Goal: Information Seeking & Learning: Learn about a topic

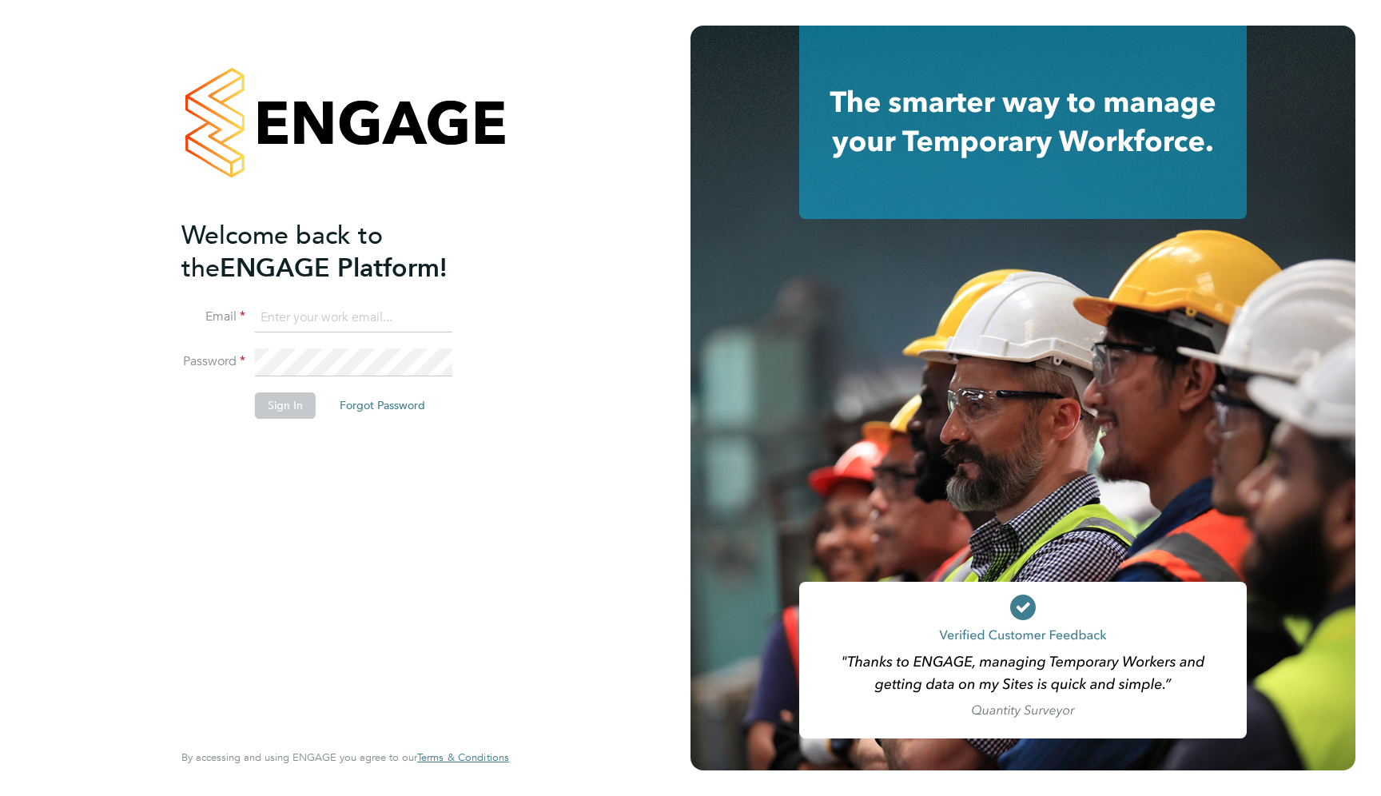
click at [331, 301] on ng-template "Welcome back to the ENGAGE Platform! Email Password Sign In Forgot Password" at bounding box center [337, 327] width 312 height 216
click at [328, 308] on input at bounding box center [353, 318] width 197 height 29
type input "support@engagelabs.io"
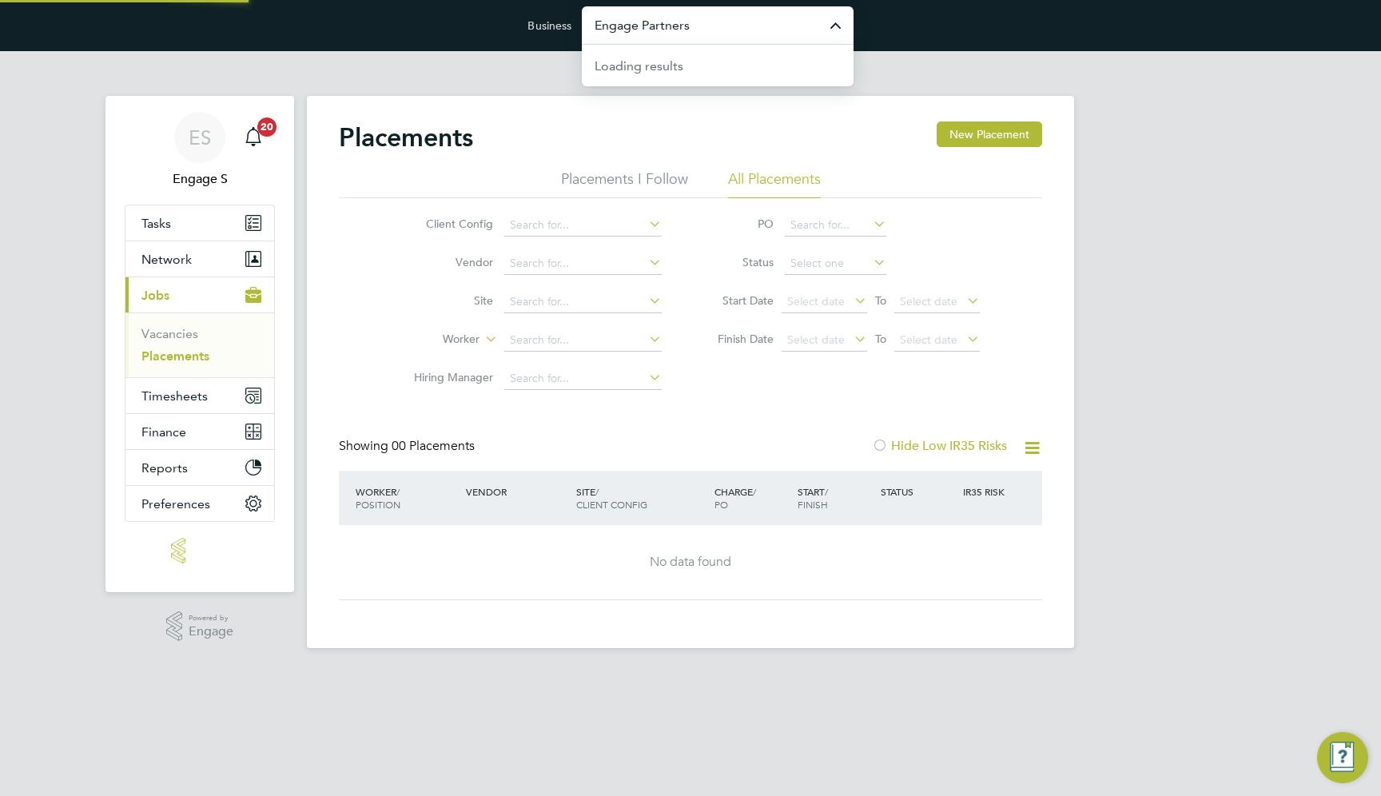
click at [701, 17] on input "Engage Partners" at bounding box center [718, 25] width 272 height 38
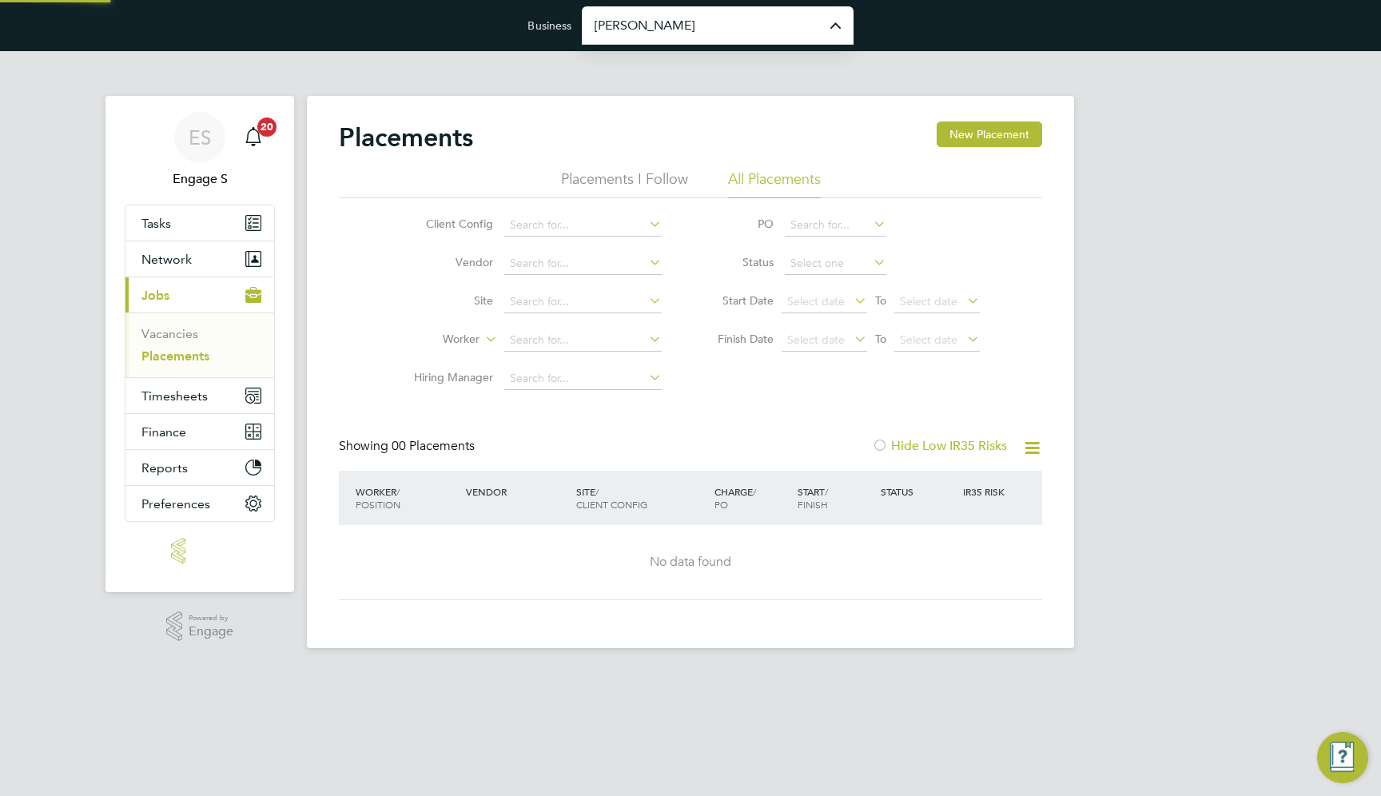
type input "[PERSON_NAME] Construction & Infrastructure Ltd"
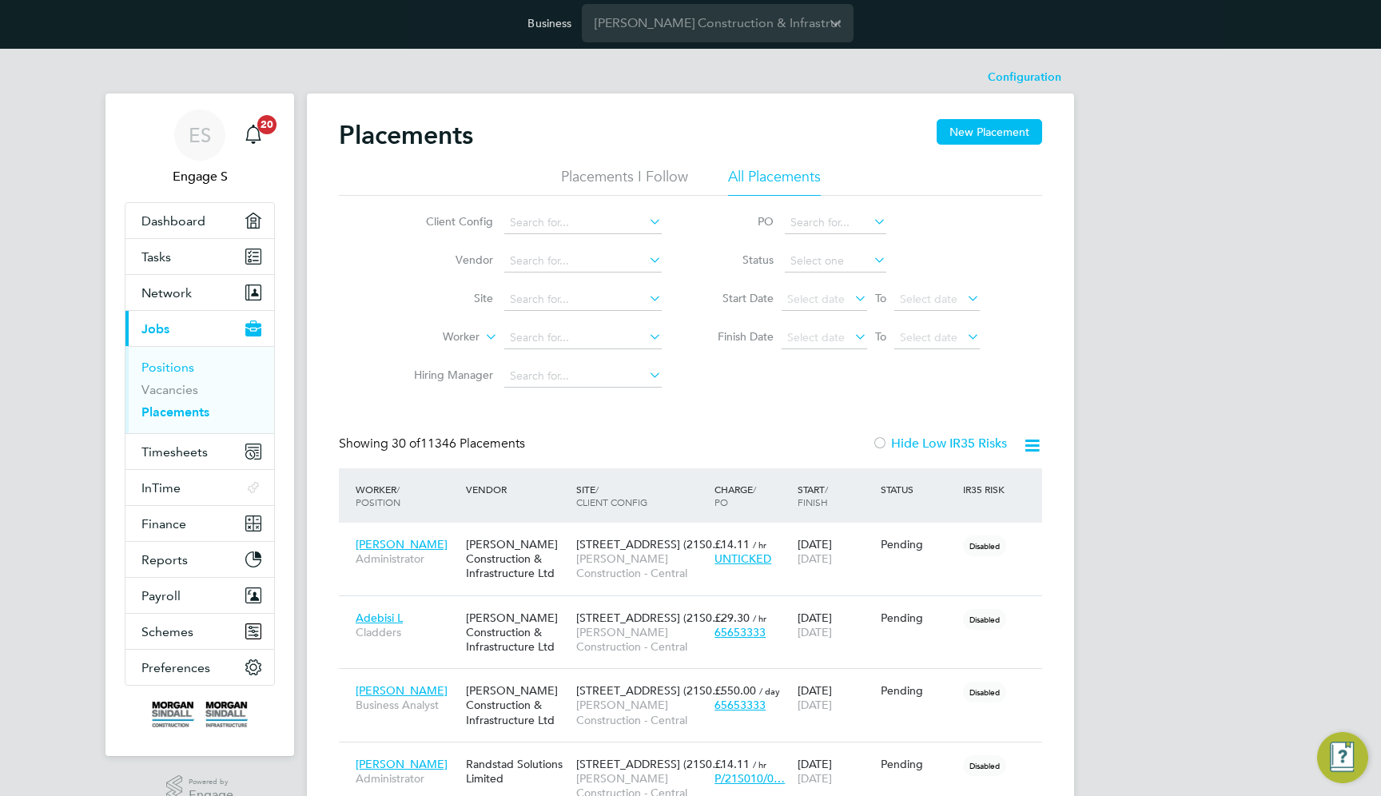
click at [158, 367] on link "Positions" at bounding box center [167, 367] width 53 height 15
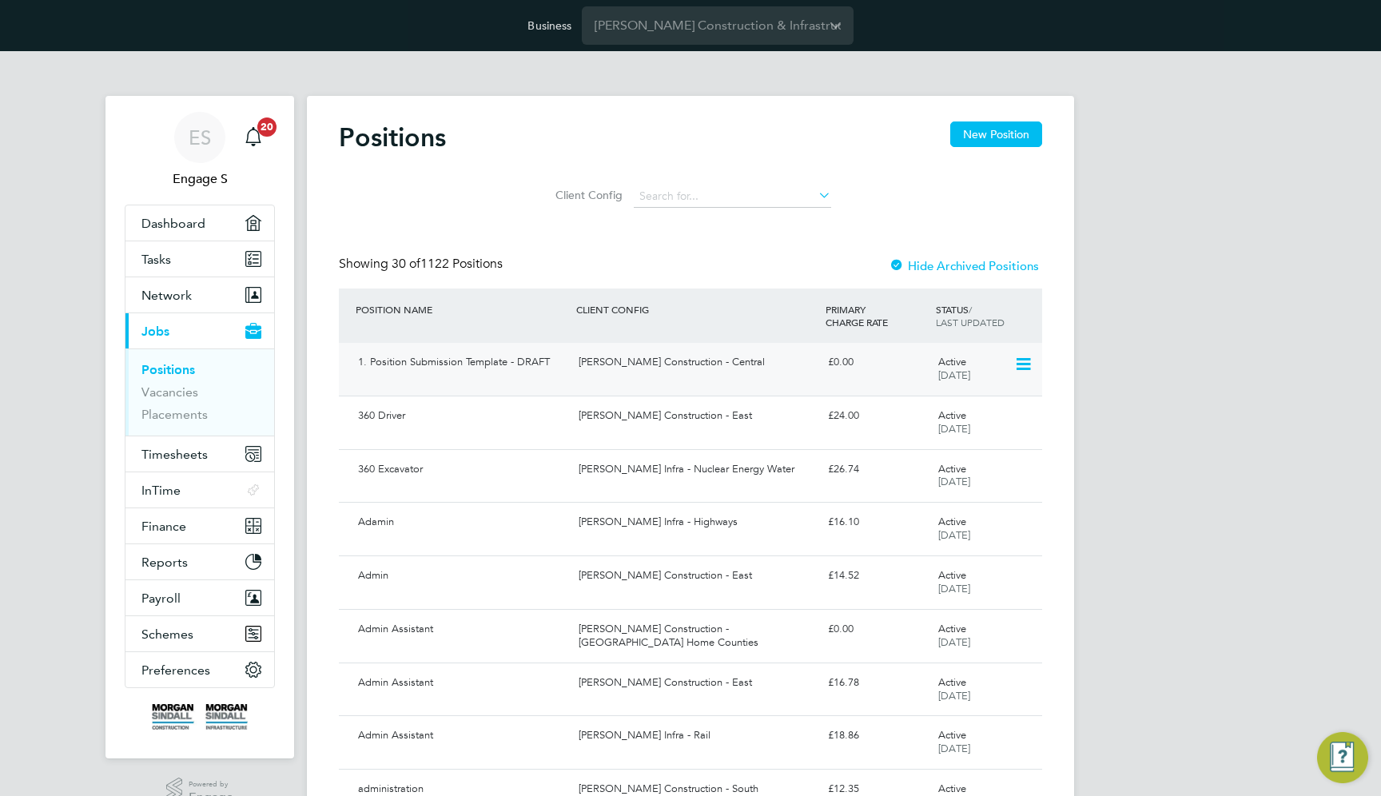
click at [516, 360] on div "1. Position Submission Template - DRAFT" at bounding box center [462, 362] width 221 height 26
click at [539, 368] on div "1. Position Submission Template - DRAFT" at bounding box center [462, 361] width 221 height 26
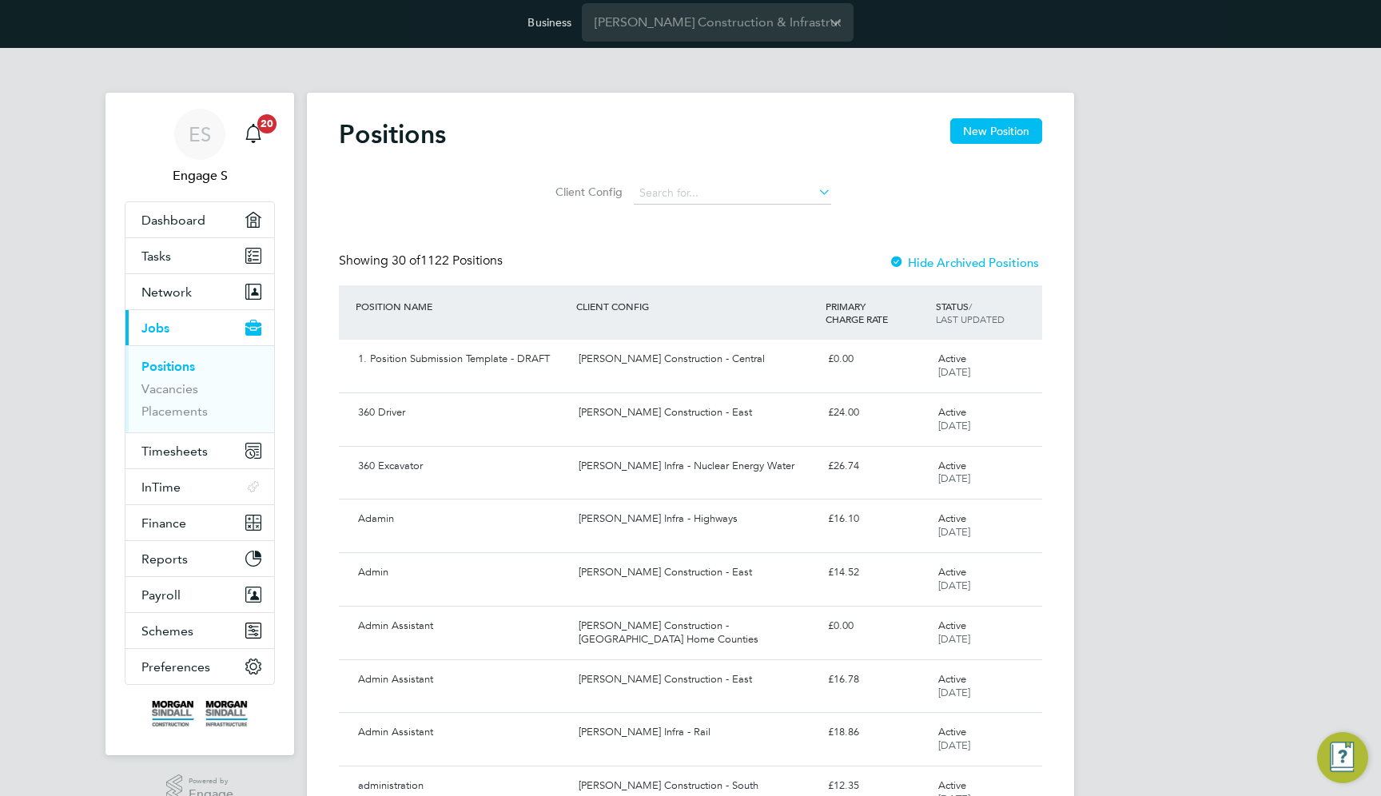
scroll to position [6, 0]
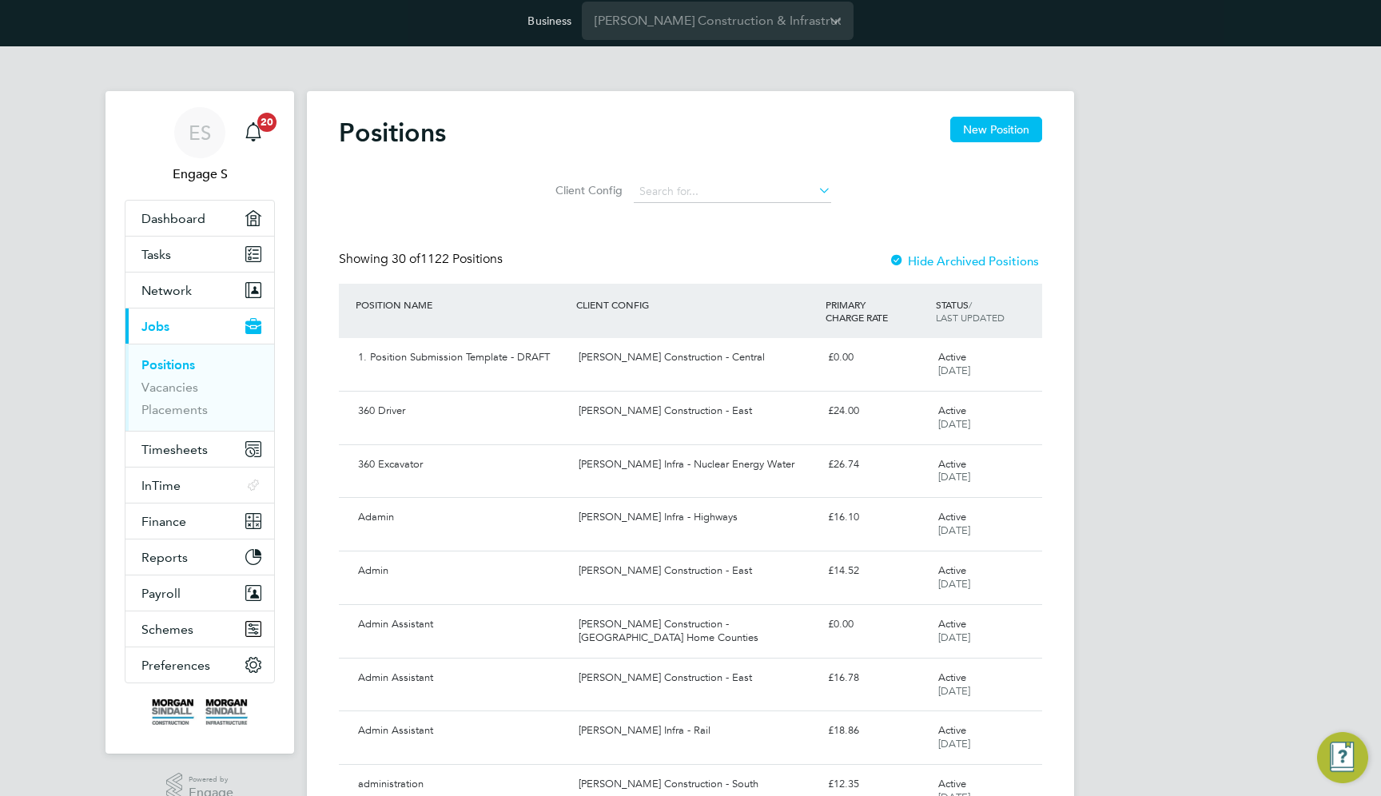
click at [631, 158] on div "Positions New Position" at bounding box center [690, 140] width 703 height 48
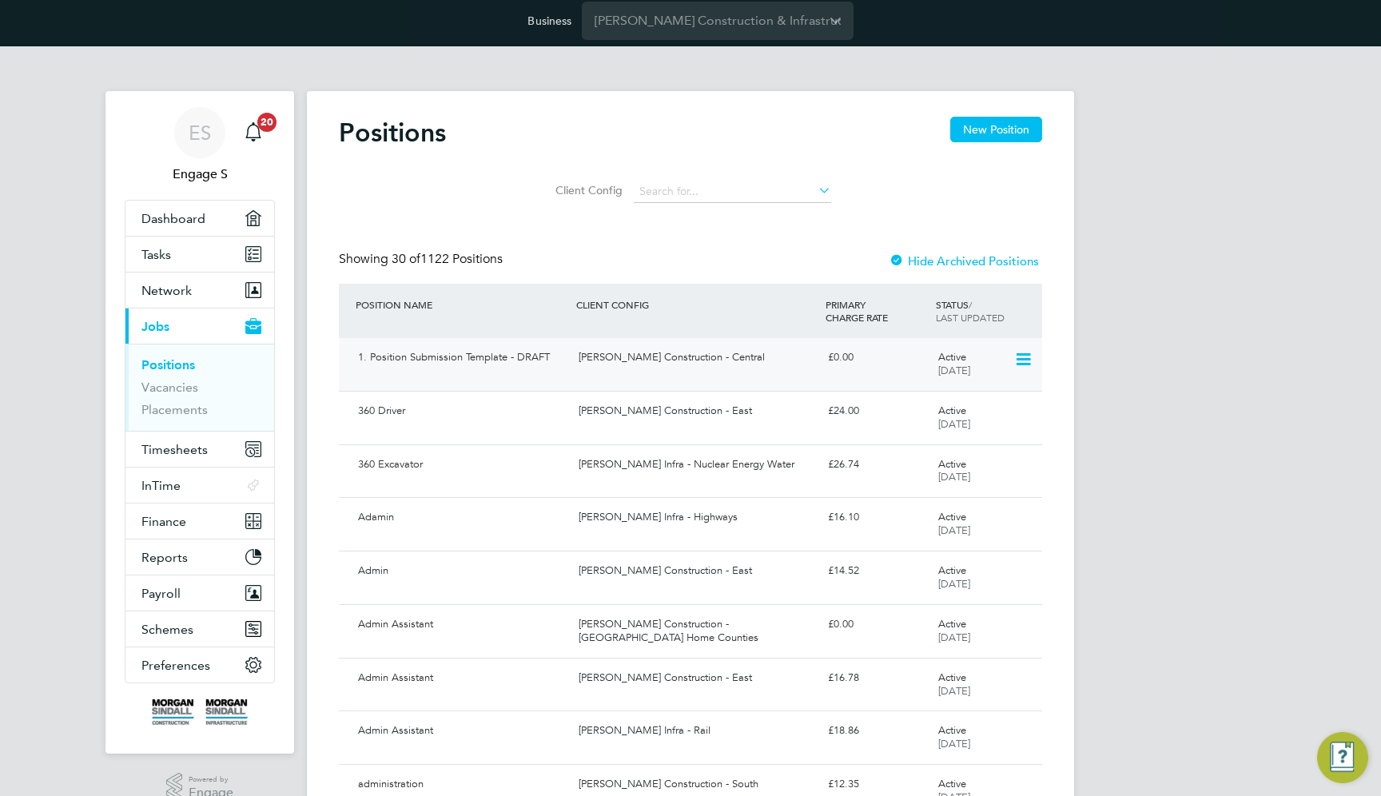
click at [835, 360] on div "£0.00" at bounding box center [876, 357] width 110 height 26
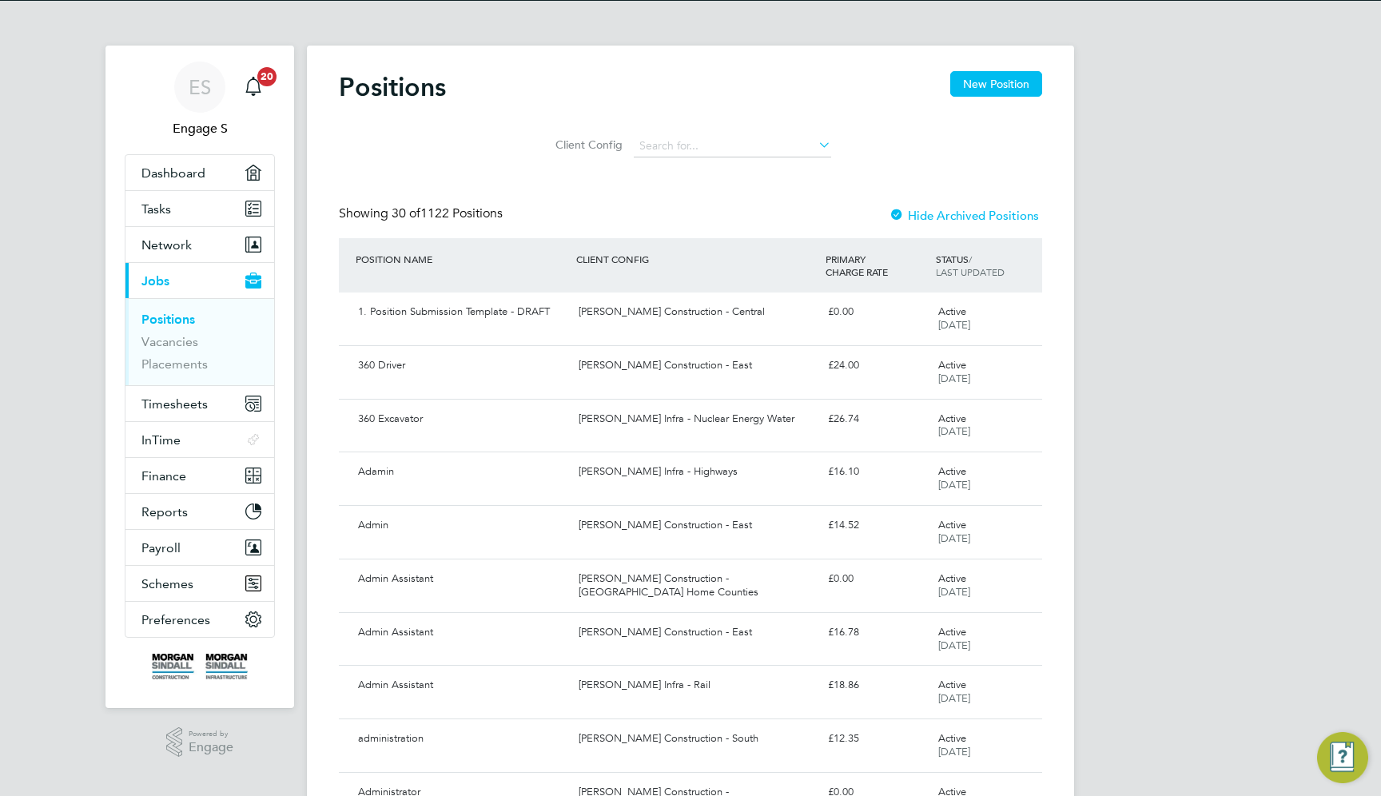
scroll to position [0, 0]
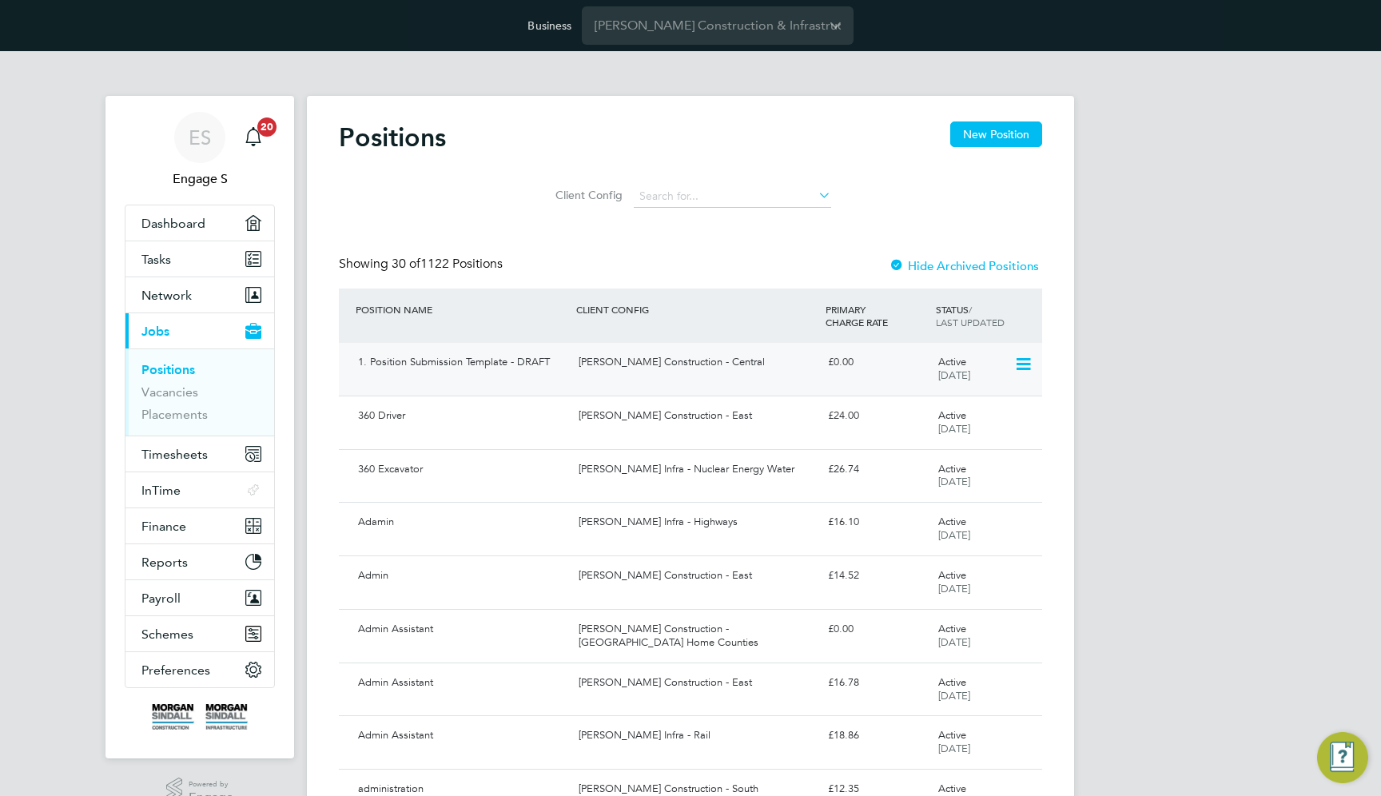
click at [574, 375] on div "Morgan Sindall Construction - Central" at bounding box center [696, 362] width 248 height 26
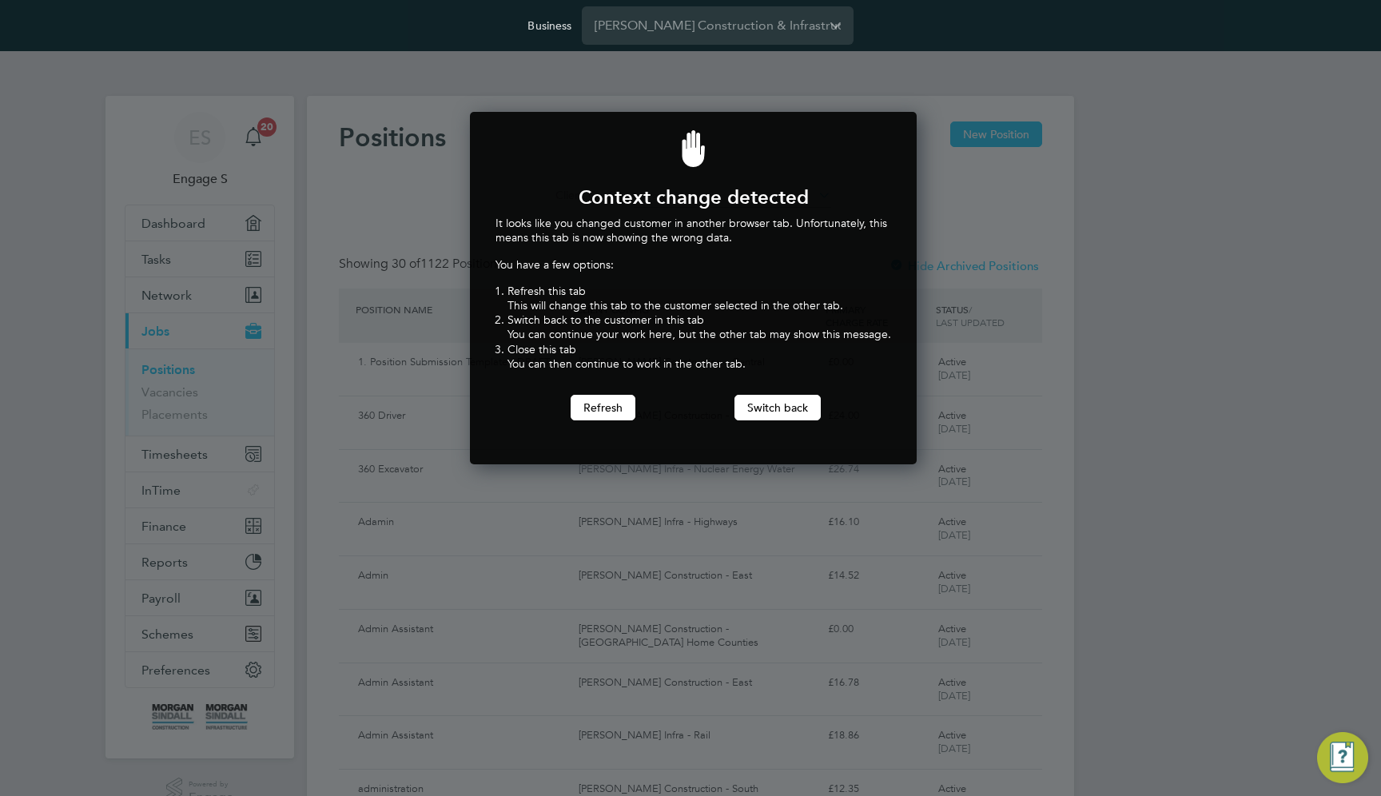
scroll to position [353, 441]
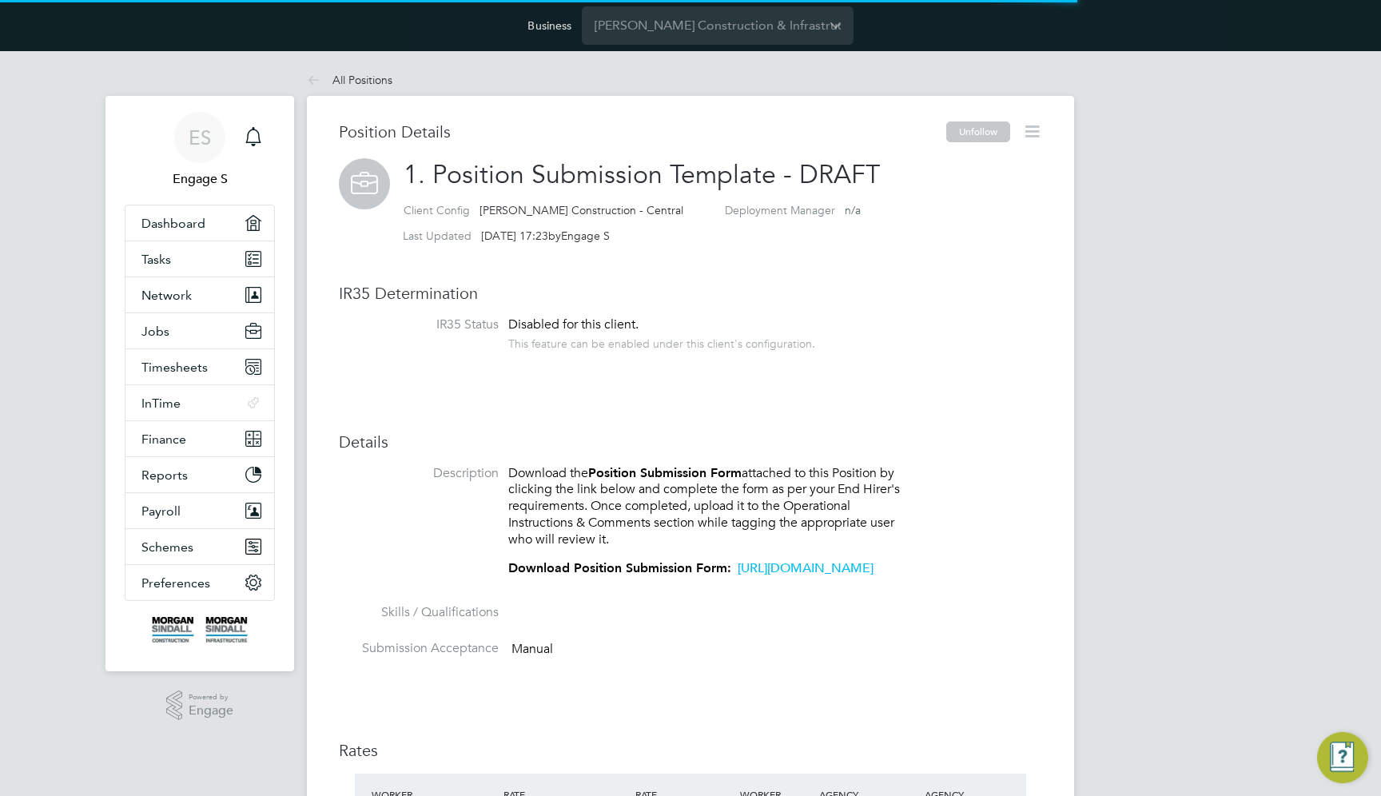
scroll to position [27, 132]
click at [737, 576] on link "https://academy.engagetech.com/wp-content/uploads/MSGroup-Position-Requisition-…" at bounding box center [805, 568] width 136 height 16
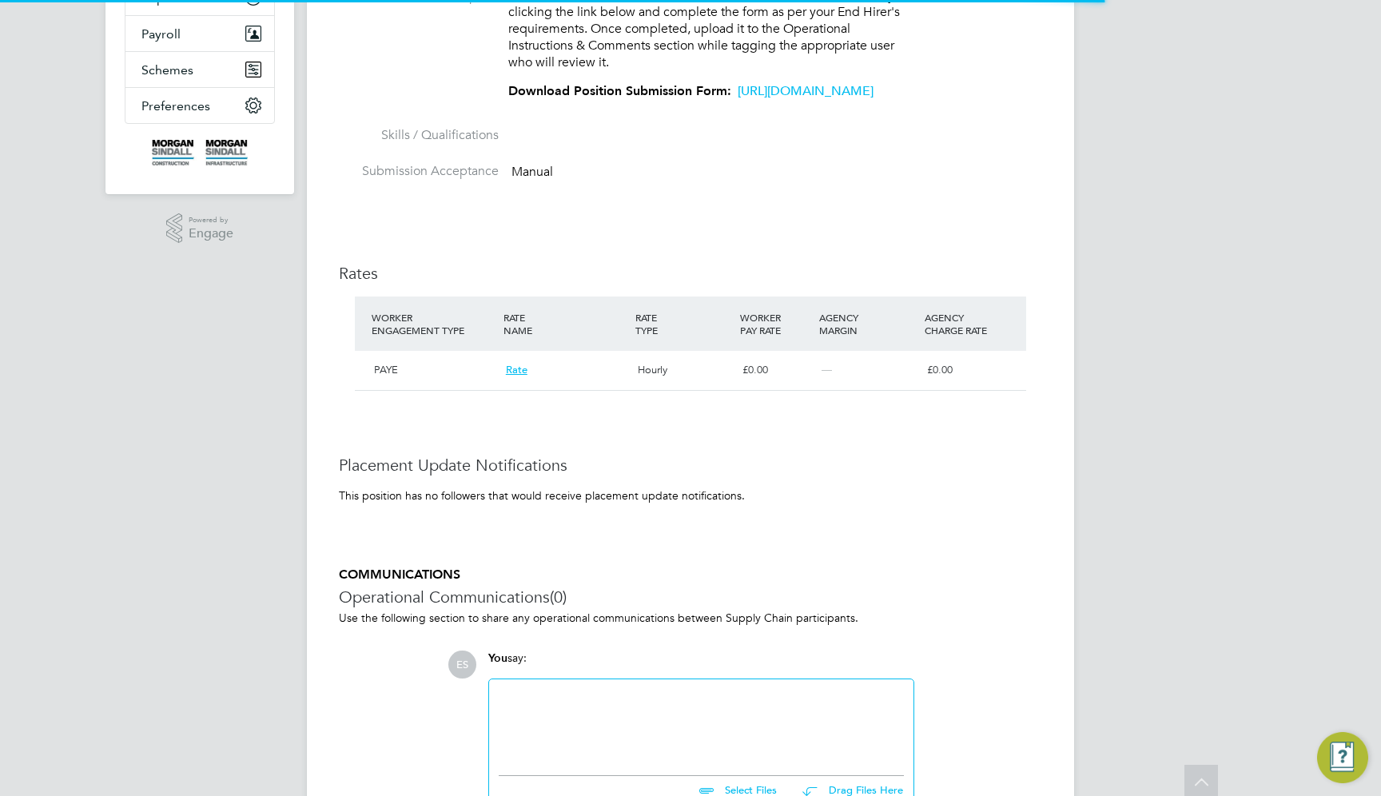
scroll to position [640, 0]
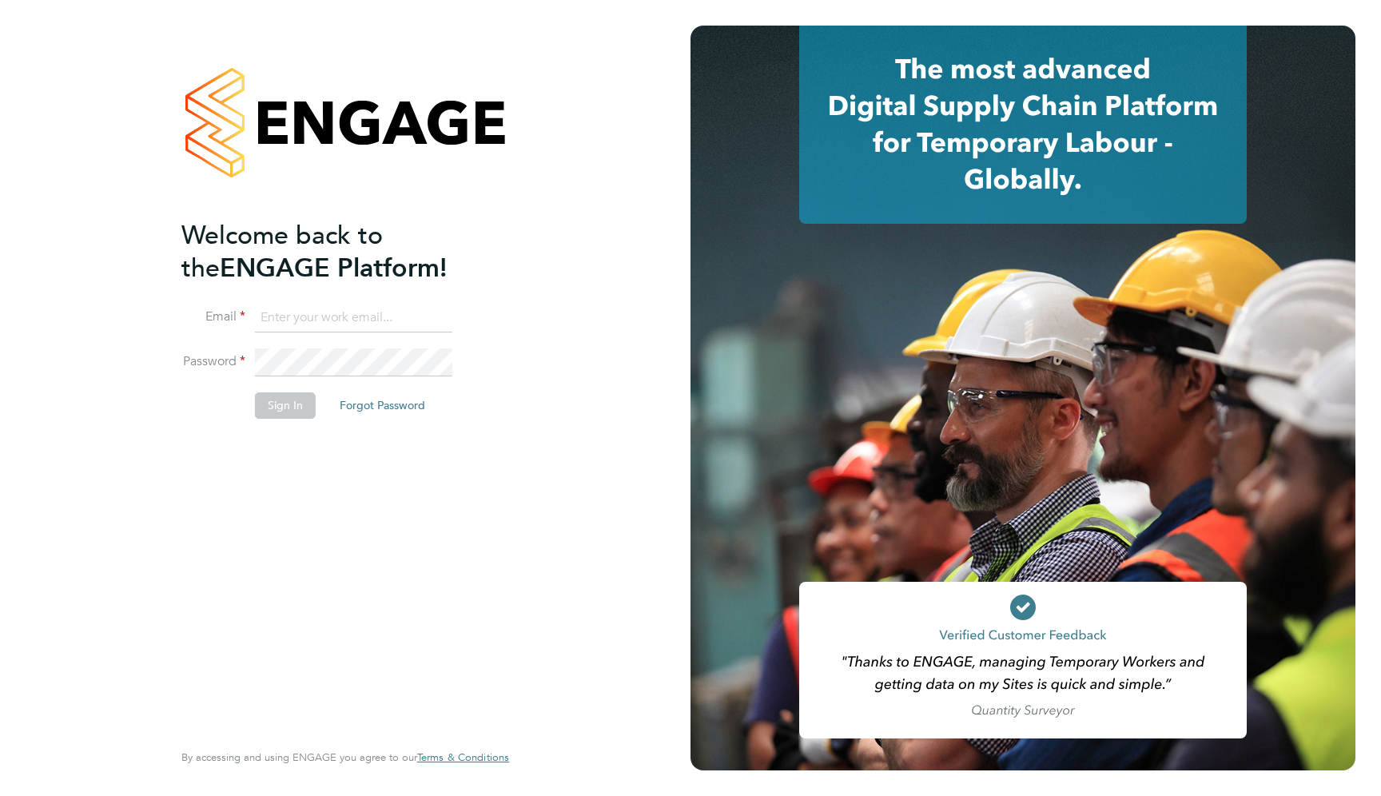
type input "[EMAIL_ADDRESS][DOMAIN_NAME]"
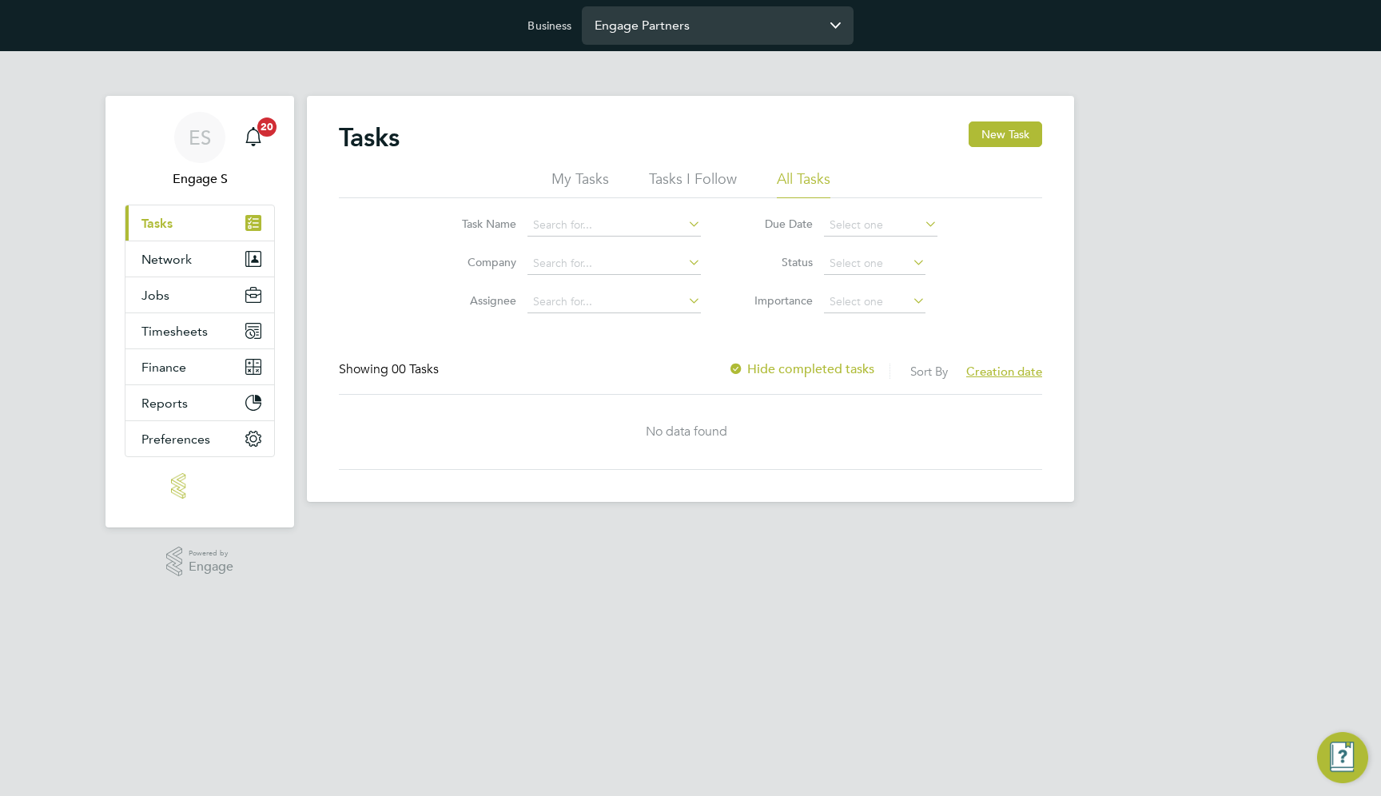
click at [757, 28] on input "Engage Partners" at bounding box center [718, 25] width 272 height 38
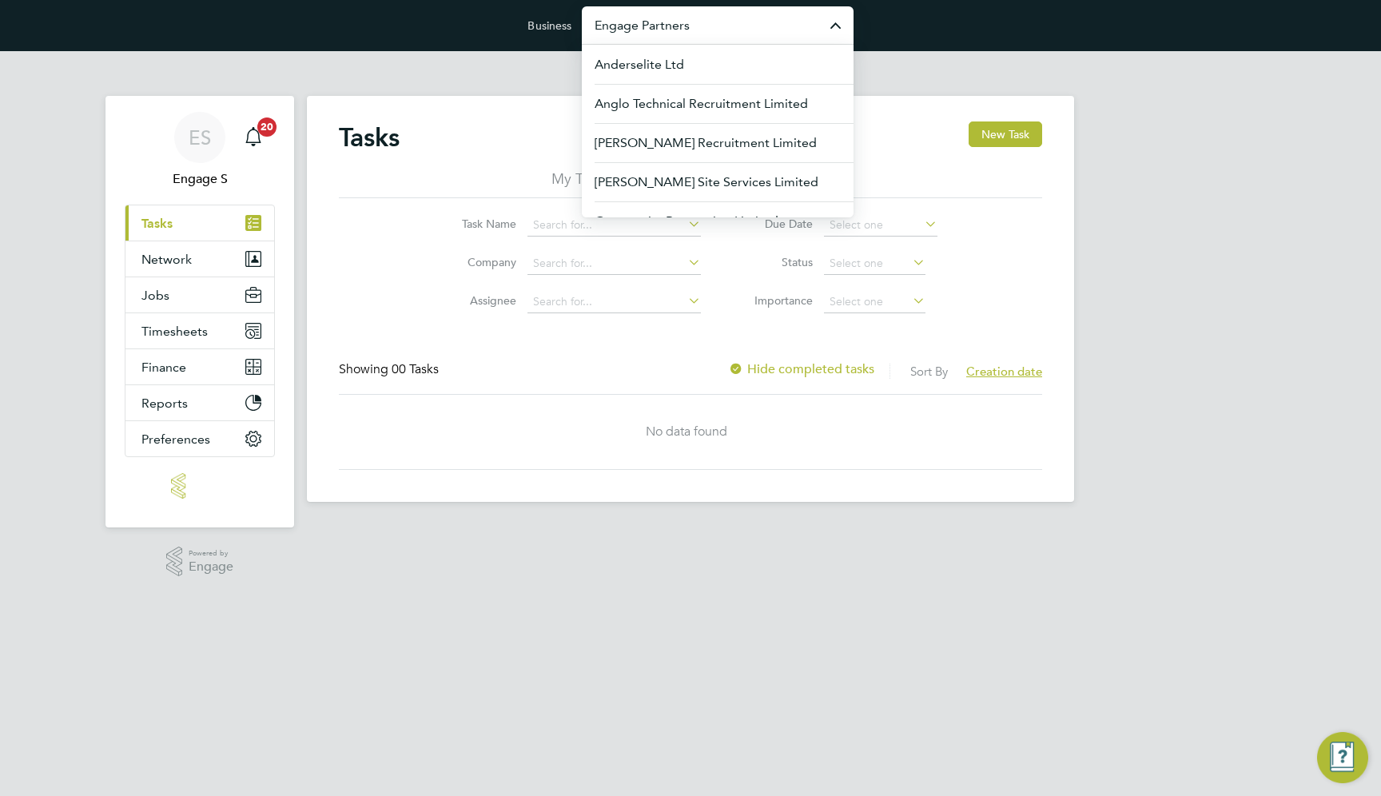
type input "V"
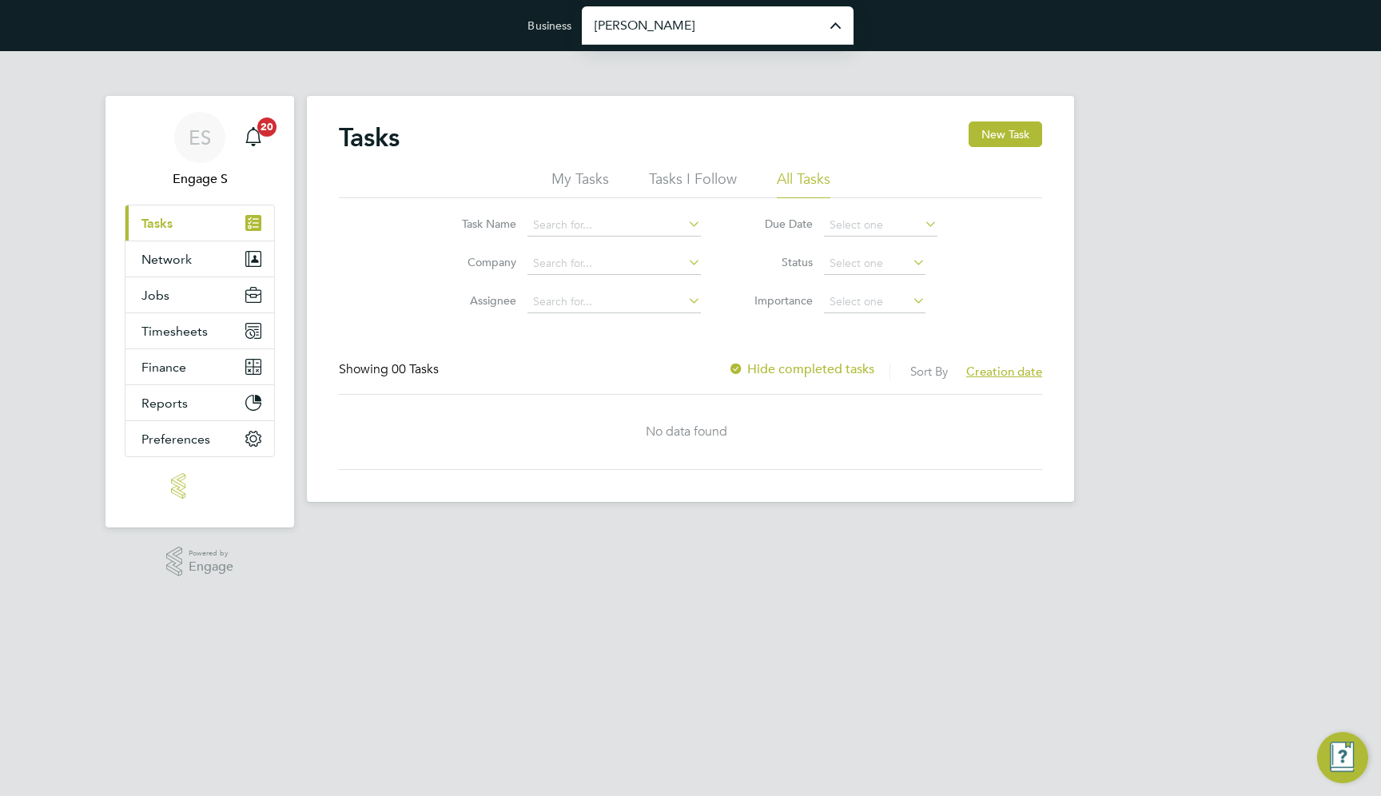
type input "[PERSON_NAME] Construction & Infrastructure Ltd"
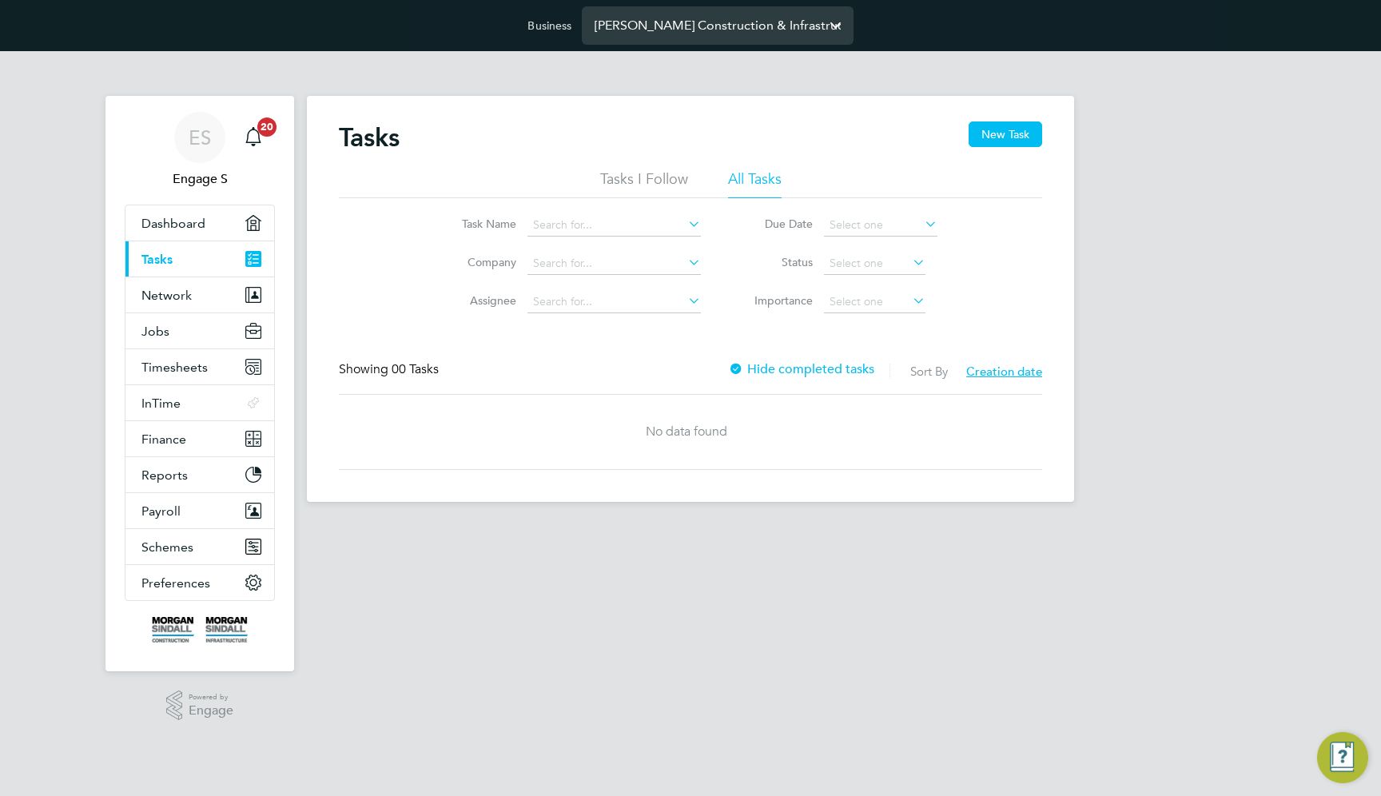
click at [747, 19] on input "Morgan Sindall Construction & Infrastructure Ltd" at bounding box center [718, 25] width 272 height 38
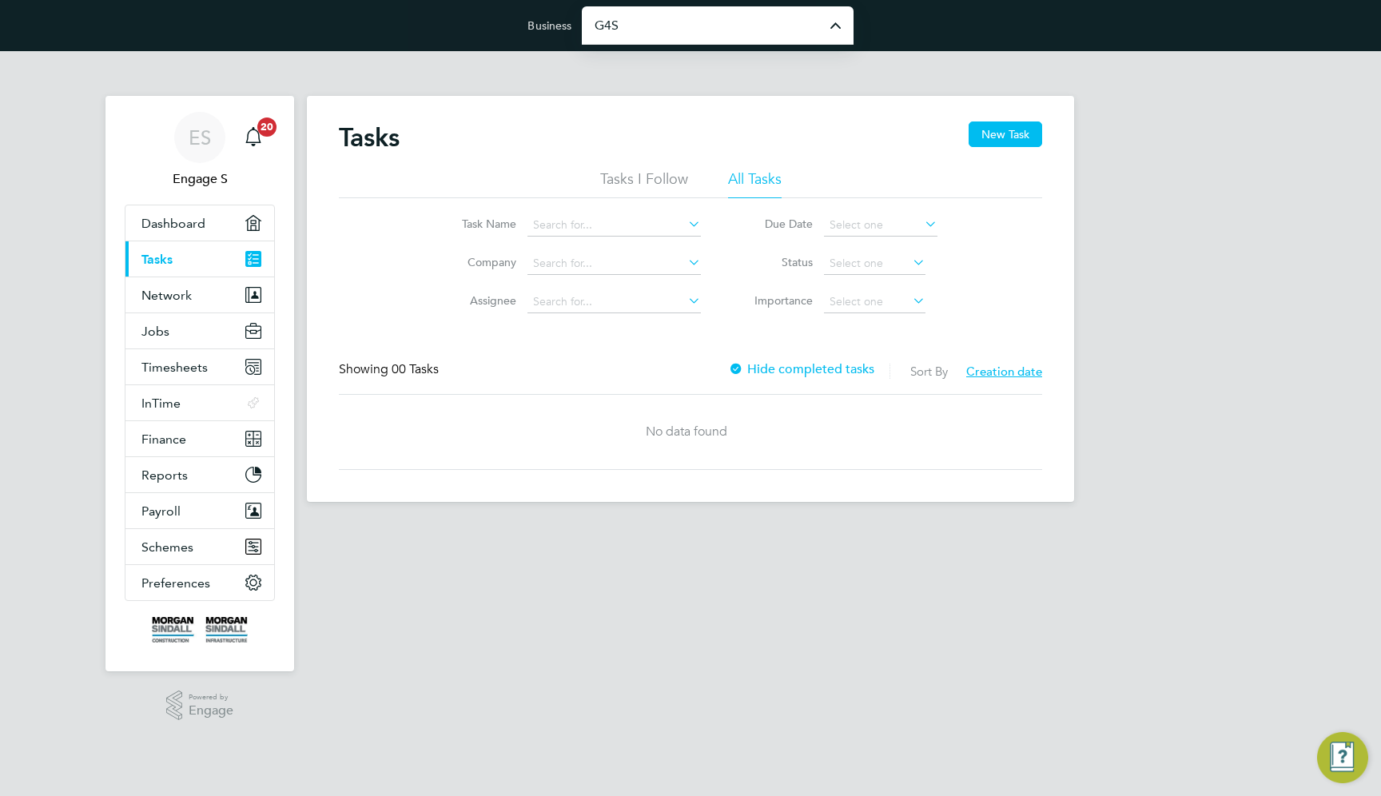
type input "G4S Facilities Management (Uk) Limited"
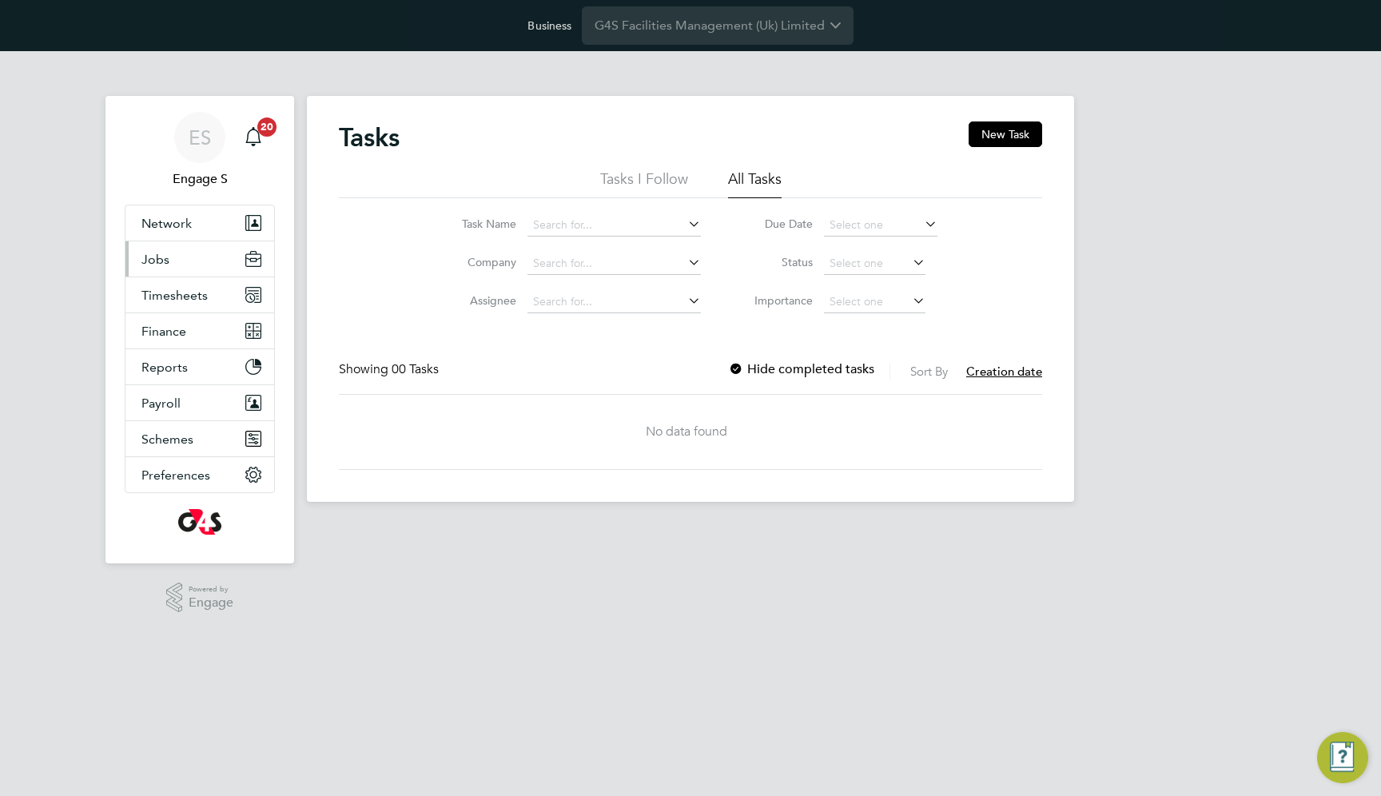
click at [197, 258] on button "Jobs" at bounding box center [199, 258] width 149 height 35
click at [173, 269] on button "Jobs" at bounding box center [199, 258] width 149 height 35
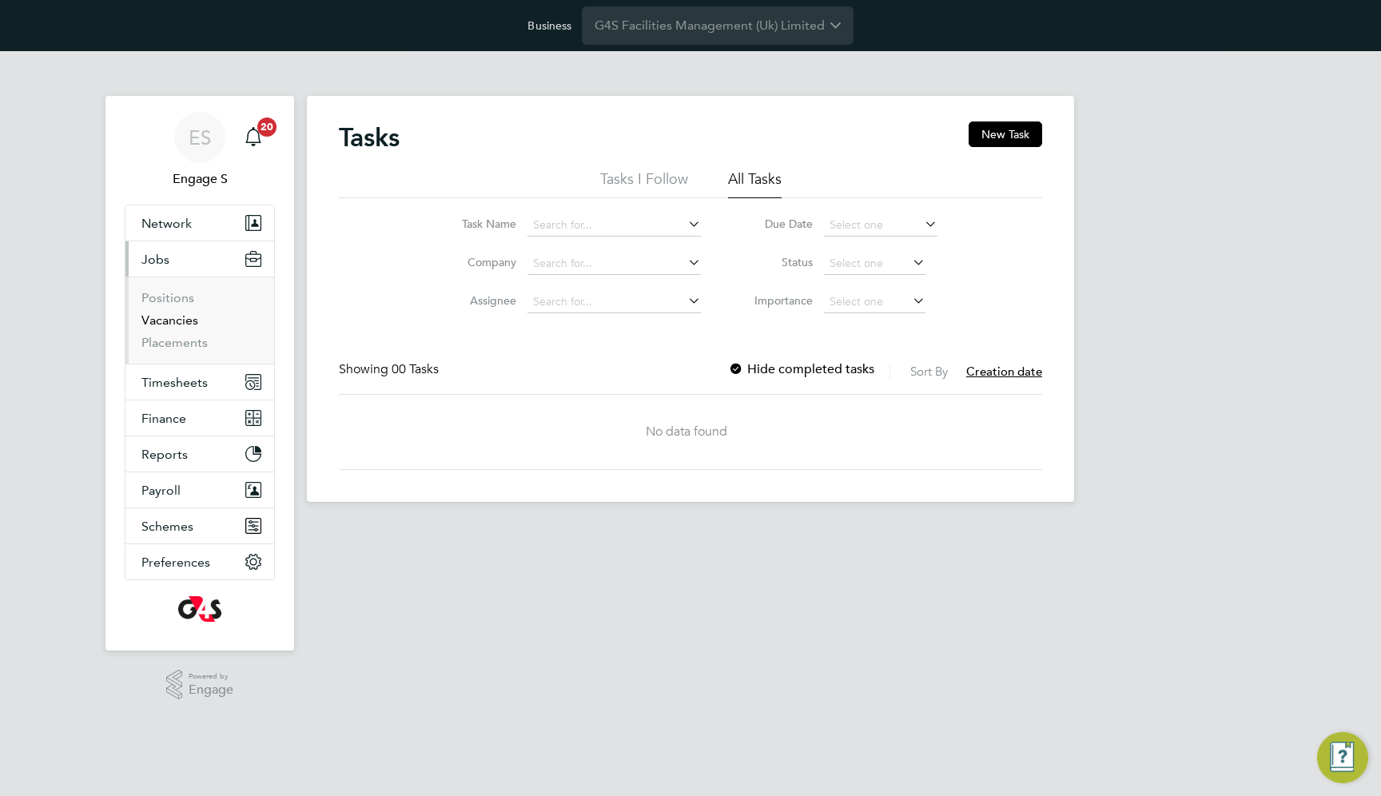
click at [167, 313] on link "Vacancies" at bounding box center [169, 319] width 57 height 15
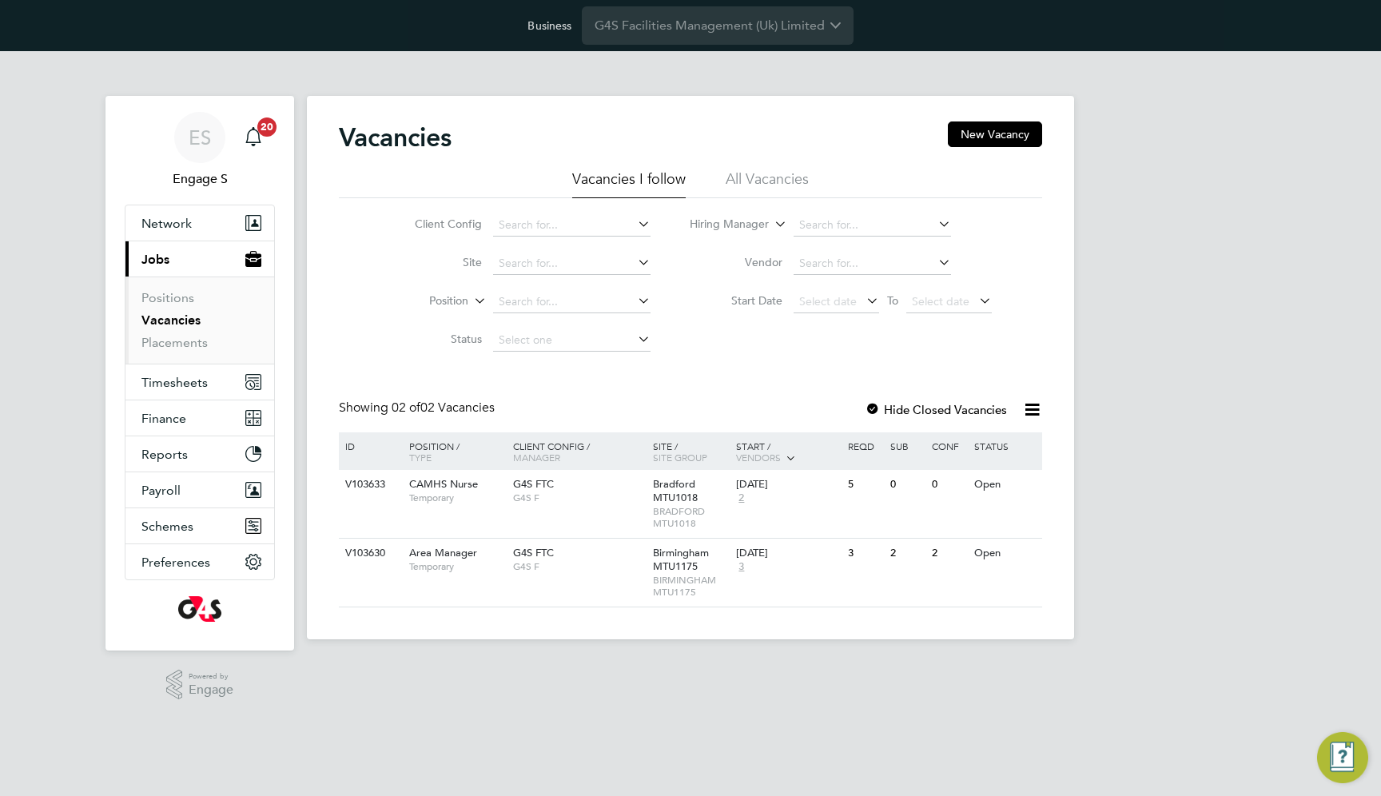
click at [768, 159] on div "Vacancies New Vacancy" at bounding box center [690, 145] width 703 height 48
click at [768, 177] on li "All Vacancies" at bounding box center [766, 183] width 83 height 29
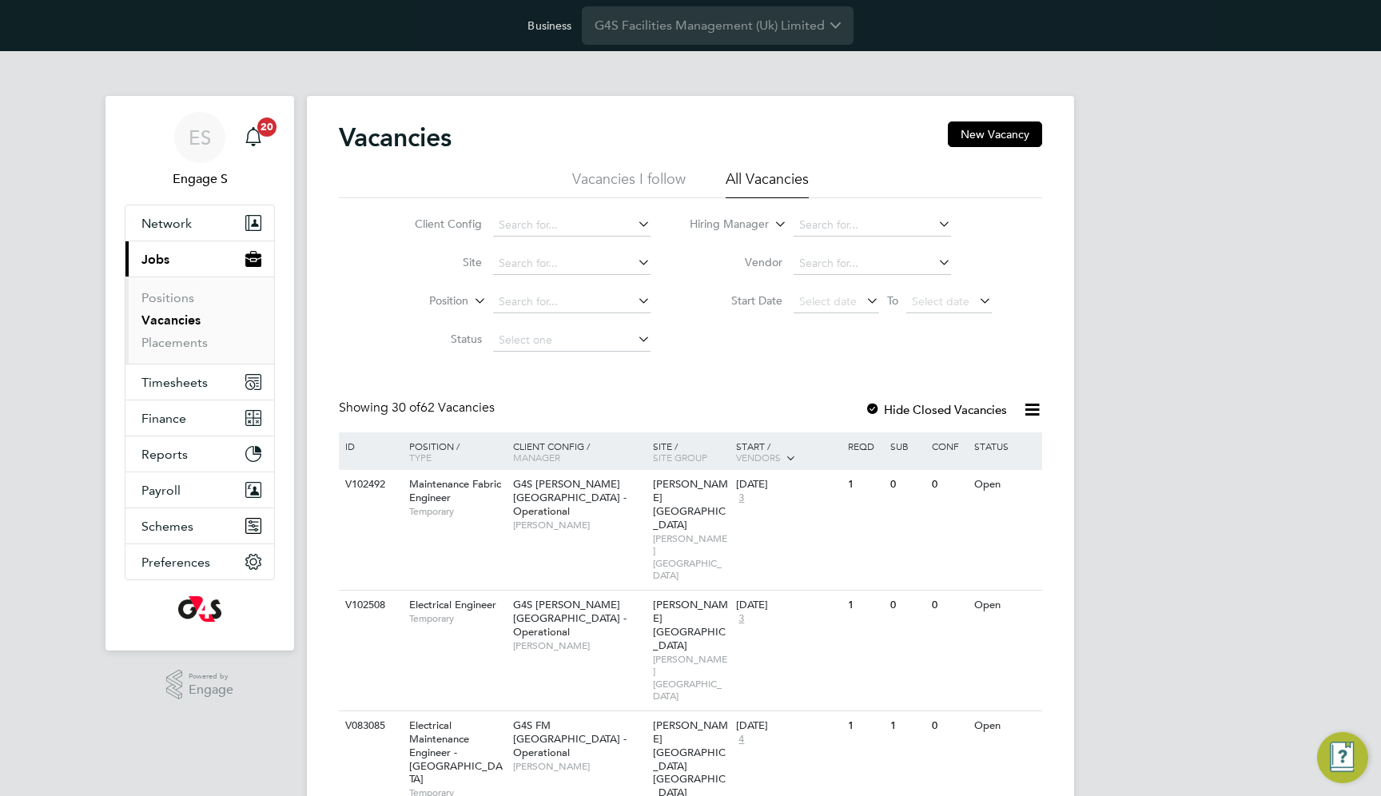
click at [1039, 410] on icon at bounding box center [1032, 409] width 20 height 20
click at [1019, 447] on li "Download Vacancies Report" at bounding box center [958, 447] width 162 height 22
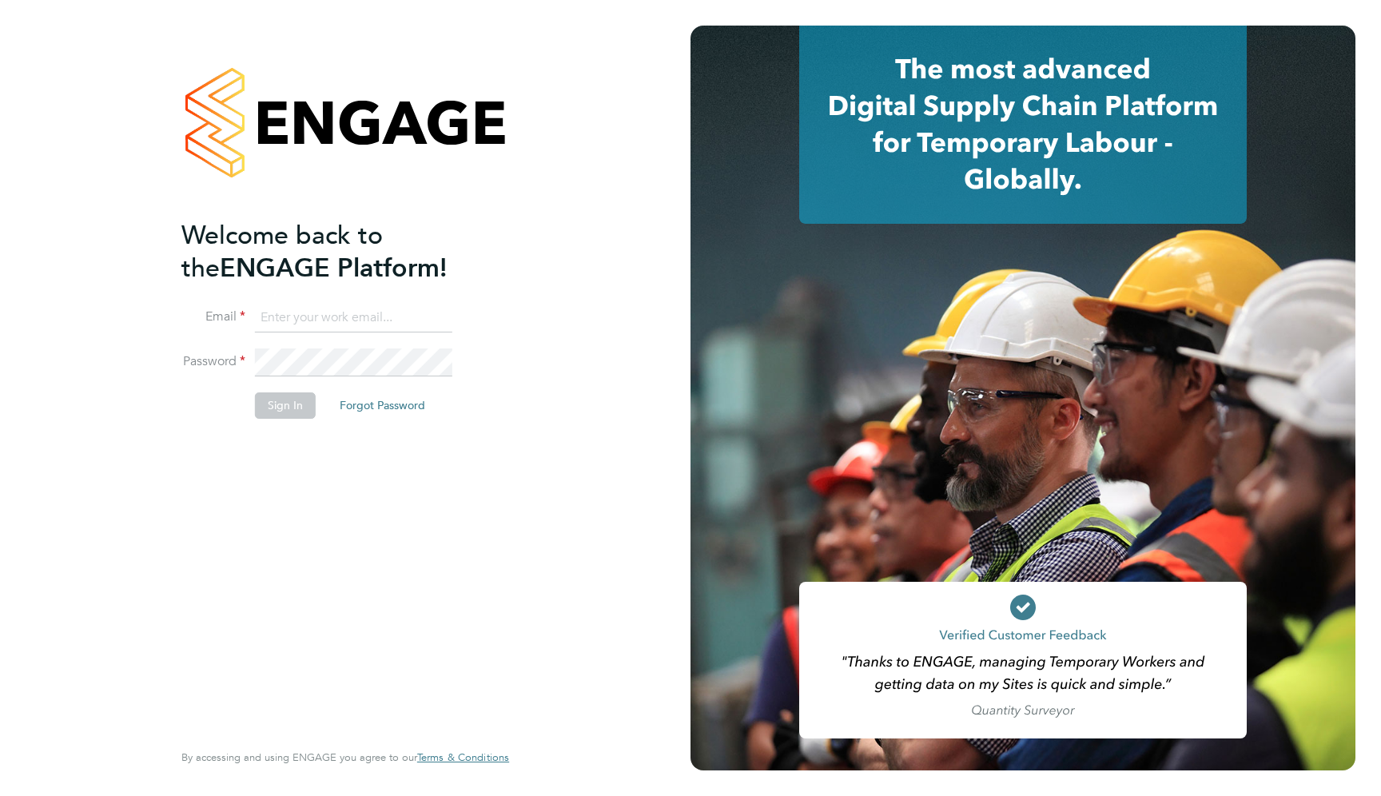
type input "support@engagelabs.io"
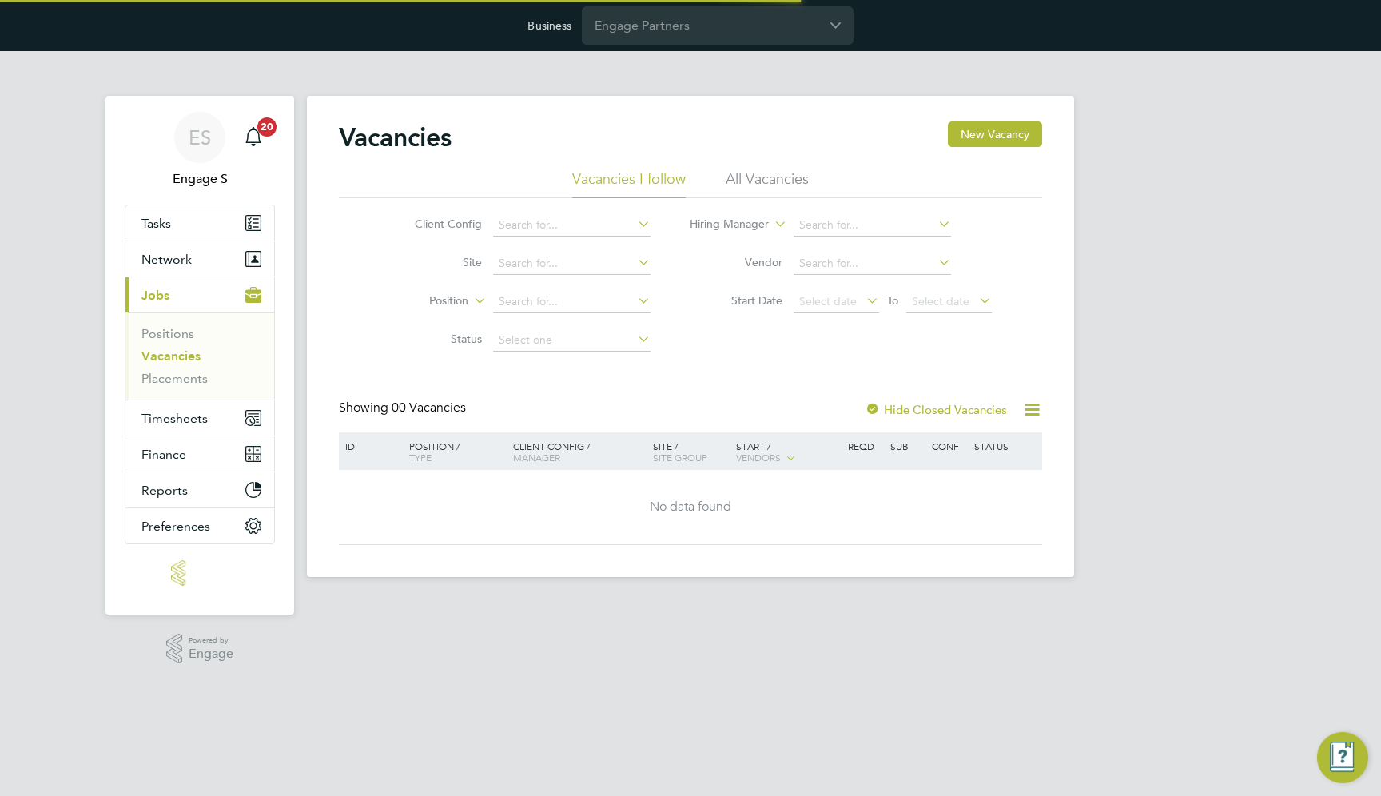
click at [493, 602] on html "Business Engage Partners ES Engage S Notifications 20 Applications: Tasks Netwo…" at bounding box center [690, 301] width 1381 height 602
click at [726, 19] on input "Engage Partners" at bounding box center [718, 25] width 272 height 38
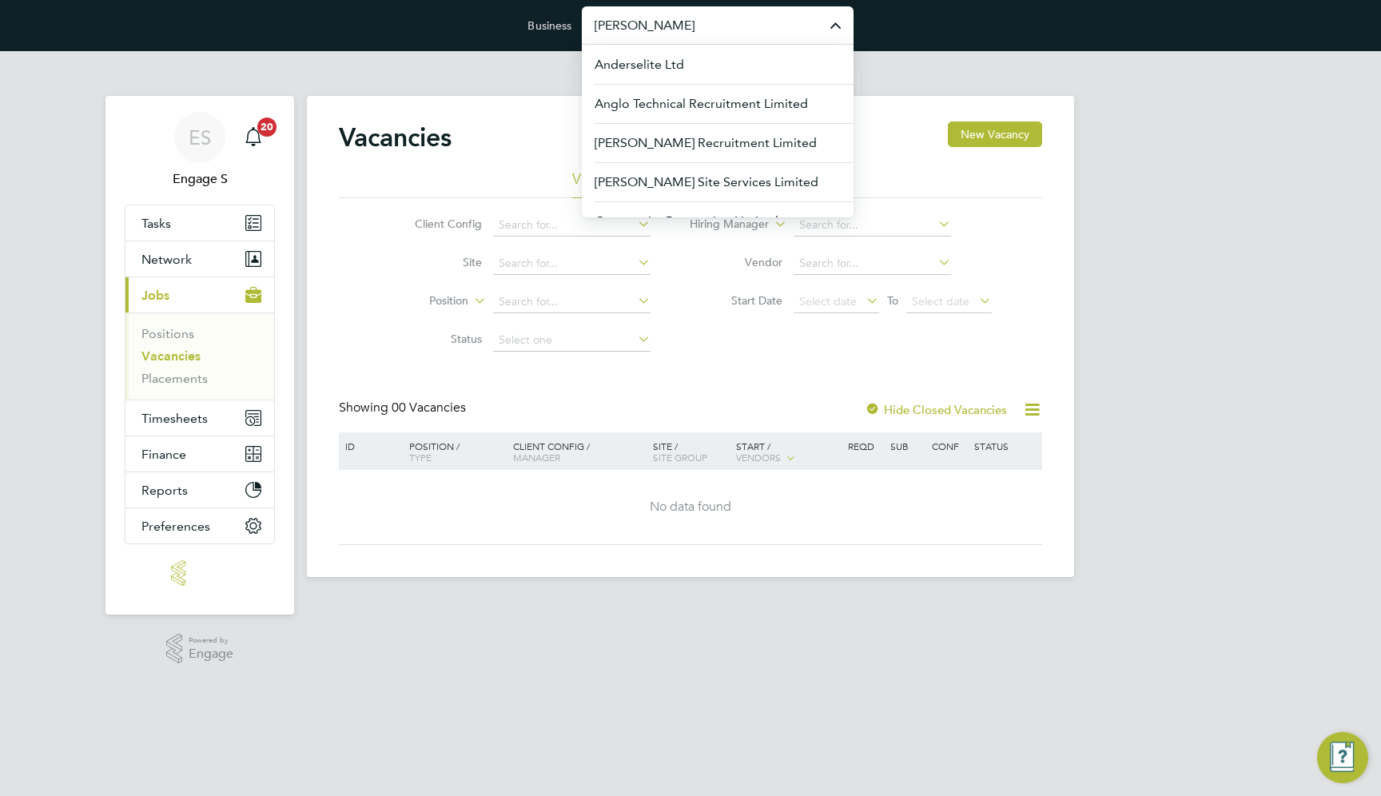
type input "[PERSON_NAME]"
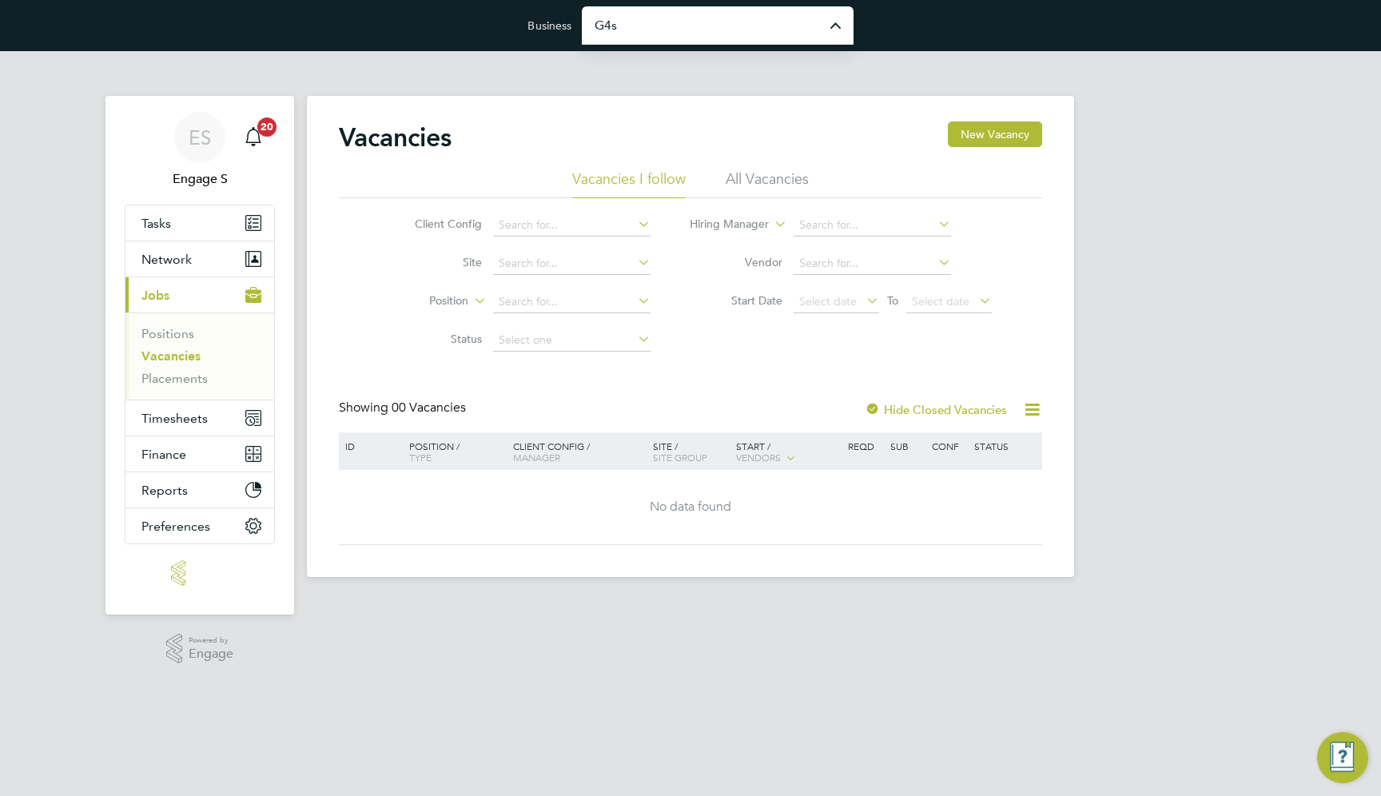
type input "G4S Facilities Management (Uk) Limited"
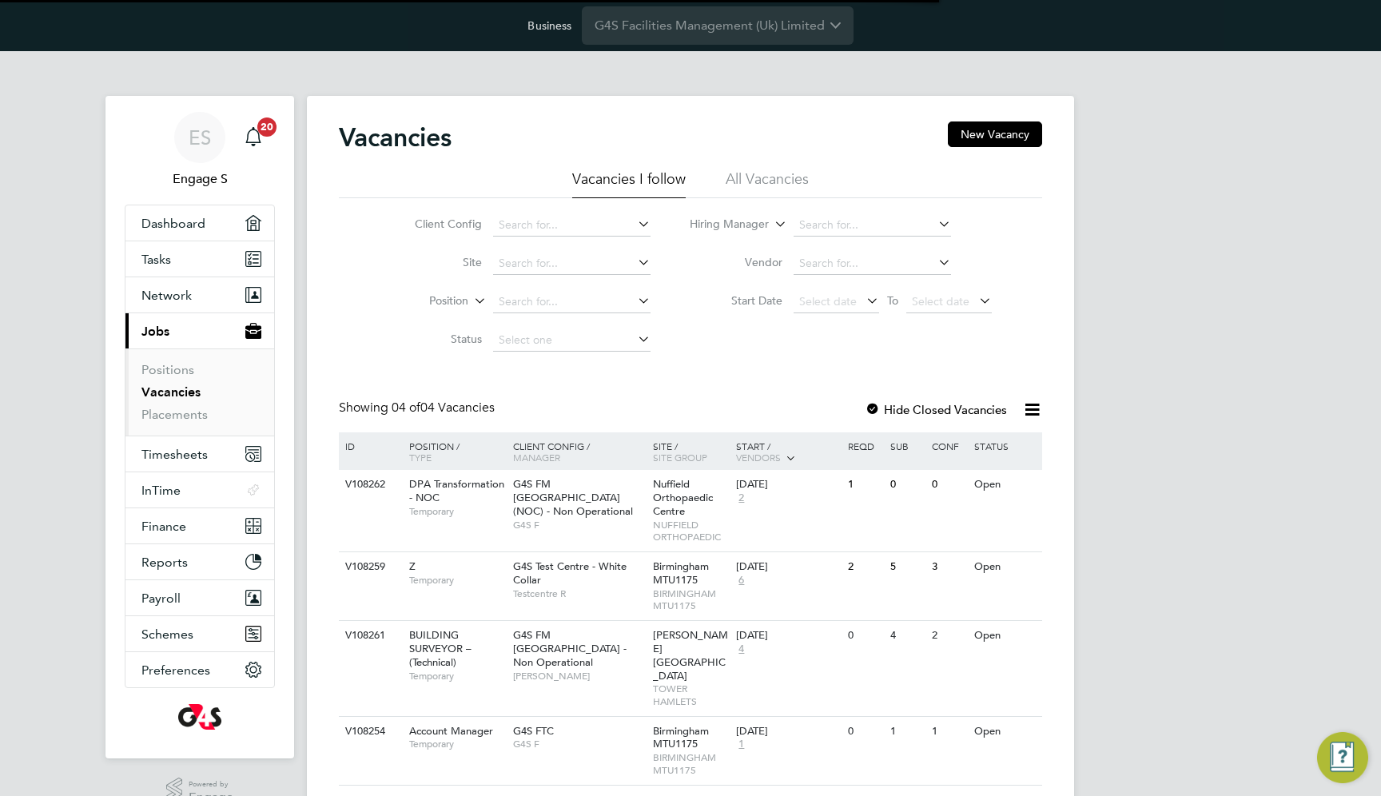
click at [712, 189] on ul "Vacancies I follow All Vacancies" at bounding box center [690, 183] width 703 height 29
click at [764, 184] on li "All Vacancies" at bounding box center [766, 183] width 83 height 29
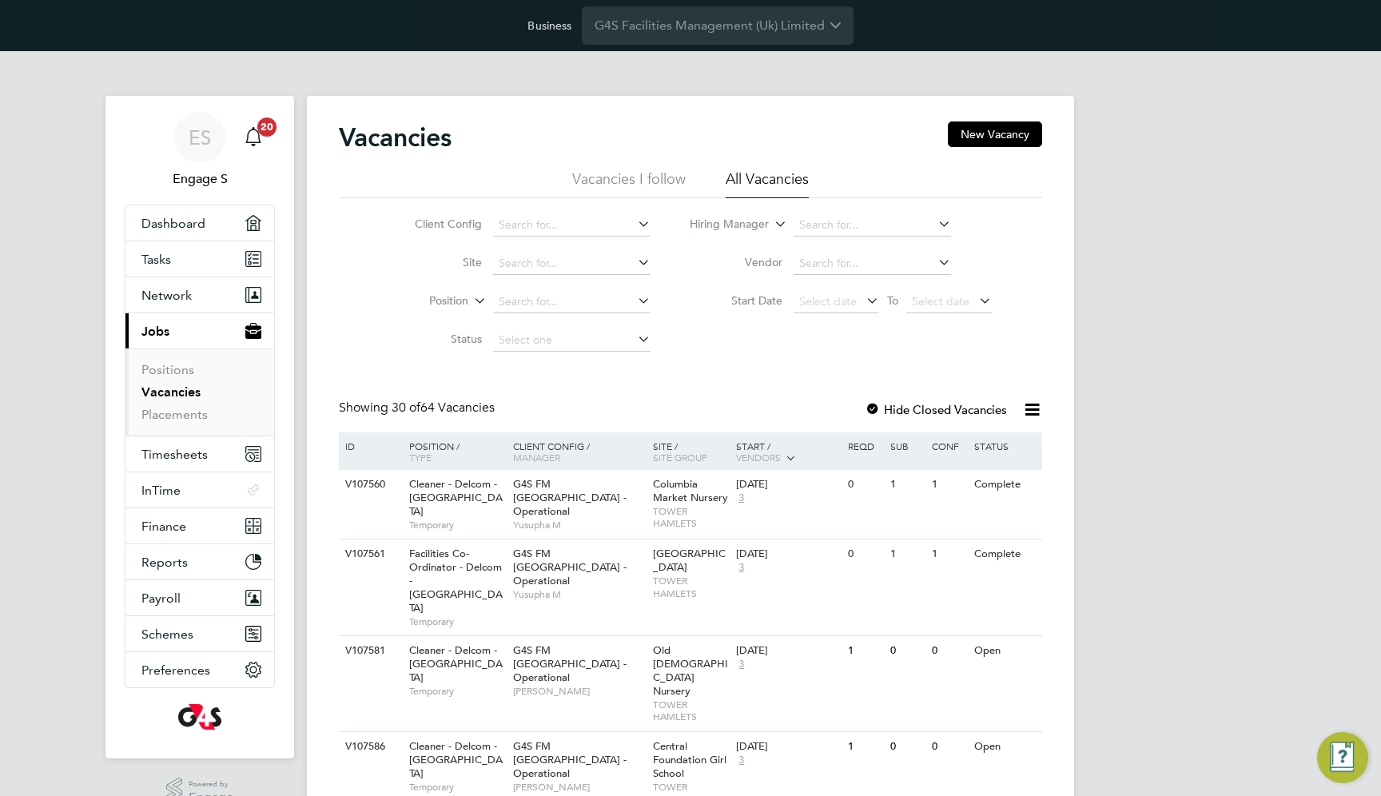
click at [1033, 411] on icon at bounding box center [1032, 409] width 20 height 20
click at [1016, 455] on li "Download Vacancies Report" at bounding box center [958, 447] width 162 height 22
click at [197, 302] on button "Network" at bounding box center [199, 294] width 149 height 35
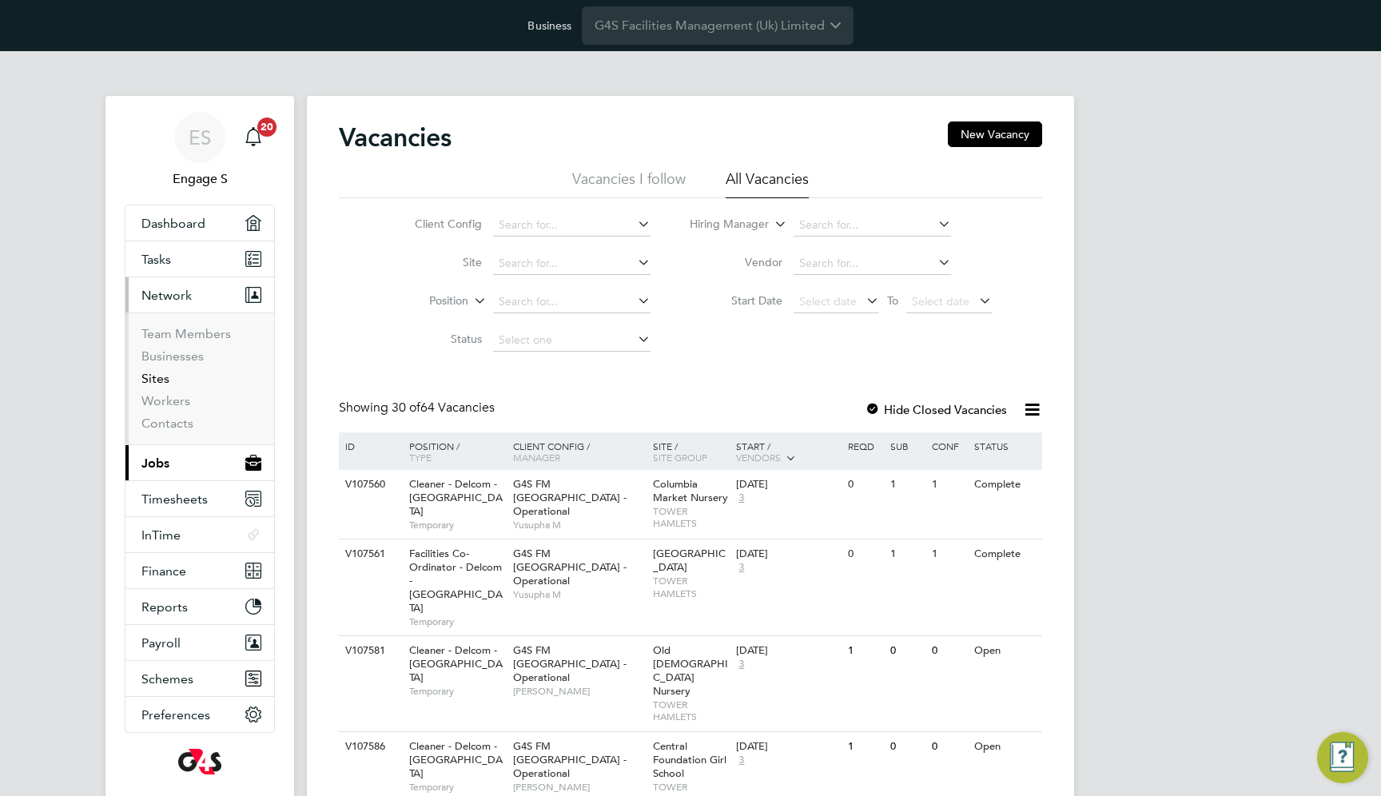
click at [158, 382] on link "Sites" at bounding box center [155, 378] width 28 height 15
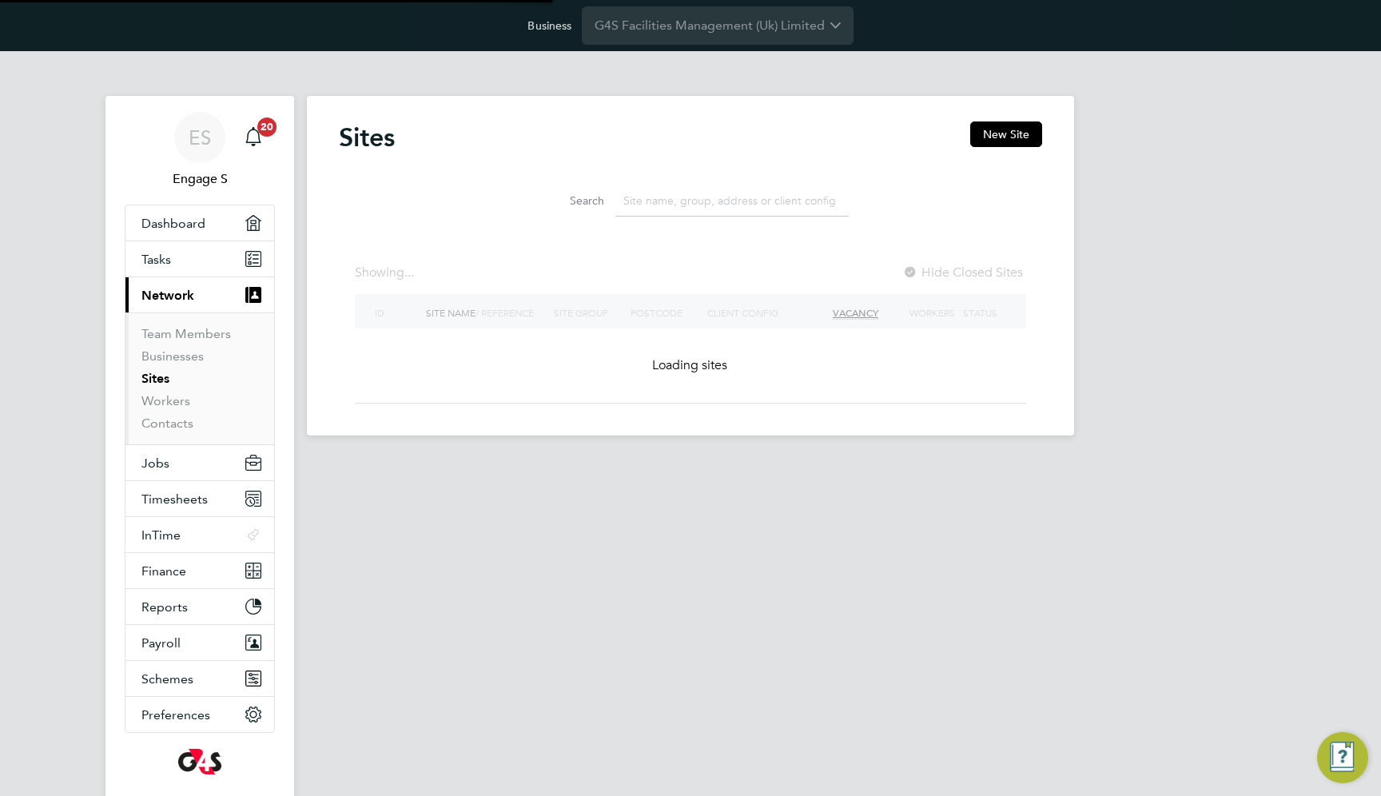
click at [637, 200] on input at bounding box center [731, 200] width 233 height 31
paste input "[PERSON_NAME][GEOGRAPHIC_DATA]"
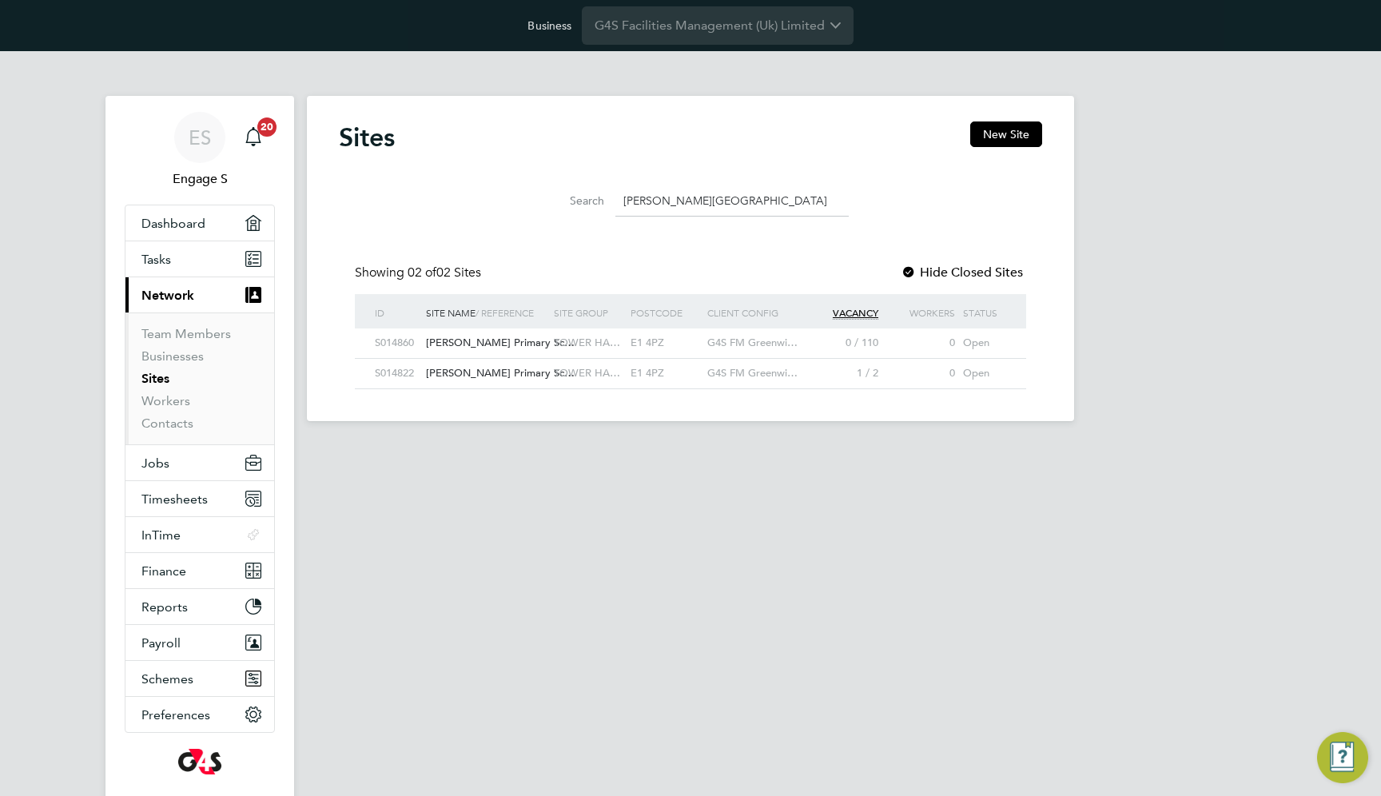
click at [590, 346] on span "TOWER HA…" at bounding box center [587, 343] width 66 height 14
click at [547, 372] on div "Ben Jonson Primary Sc…" at bounding box center [486, 374] width 128 height 30
click at [635, 193] on input "[PERSON_NAME][GEOGRAPHIC_DATA]" at bounding box center [731, 200] width 233 height 31
paste input "Stationers‚Äô Crown Woods Academy Greenwich Schools"
type input "Stationers"
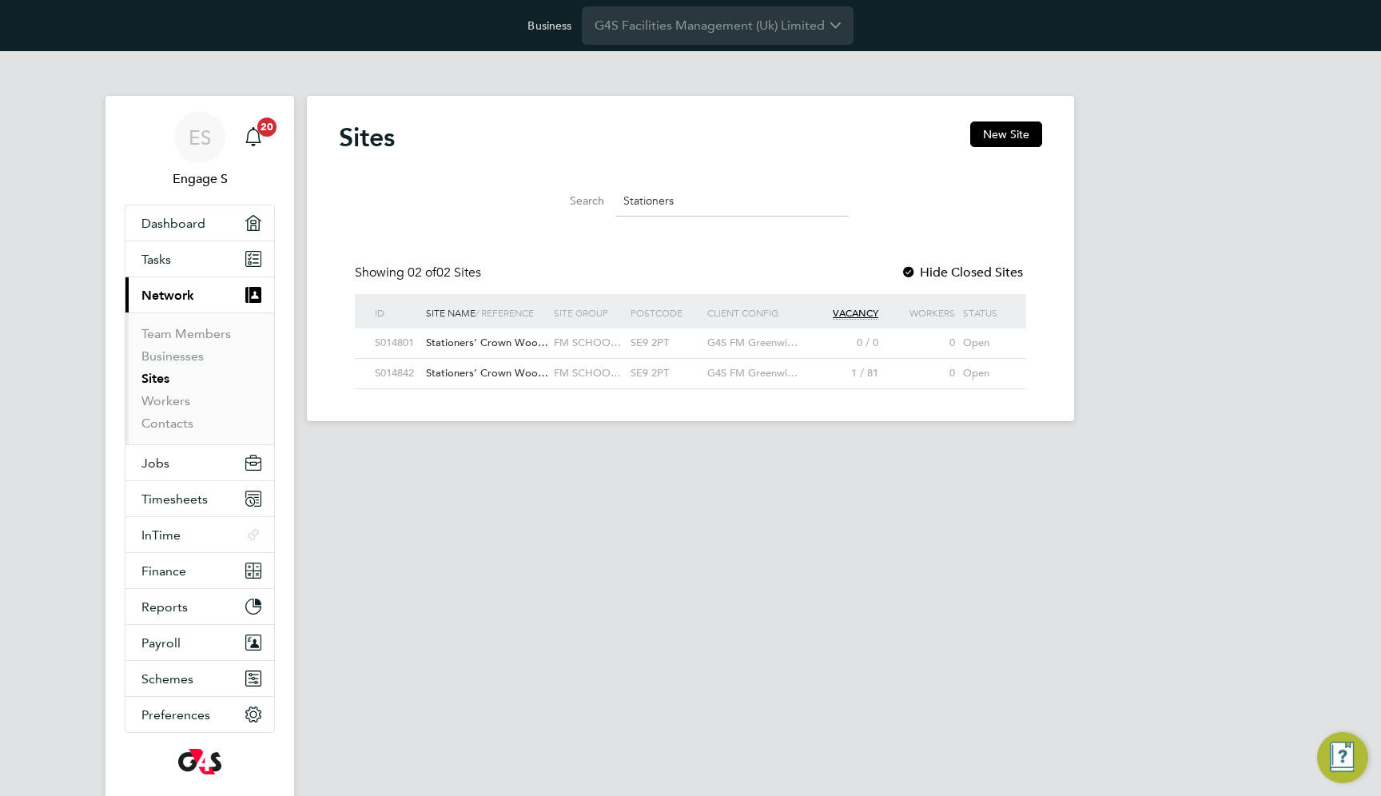
click at [646, 205] on input "Stationers" at bounding box center [731, 200] width 233 height 31
paste input "THS Main Office"
paste input "[PERSON_NAME][GEOGRAPHIC_DATA]"
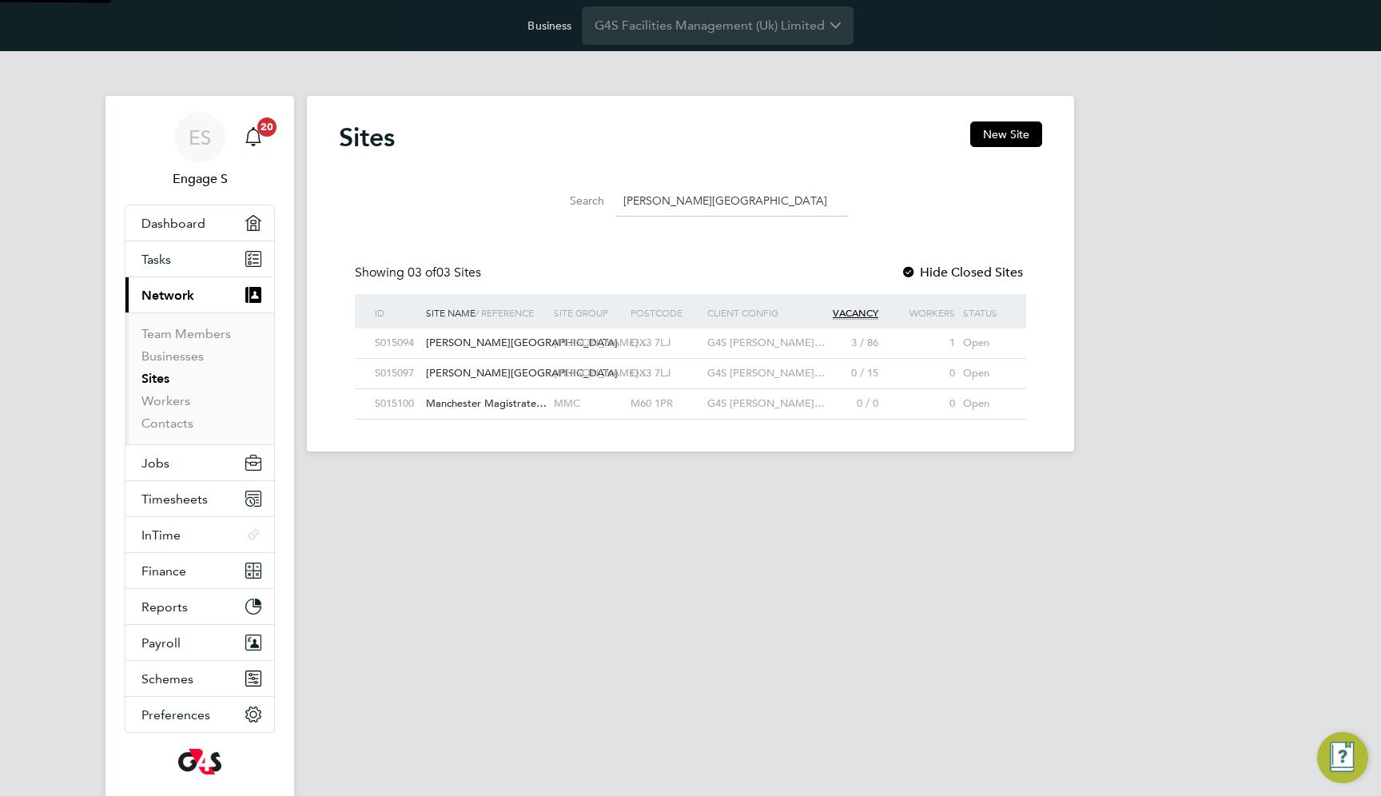
scroll to position [30, 103]
click at [551, 340] on div "CHURCHILL…" at bounding box center [588, 343] width 77 height 30
click at [636, 214] on input "Churchill Hospital" at bounding box center [731, 200] width 233 height 31
paste input "Julian"
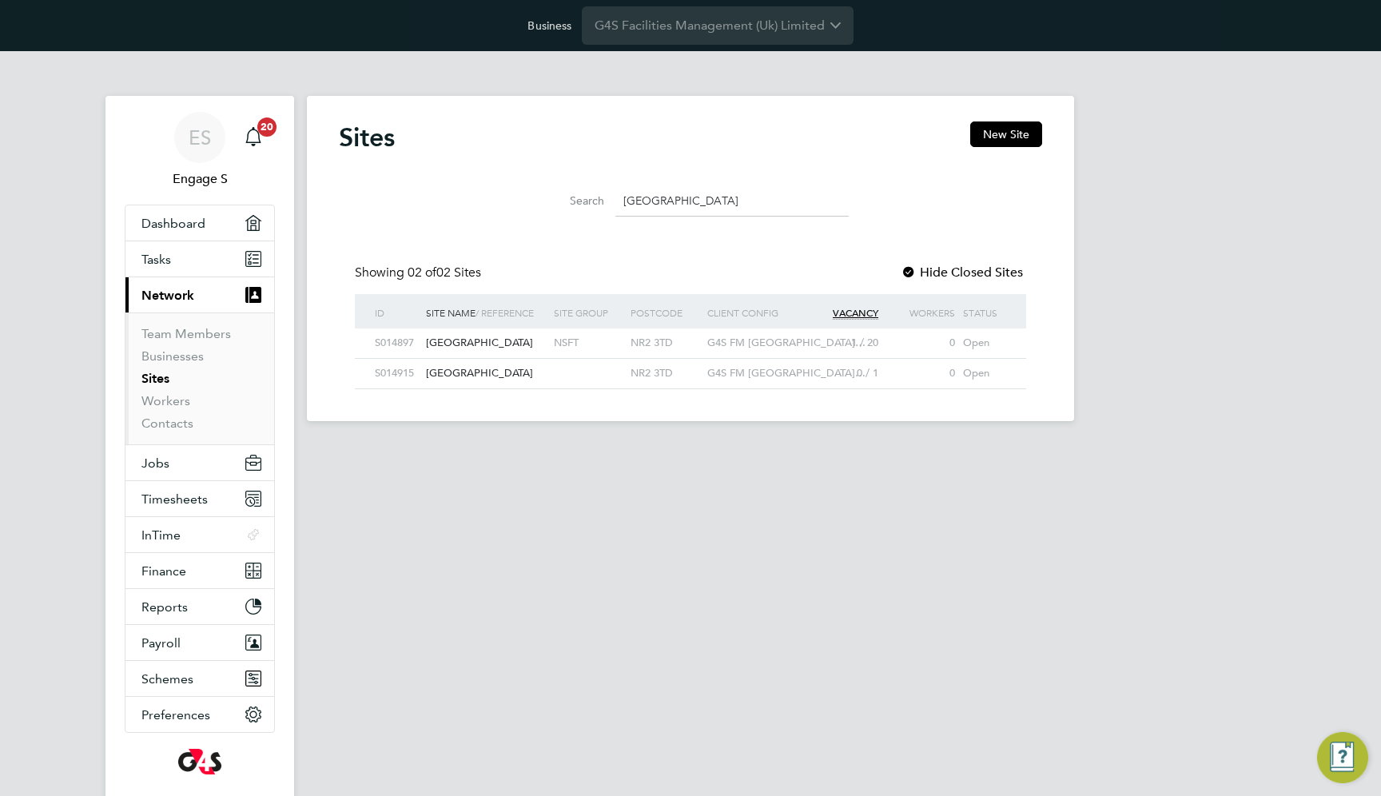
click at [597, 371] on div at bounding box center [588, 374] width 77 height 30
click at [521, 343] on div "[GEOGRAPHIC_DATA]" at bounding box center [486, 343] width 128 height 30
click at [644, 209] on input "Julian Hospital" at bounding box center [731, 200] width 233 height 31
paste input "Nuffield Orthopaedic Centre"
click at [649, 203] on input "Nuffield Orthopaedic Centre" at bounding box center [731, 200] width 233 height 31
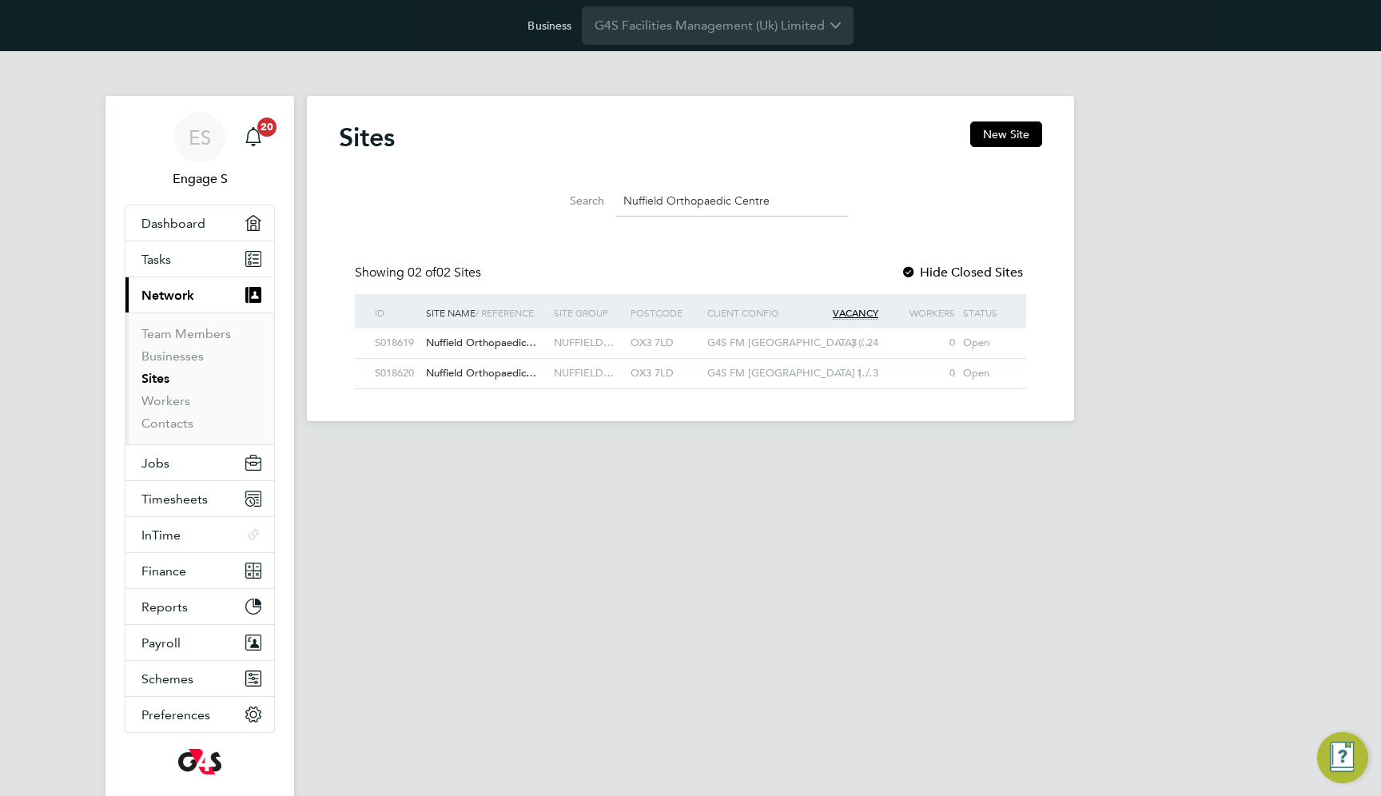
paste input "[GEOGRAPHIC_DATA]"
click at [503, 345] on span "[GEOGRAPHIC_DATA]" at bounding box center [479, 343] width 107 height 14
click at [546, 215] on div "Search Nuffield Orthopaedic Centre" at bounding box center [690, 200] width 316 height 31
click at [661, 191] on input "Nuffield Orthopaedic Centre" at bounding box center [731, 200] width 233 height 31
paste input "Hellesdon Hospital"
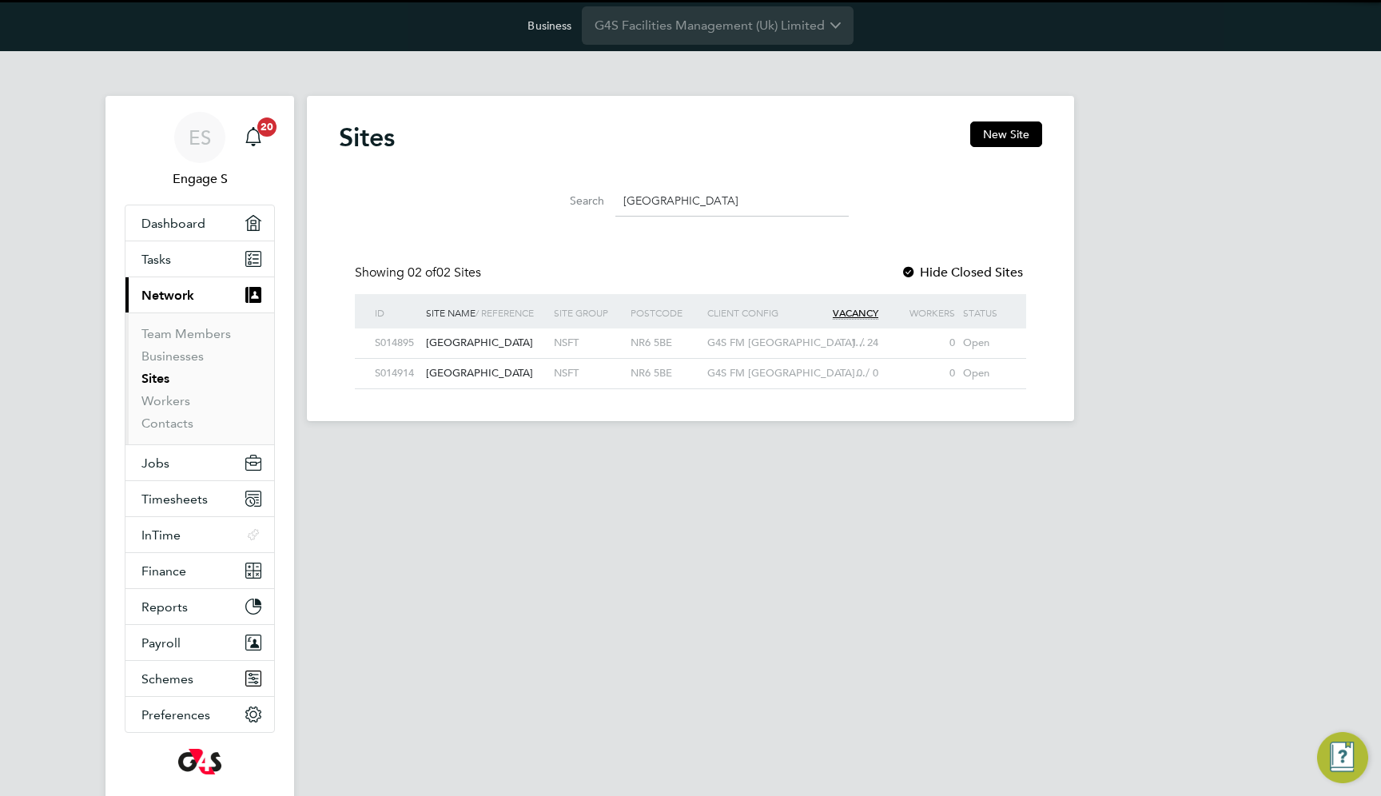
click at [700, 165] on div "Sites New Site" at bounding box center [690, 145] width 703 height 48
click at [638, 199] on input "Hellesdon Hospital" at bounding box center [731, 200] width 233 height 31
paste input "Julia"
type input "[GEOGRAPHIC_DATA]"
click at [574, 144] on div "Sites New Site" at bounding box center [690, 145] width 703 height 48
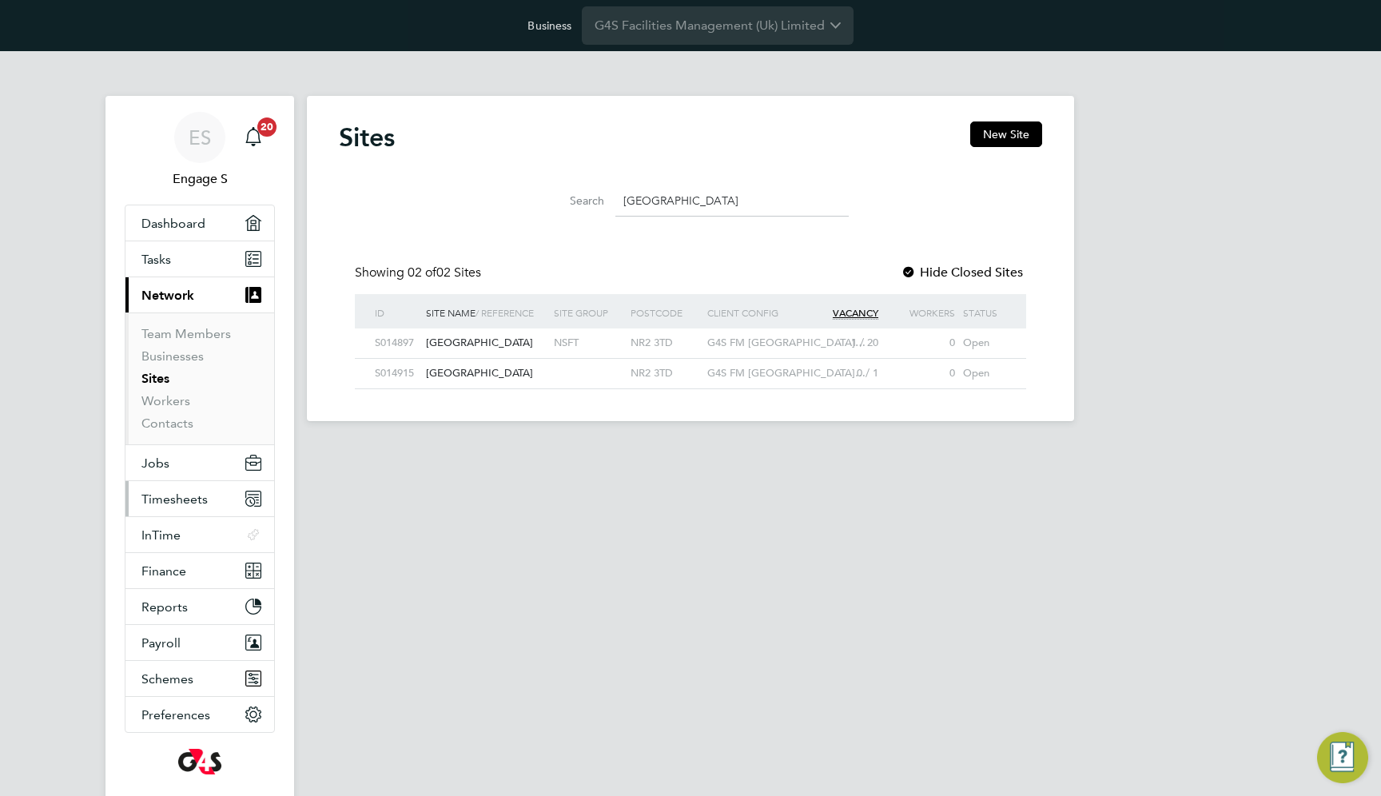
click at [217, 494] on button "Timesheets" at bounding box center [199, 498] width 149 height 35
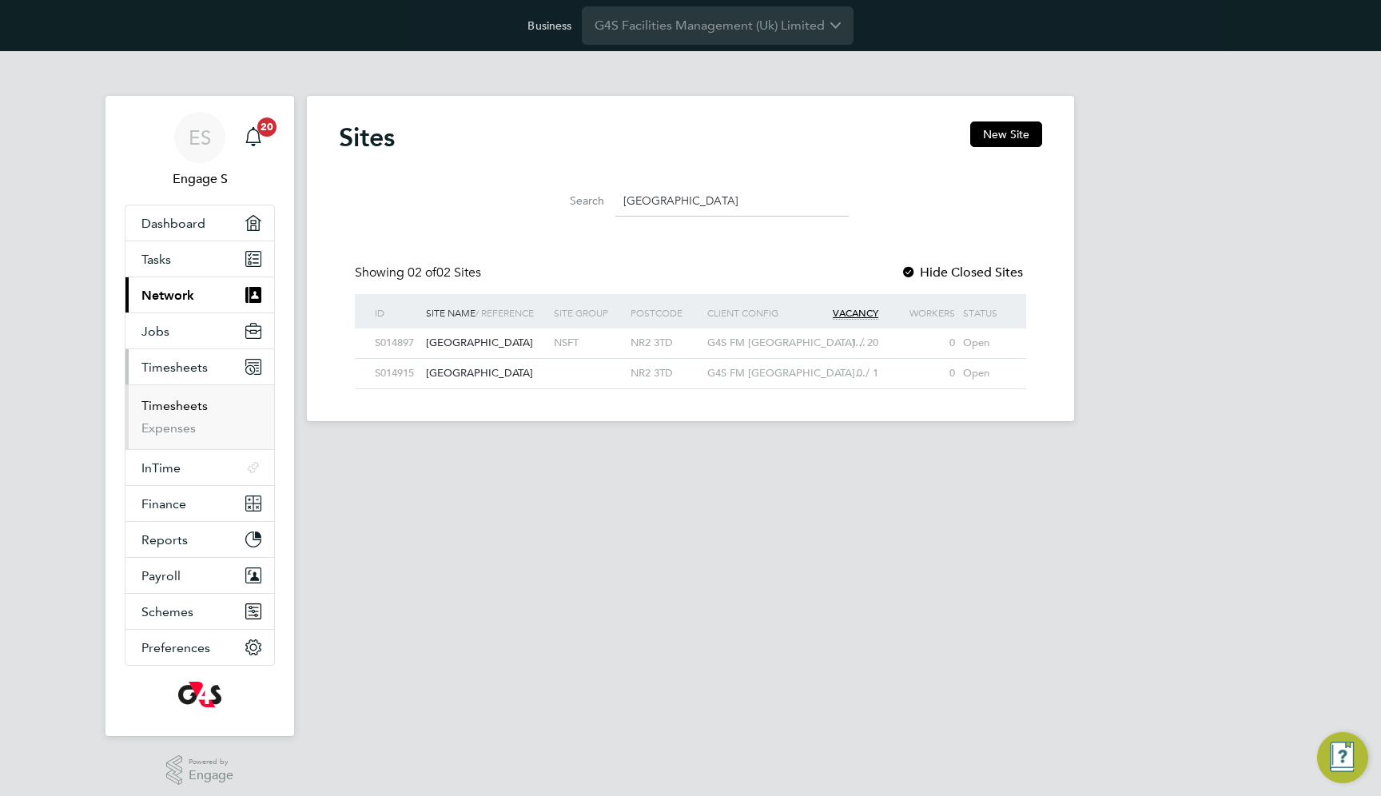
click at [186, 405] on link "Timesheets" at bounding box center [174, 405] width 66 height 15
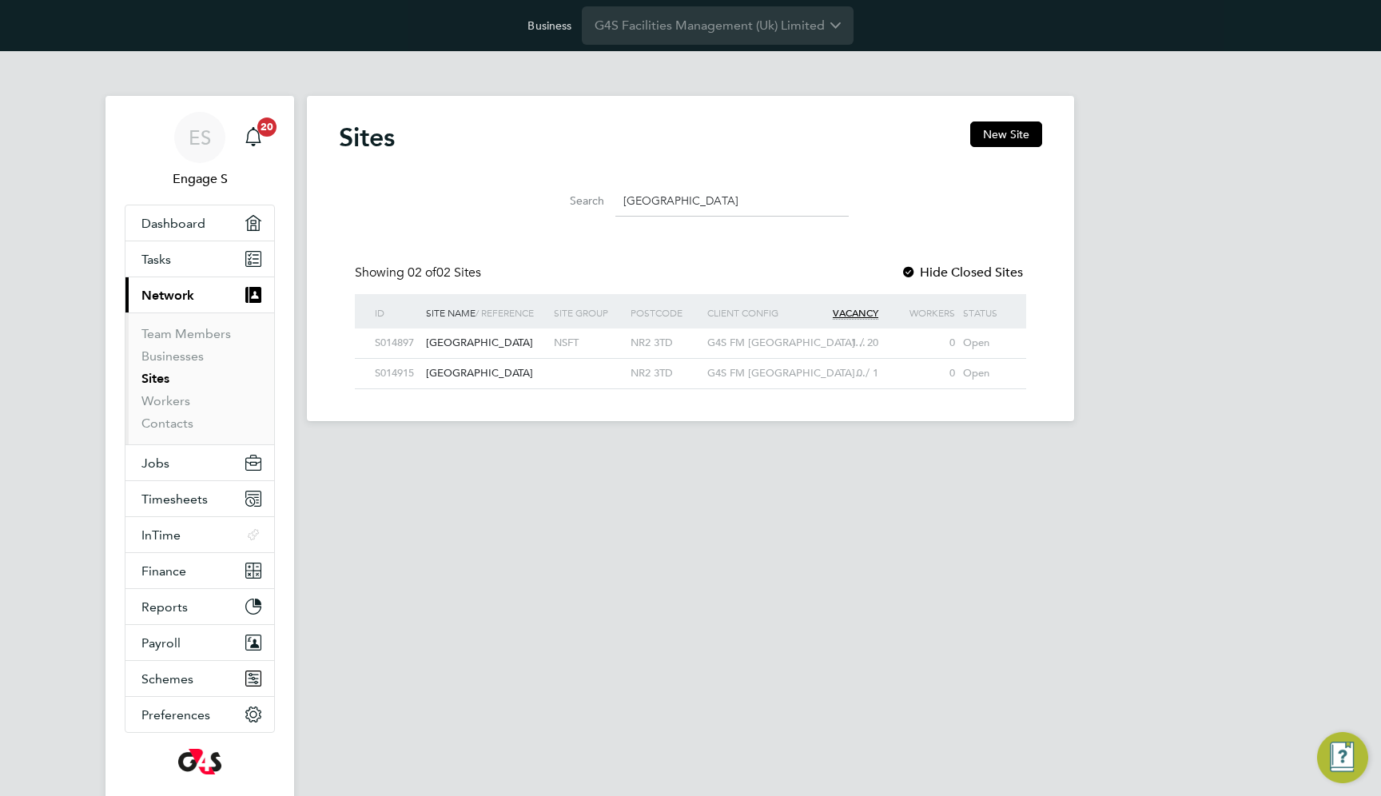
click at [540, 341] on div "[GEOGRAPHIC_DATA]" at bounding box center [486, 343] width 128 height 30
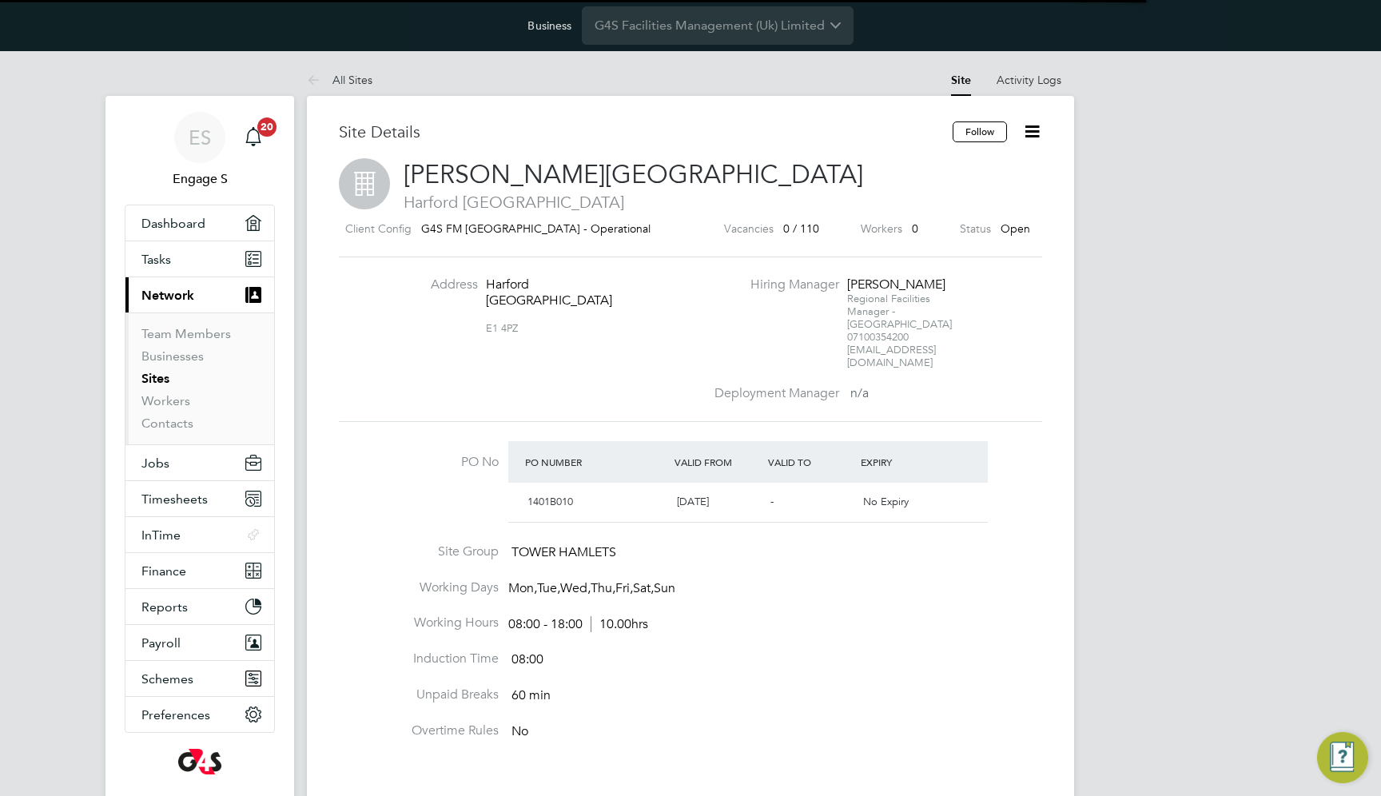
scroll to position [27, 150]
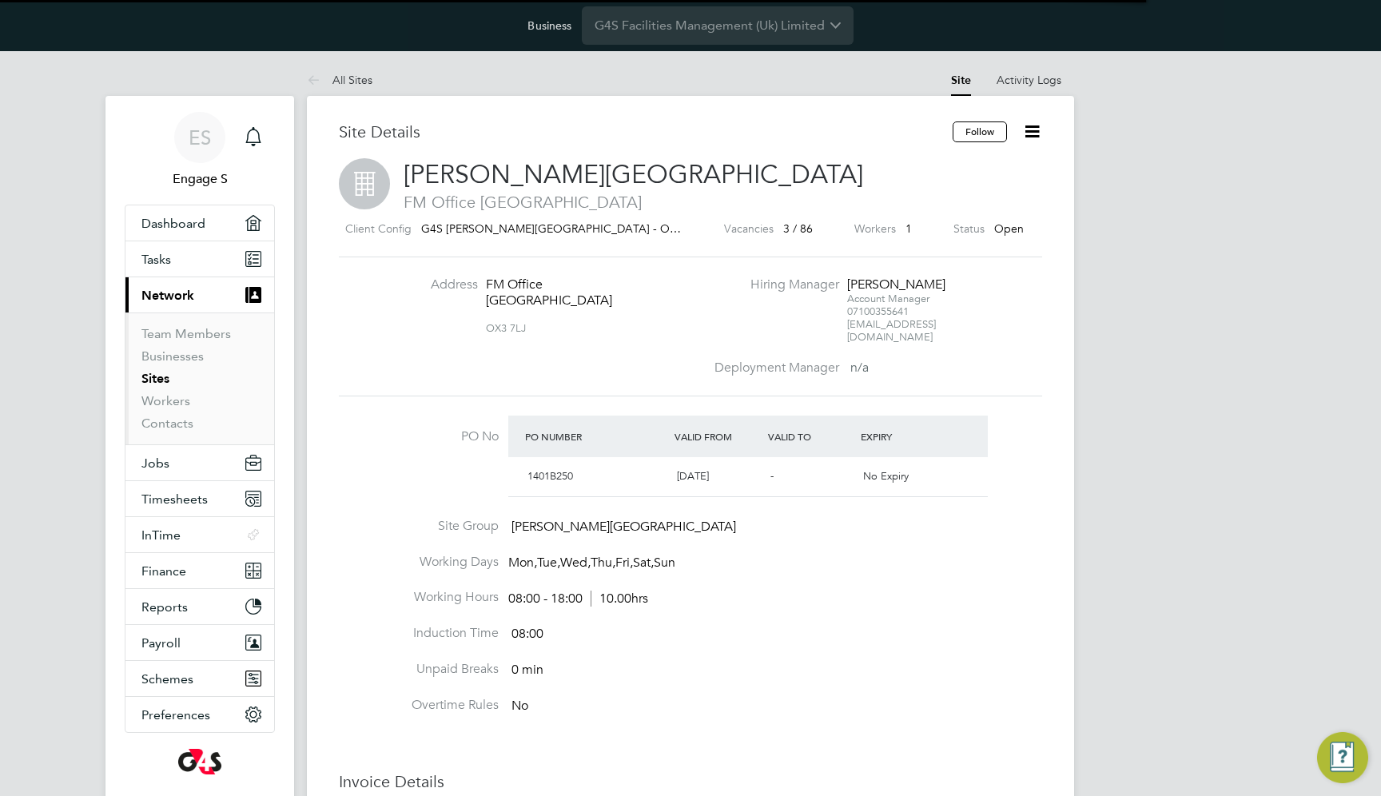
scroll to position [27, 150]
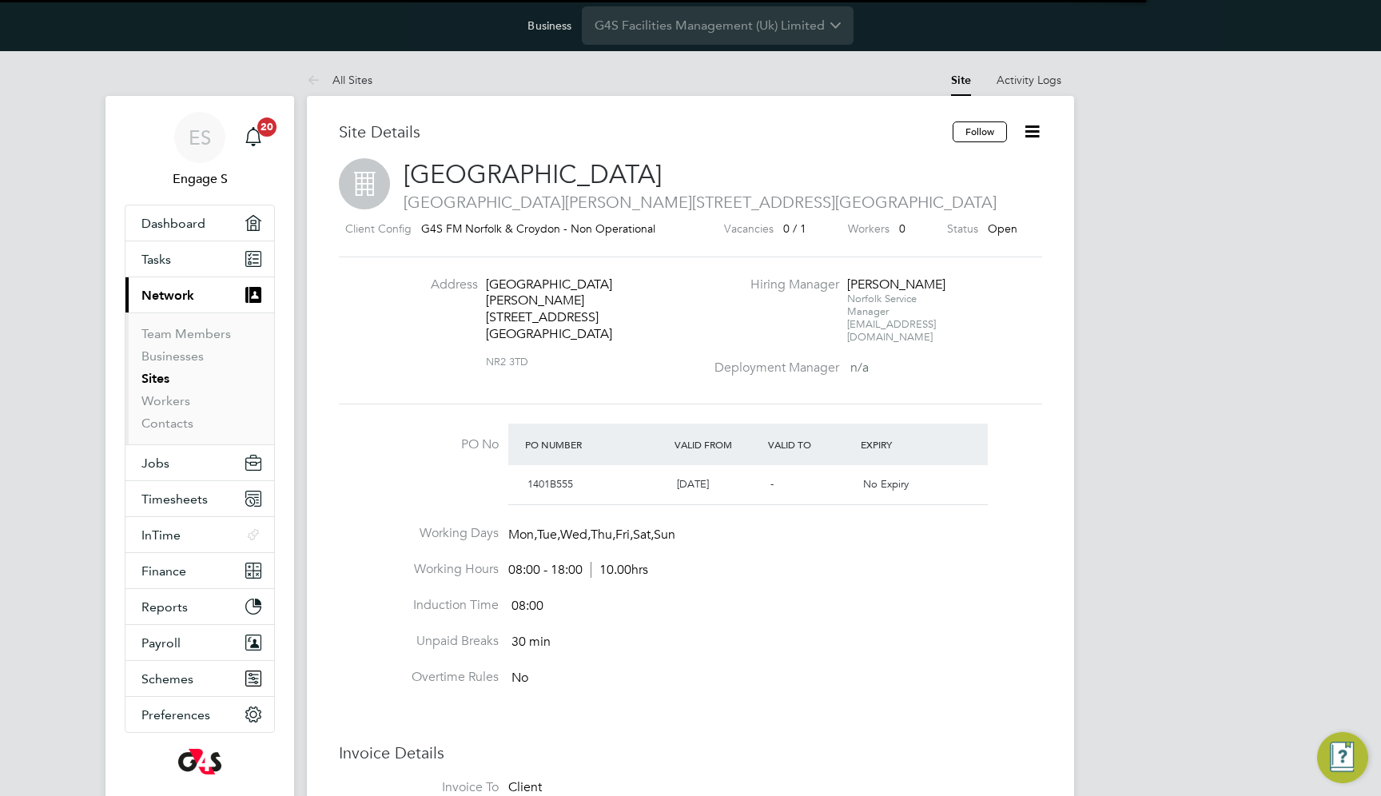
scroll to position [27, 150]
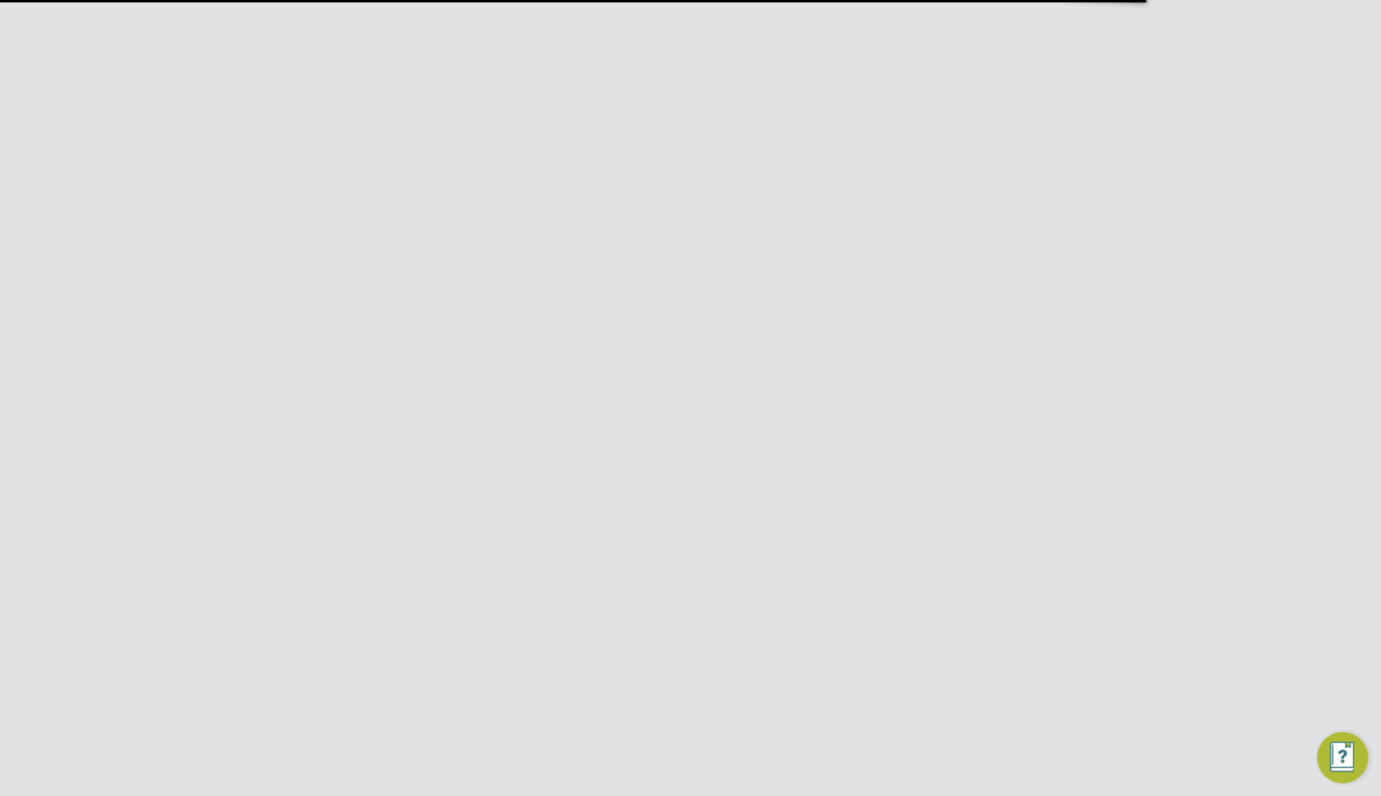
scroll to position [27, 150]
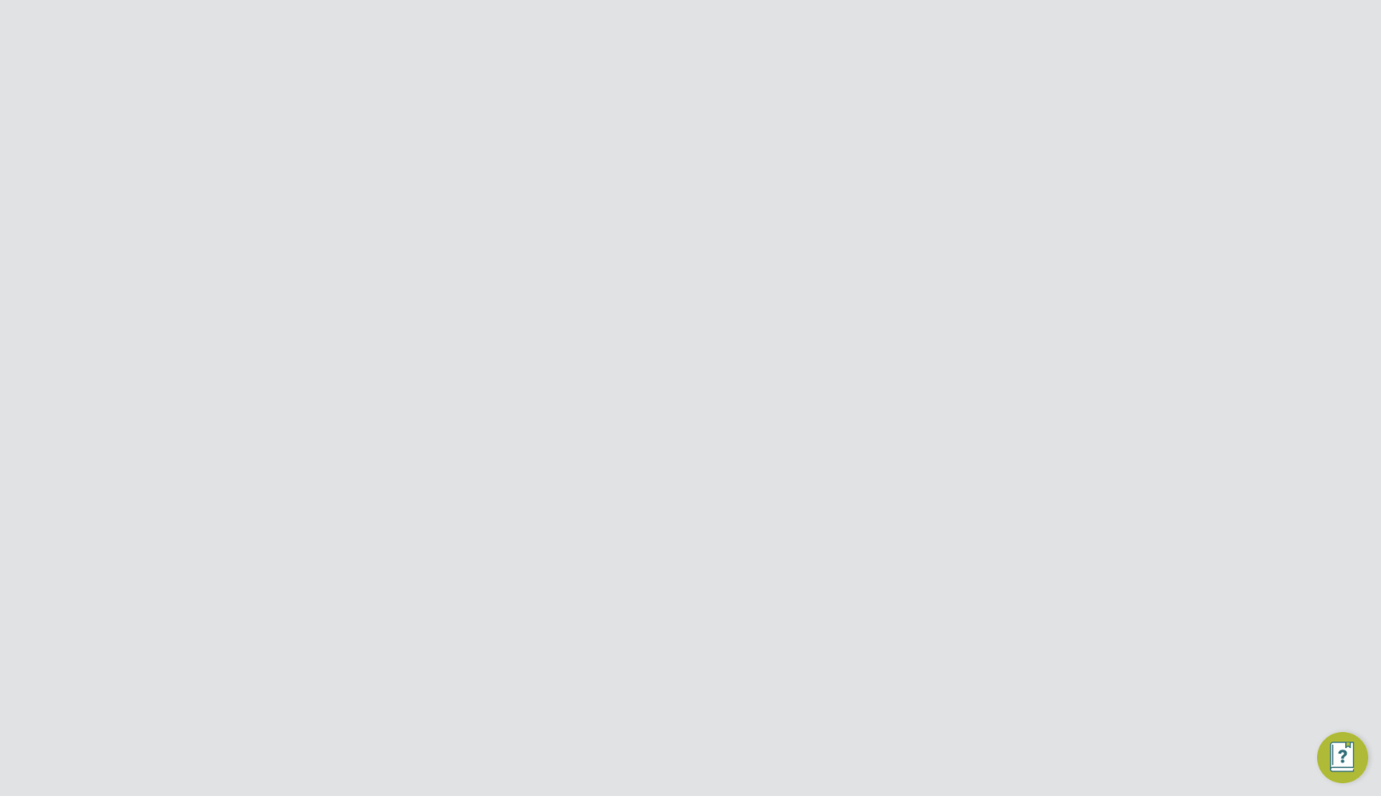
click at [642, 225] on span "G4S FM North Wiltshire Schools - Operational" at bounding box center [537, 228] width 232 height 14
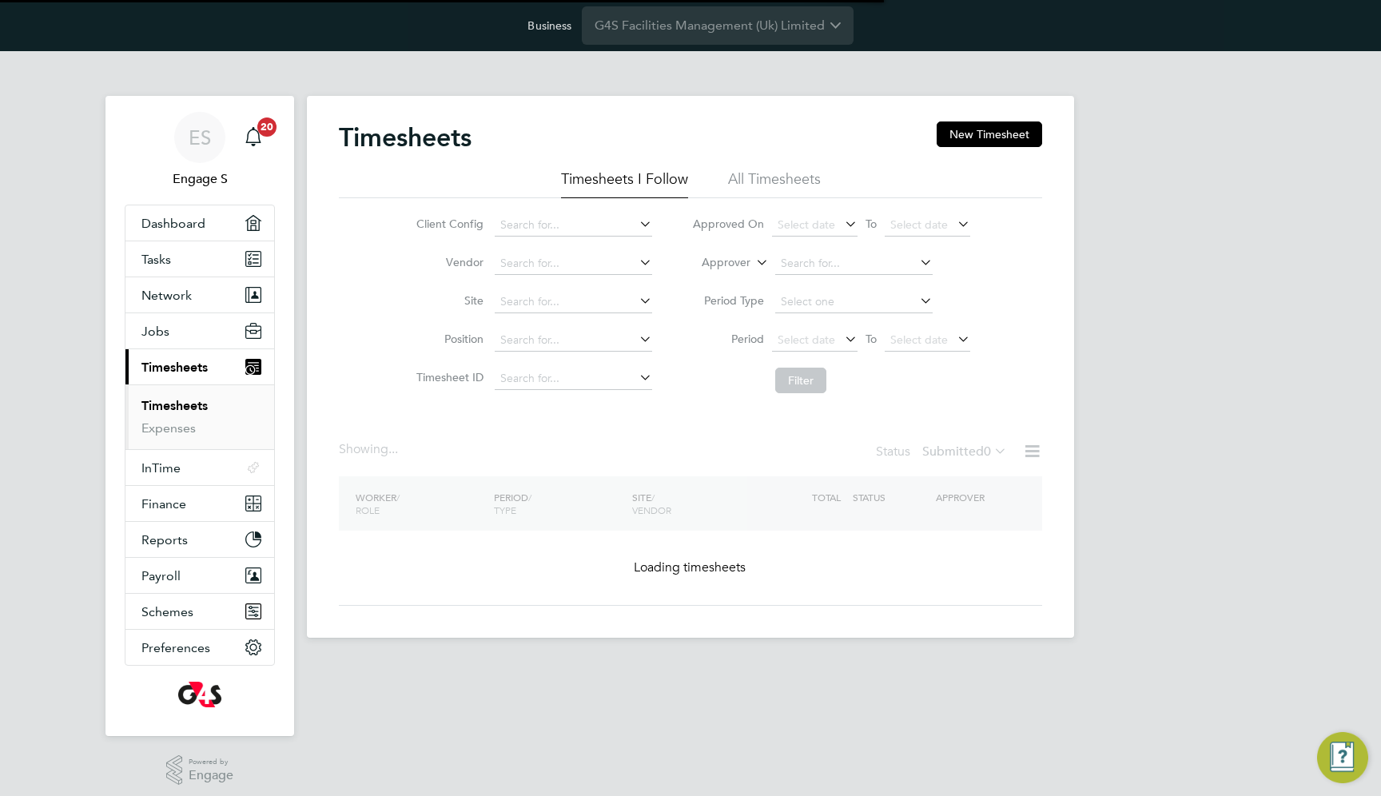
click at [781, 193] on li "All Timesheets" at bounding box center [774, 183] width 93 height 29
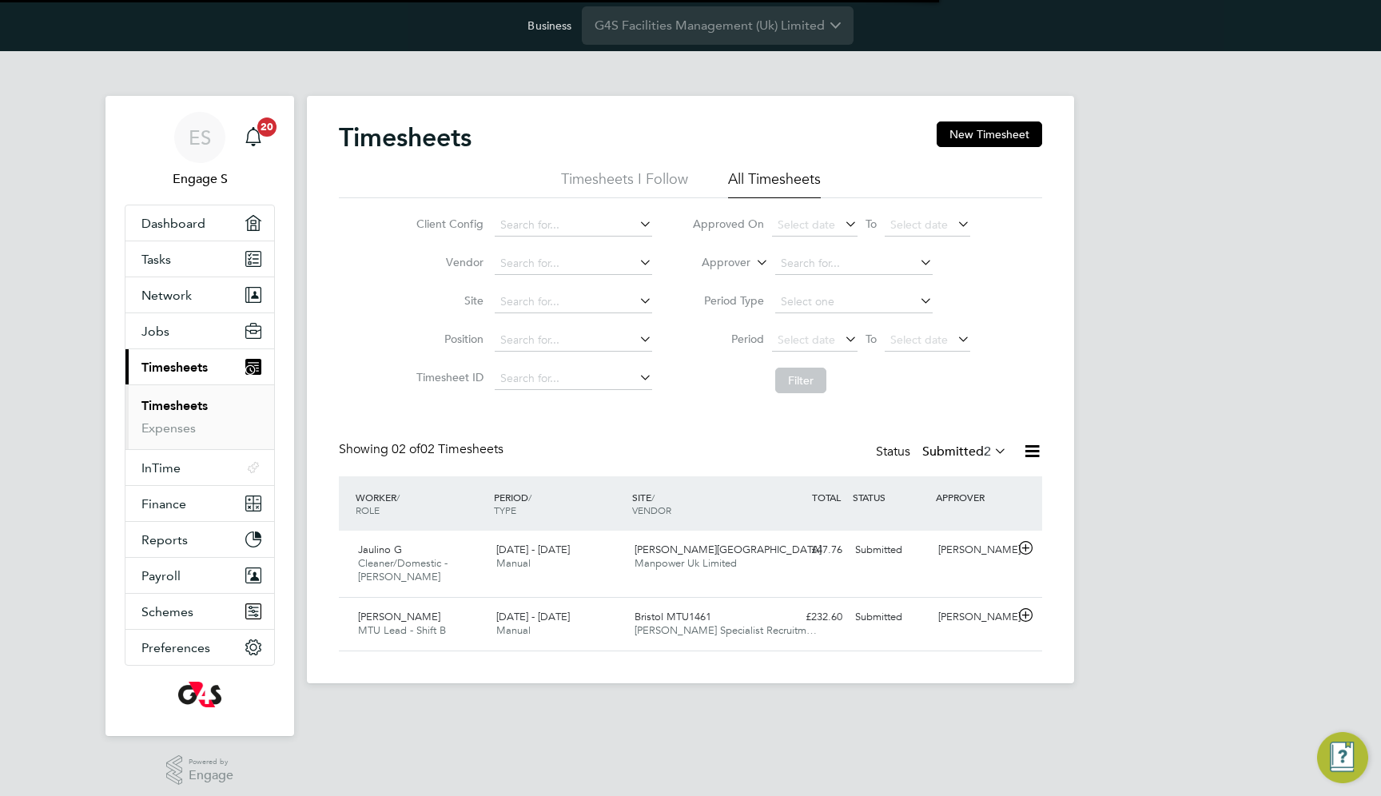
scroll to position [40, 138]
click at [883, 558] on div "Submitted" at bounding box center [890, 550] width 83 height 26
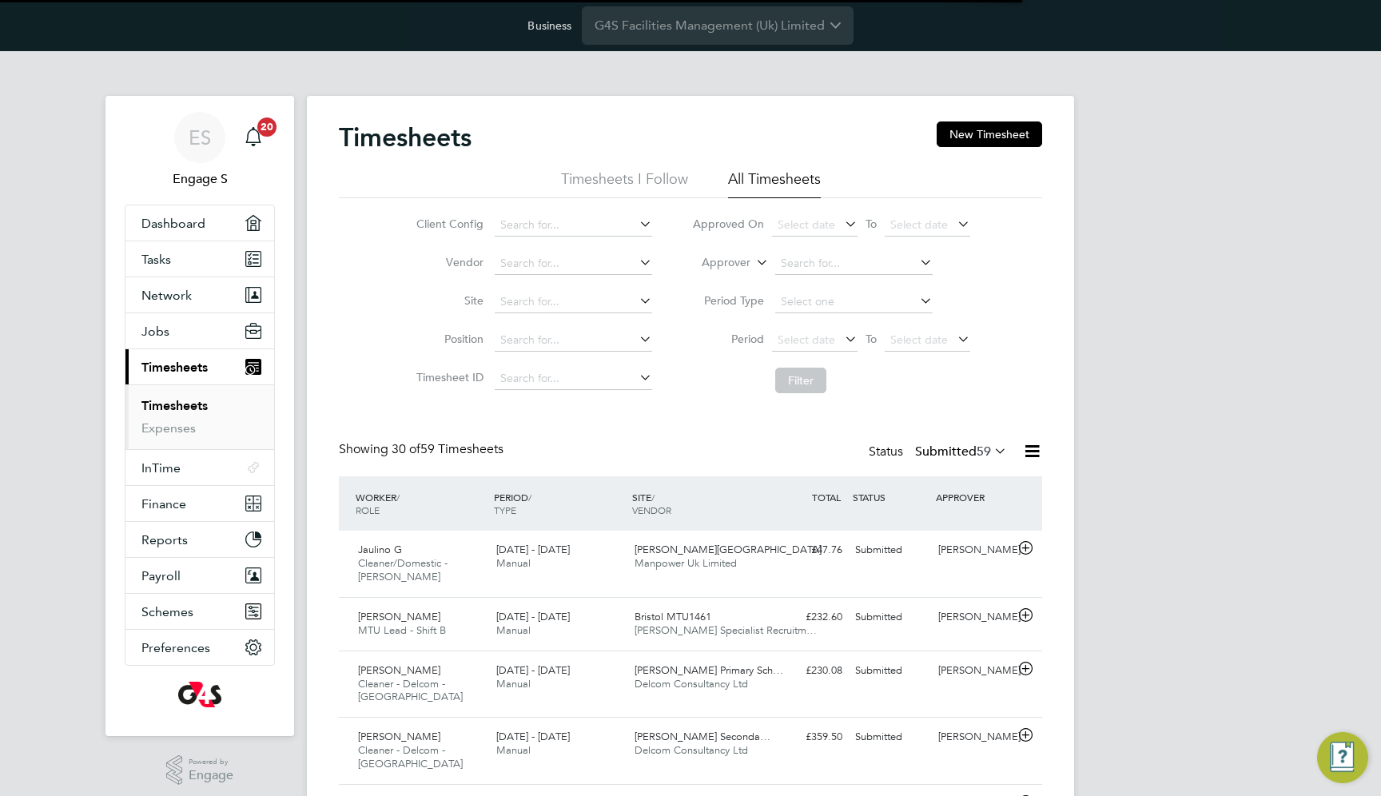
scroll to position [0, 0]
click at [904, 566] on div "Jaulino G Cleaner/Domestic - [PERSON_NAME] [DATE] - [DATE] [DATE] - [DATE] Manu…" at bounding box center [690, 564] width 703 height 66
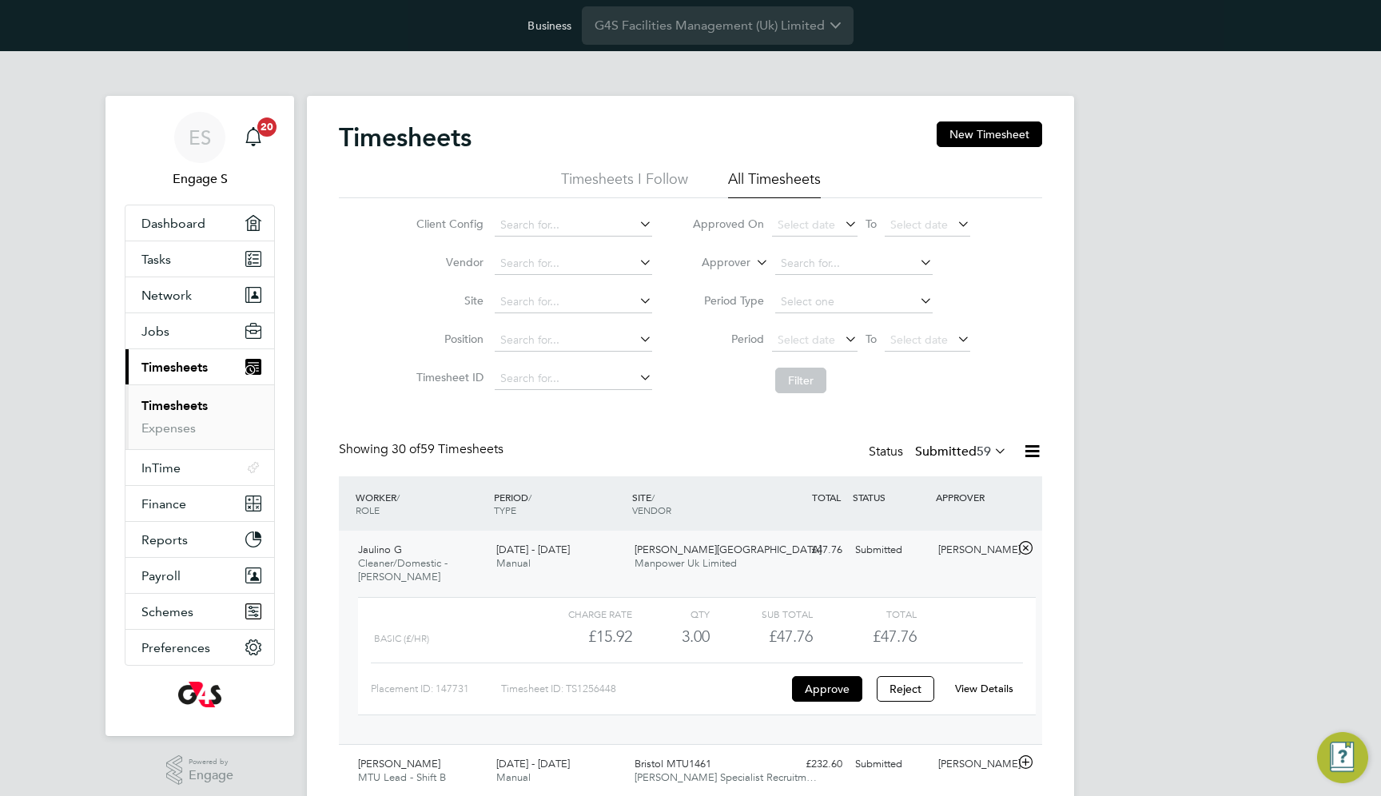
click at [981, 687] on link "View Details" at bounding box center [984, 689] width 58 height 14
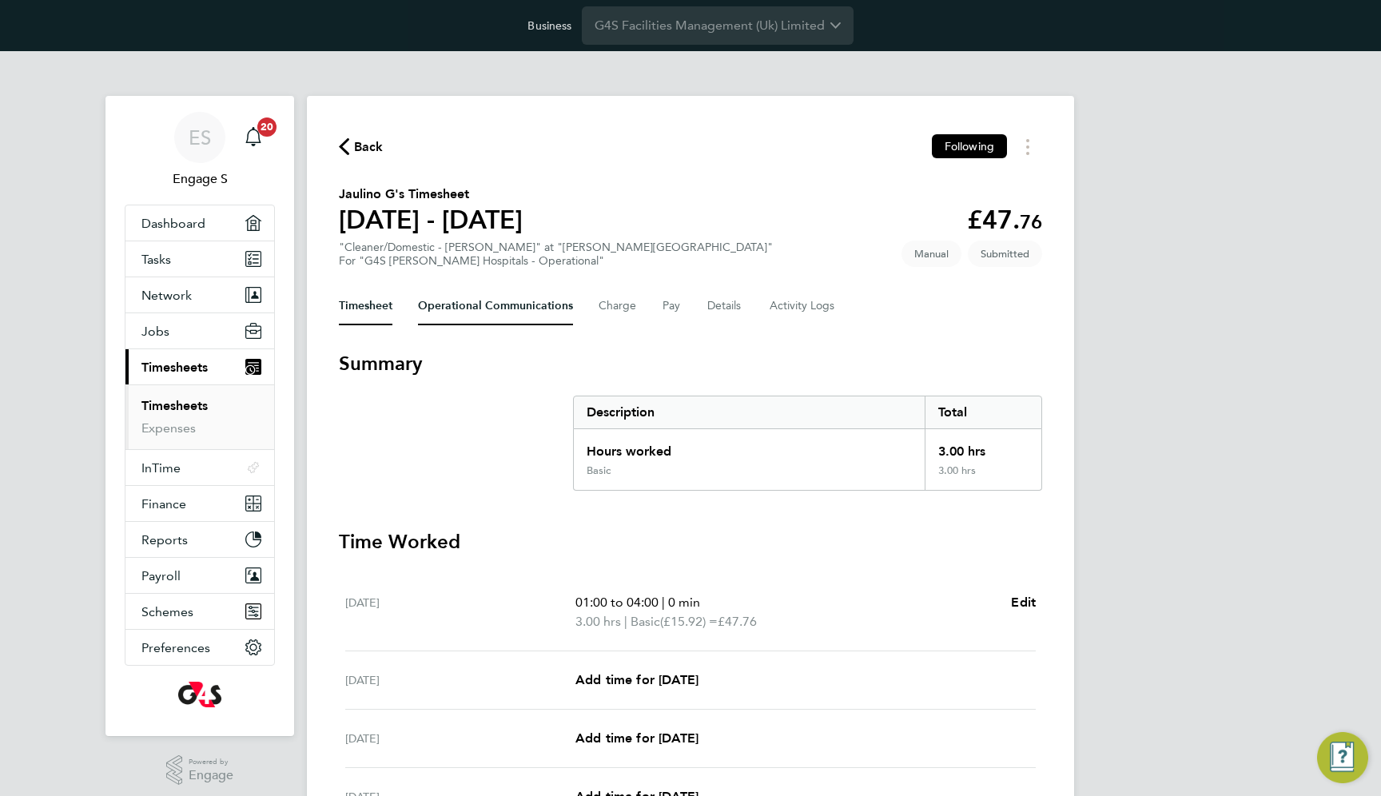
click at [515, 313] on Communications-tab "Operational Communications" at bounding box center [495, 306] width 155 height 38
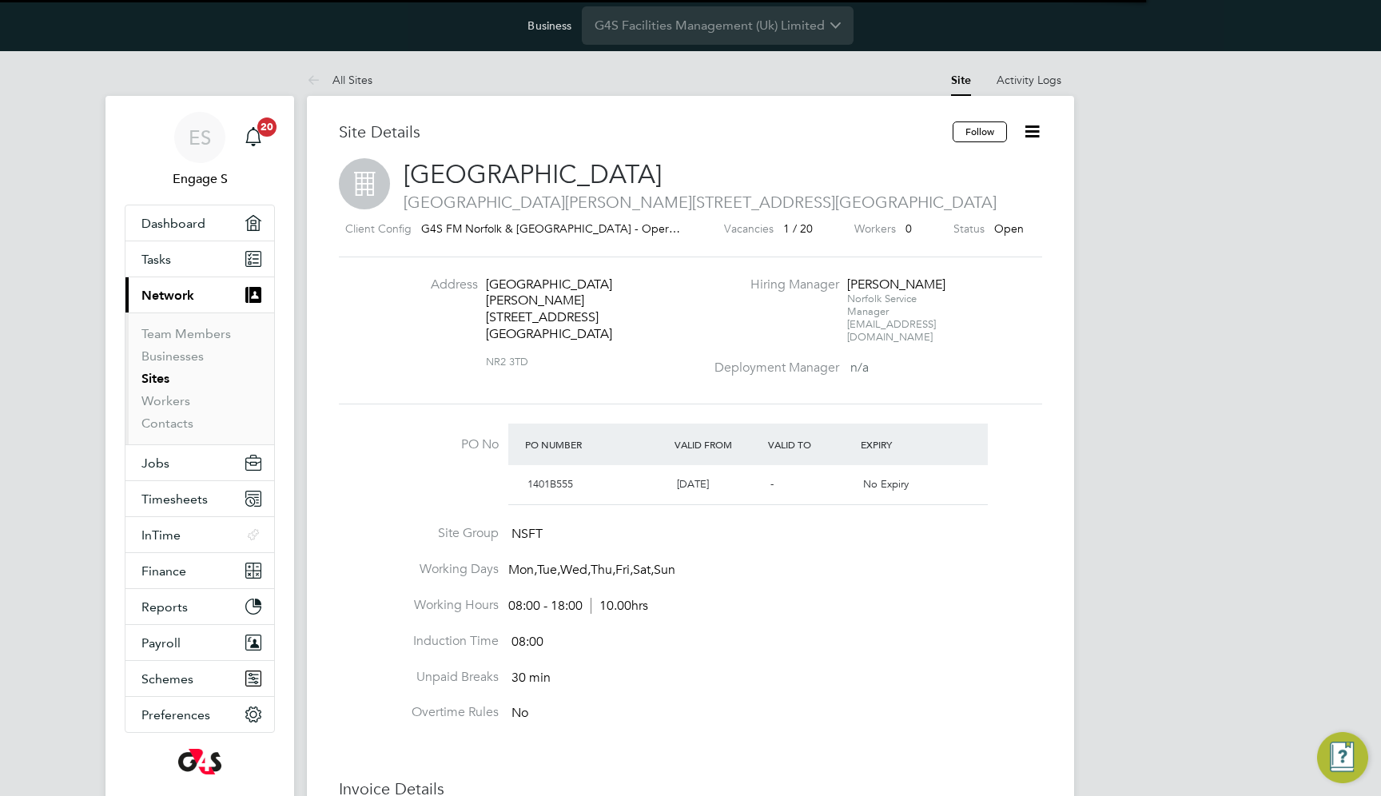
scroll to position [27, 150]
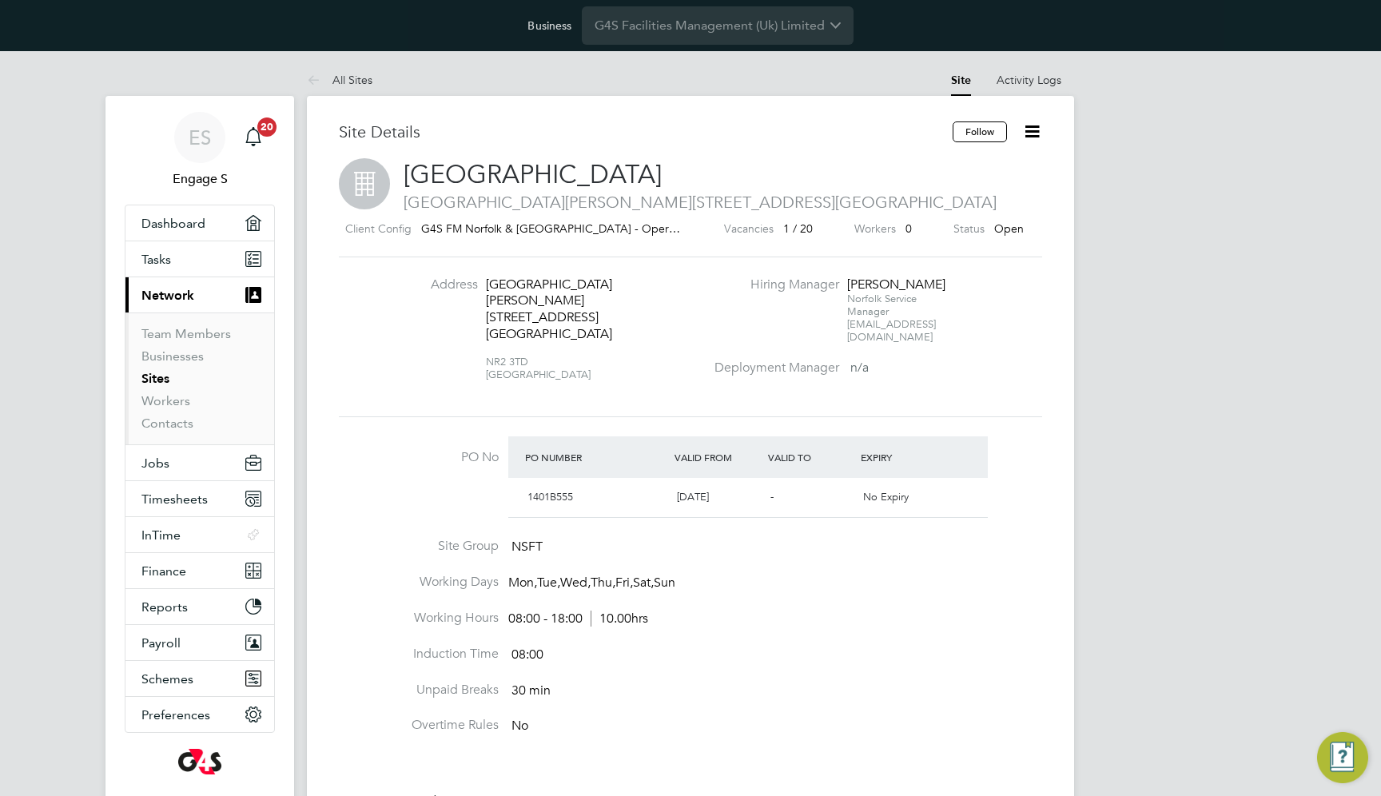
click at [712, 272] on div "Address Julian Hospital Bowthorpe Road Norwich Norfolk NR2 3TD United Kingdom N…" at bounding box center [690, 336] width 703 height 161
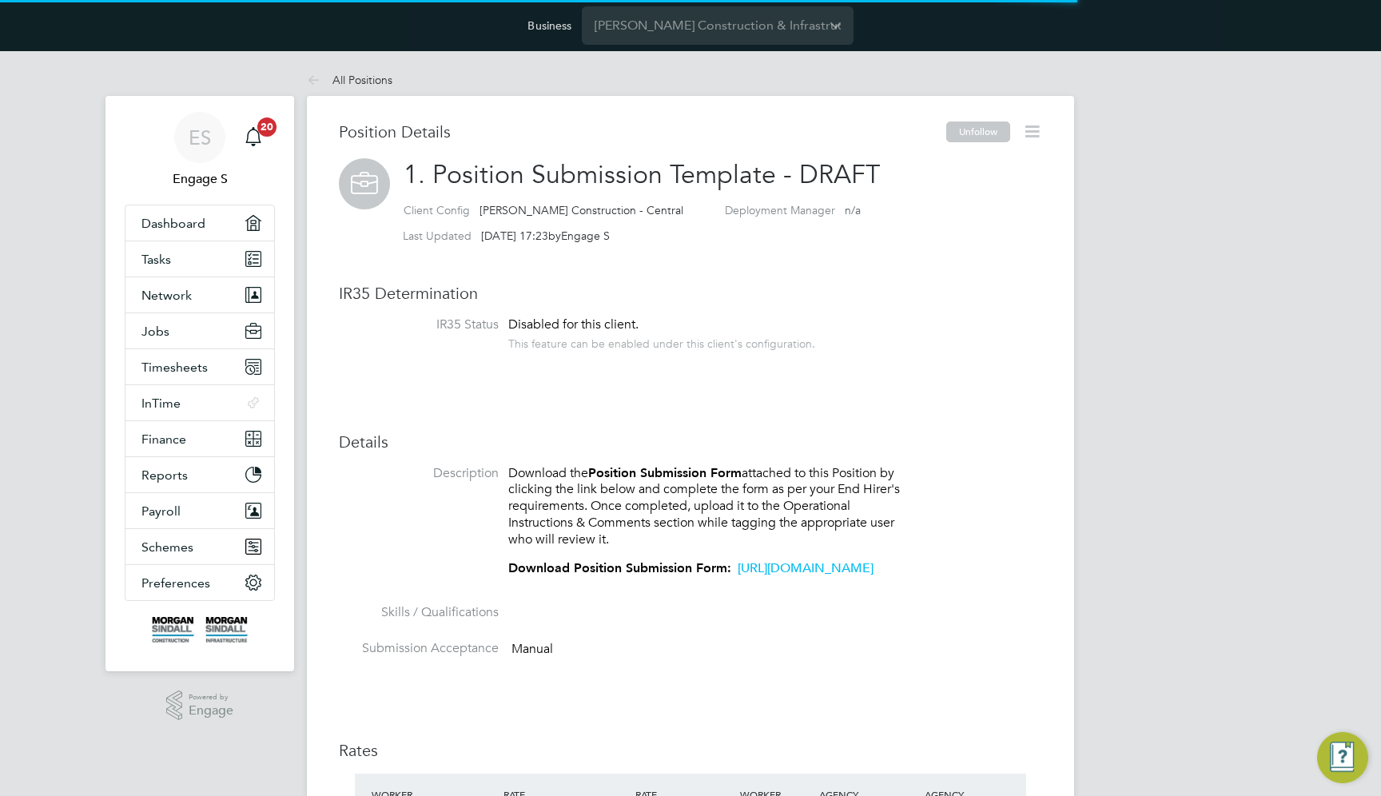
scroll to position [27, 132]
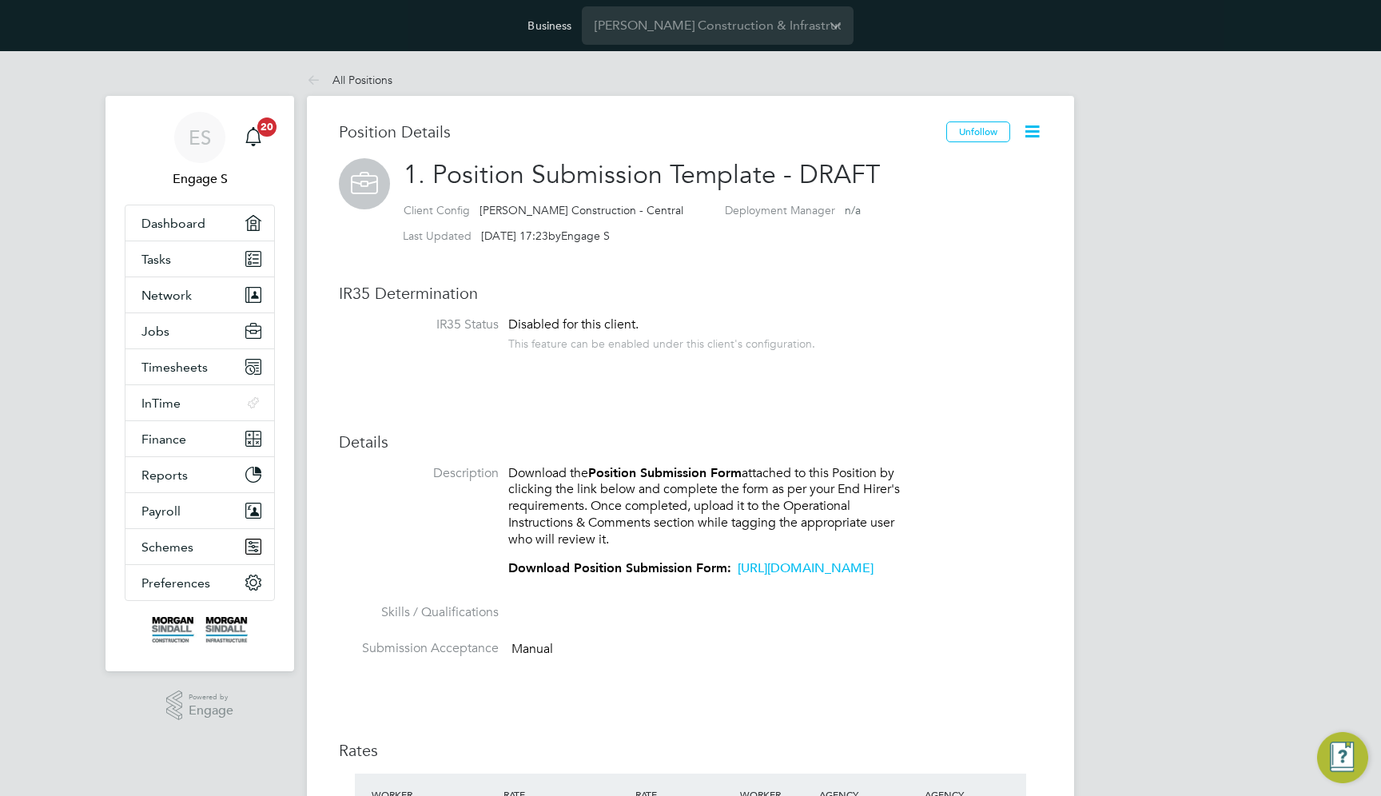
click at [737, 576] on link "[URL][DOMAIN_NAME]" at bounding box center [805, 568] width 136 height 16
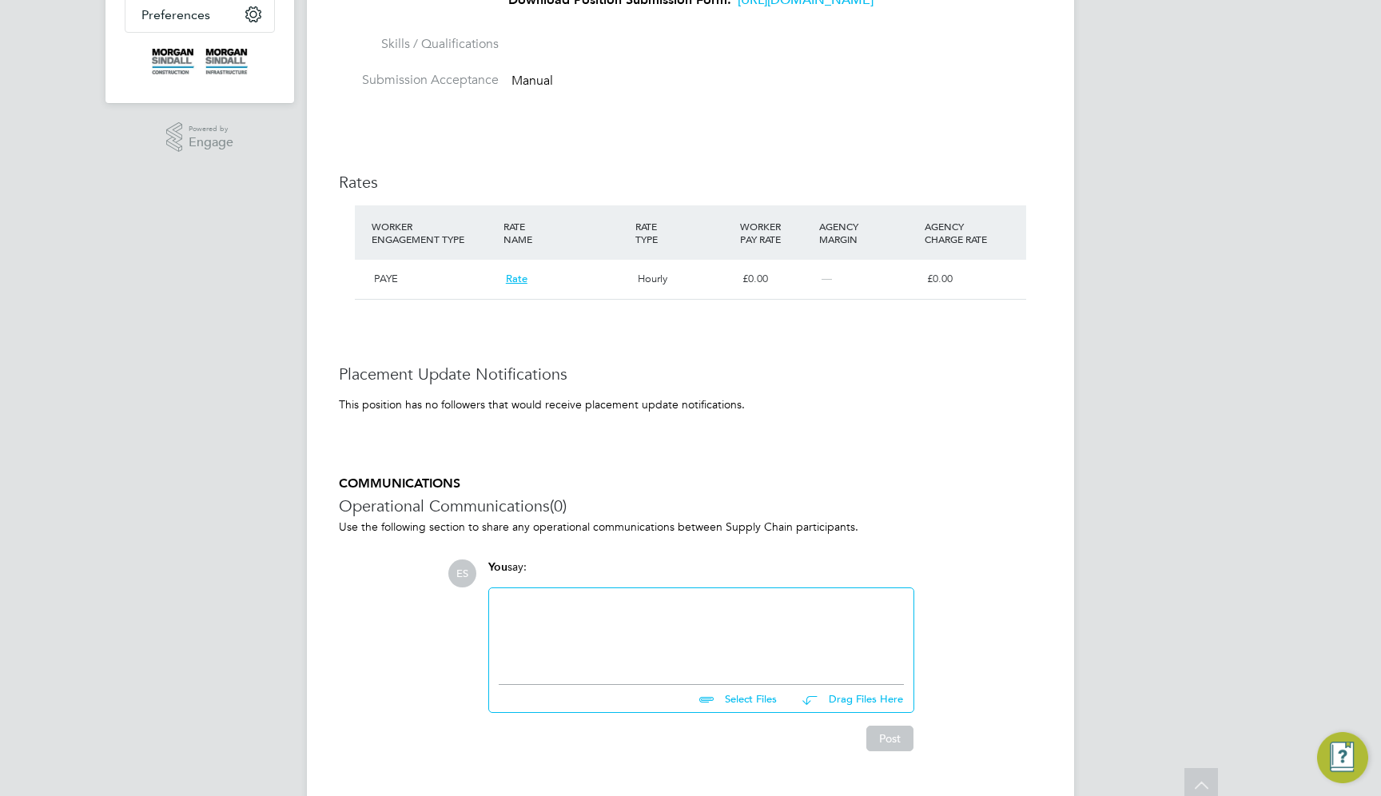
scroll to position [640, 0]
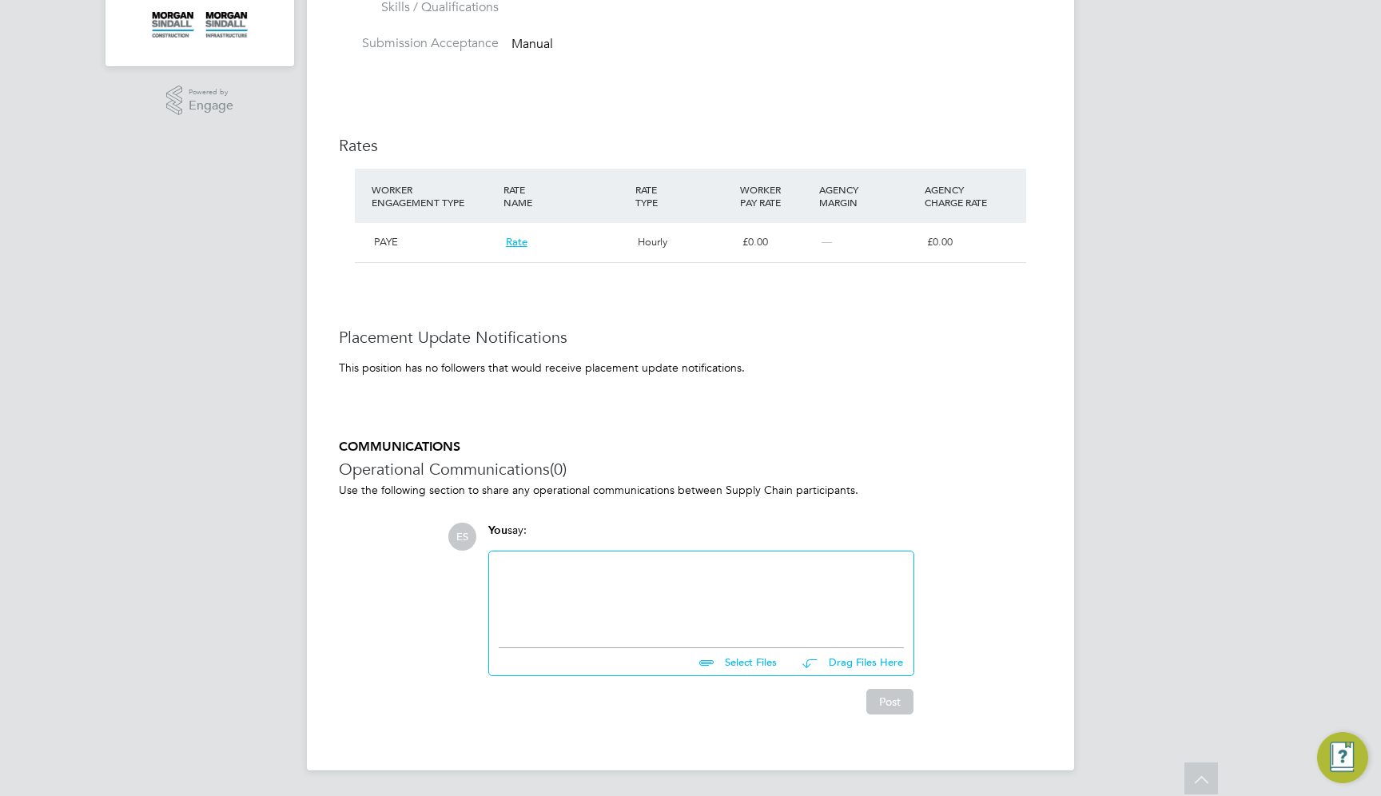
click at [553, 614] on div at bounding box center [701, 595] width 405 height 69
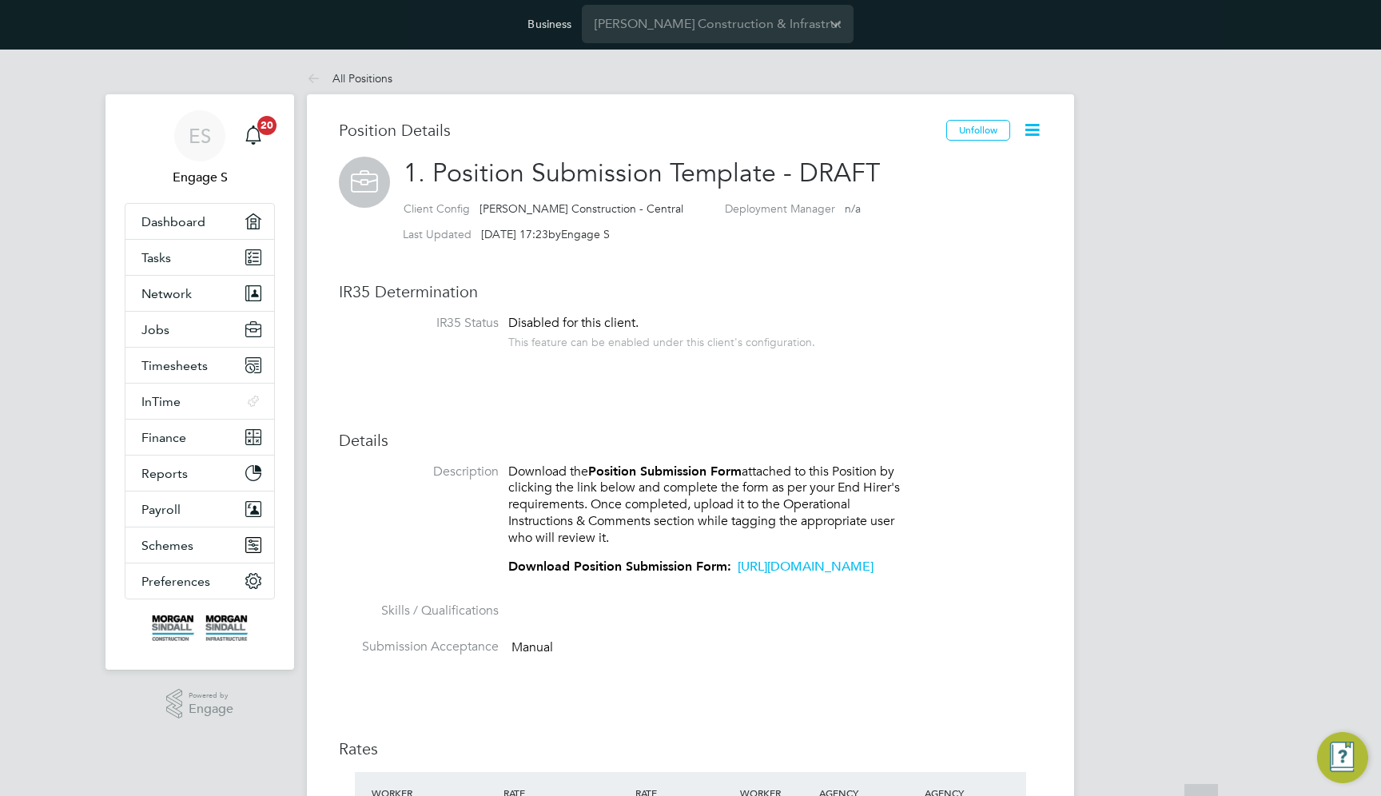
scroll to position [0, 0]
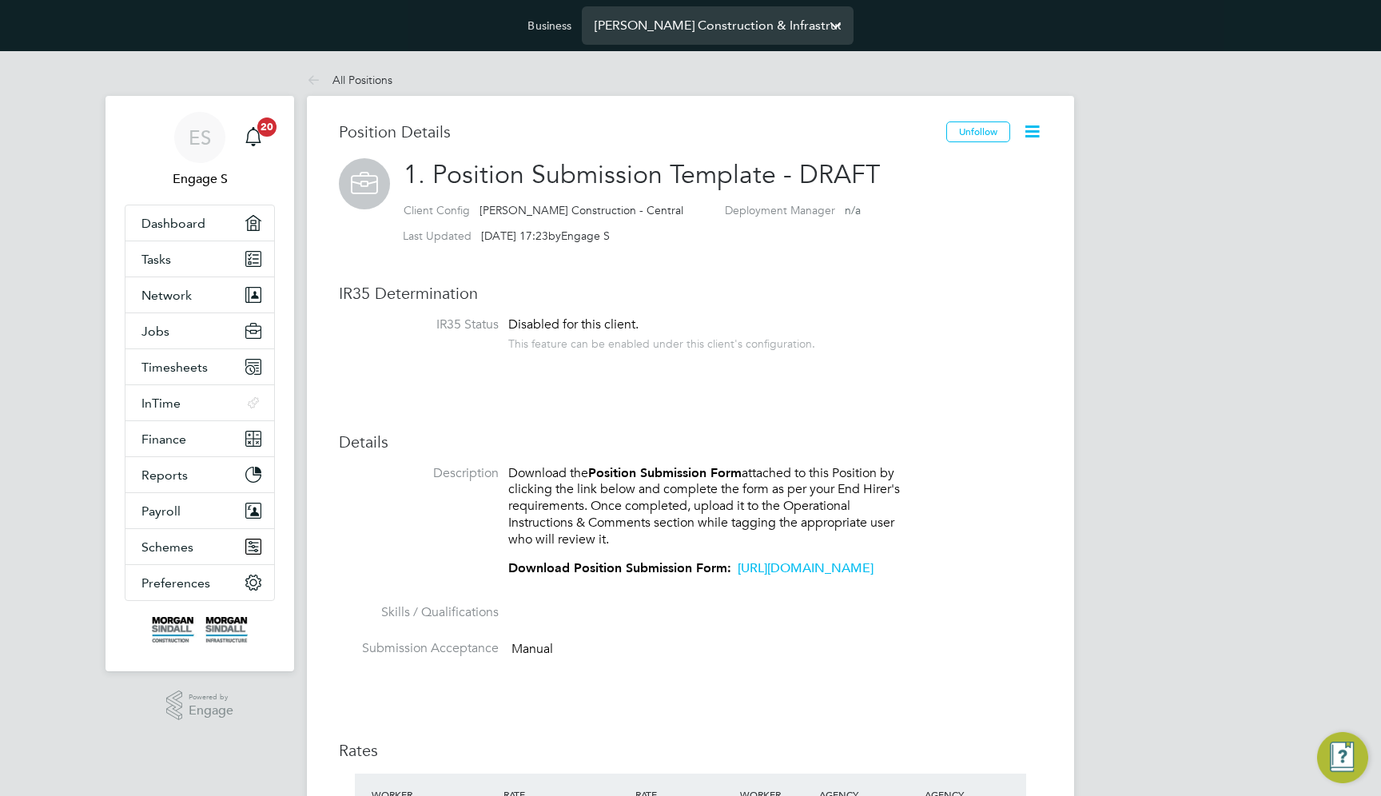
click at [705, 30] on input "[PERSON_NAME] Construction & Infrastructure Ltd" at bounding box center [718, 25] width 272 height 38
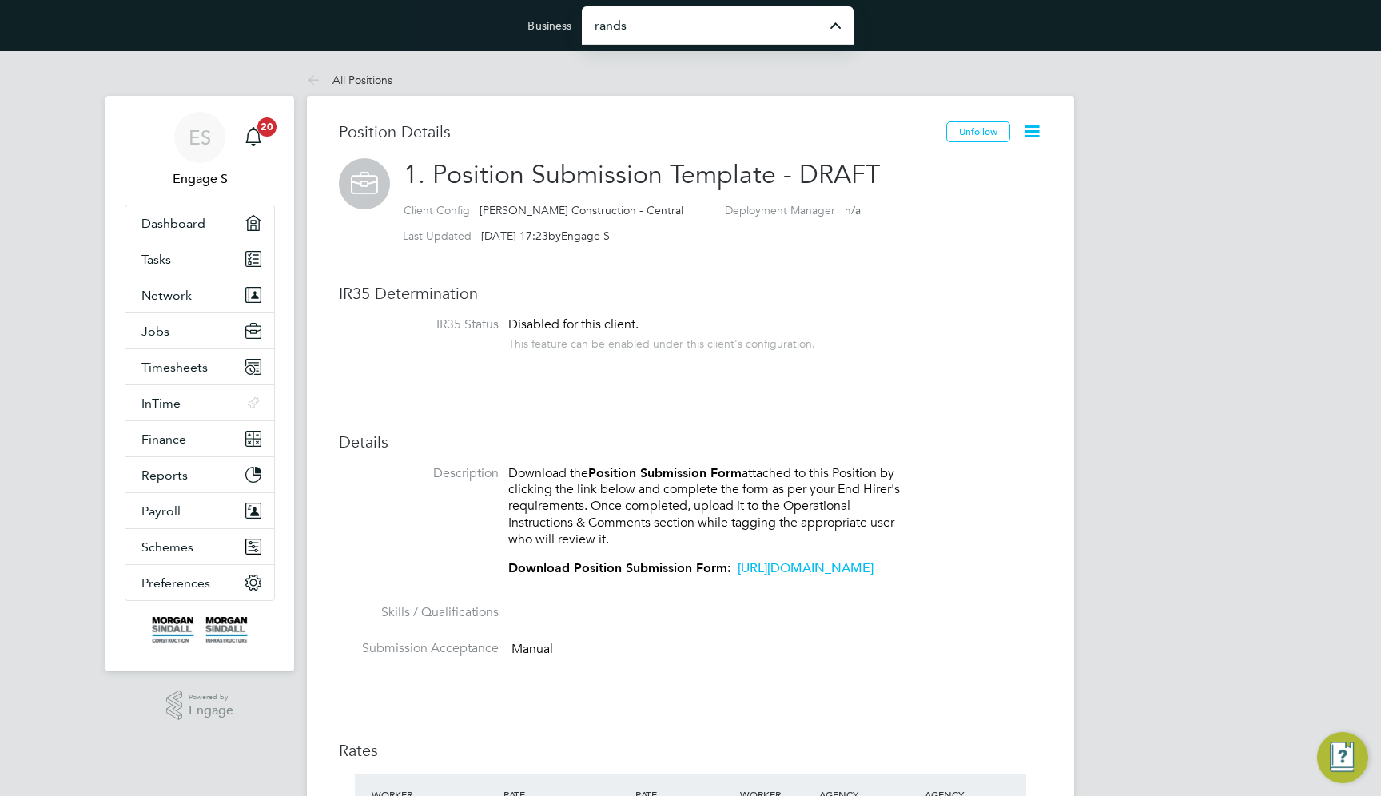
type input "Randstad Solutions Limited"
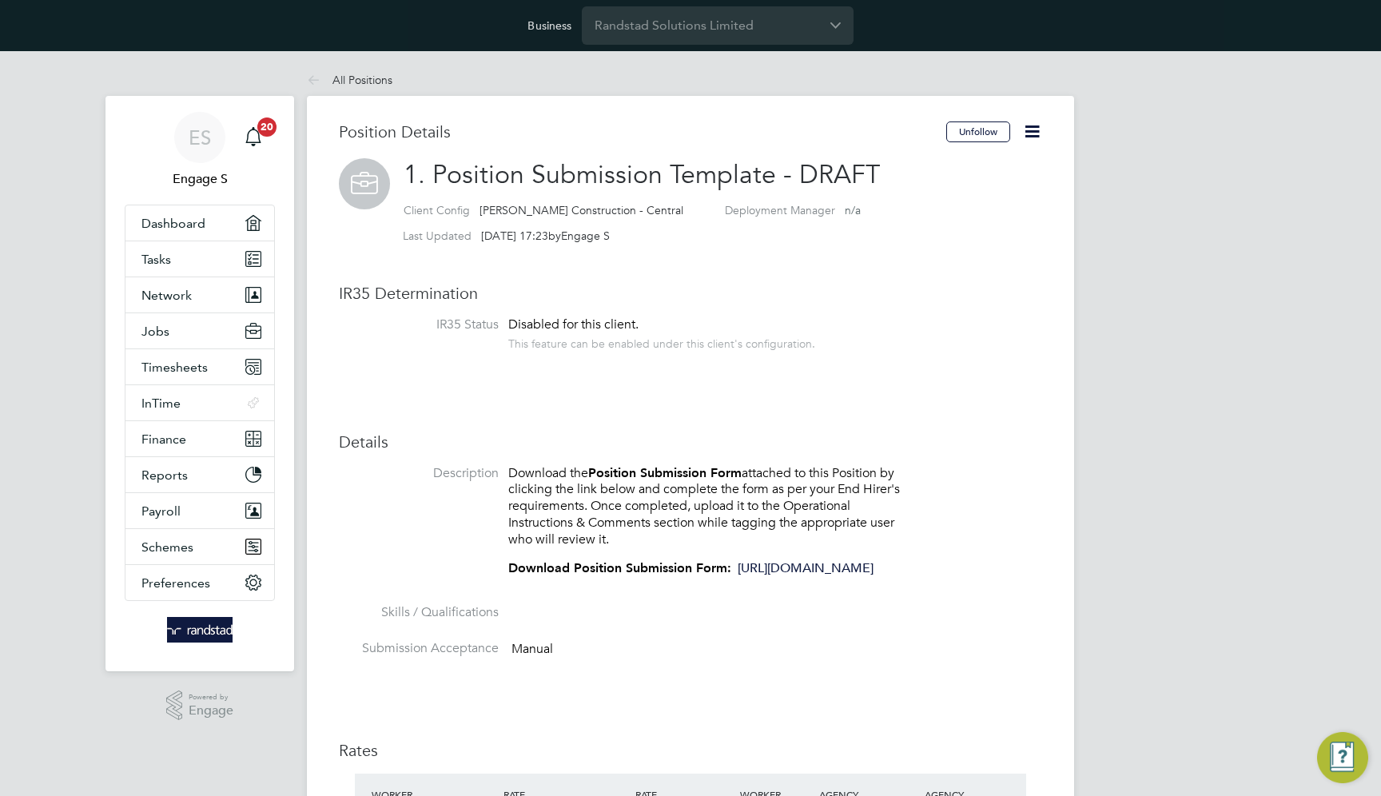
click at [1032, 133] on icon at bounding box center [1032, 131] width 20 height 20
click at [956, 340] on li "IR35 Status Disabled for this client. This feature can be enabled under this cl…" at bounding box center [690, 341] width 703 height 51
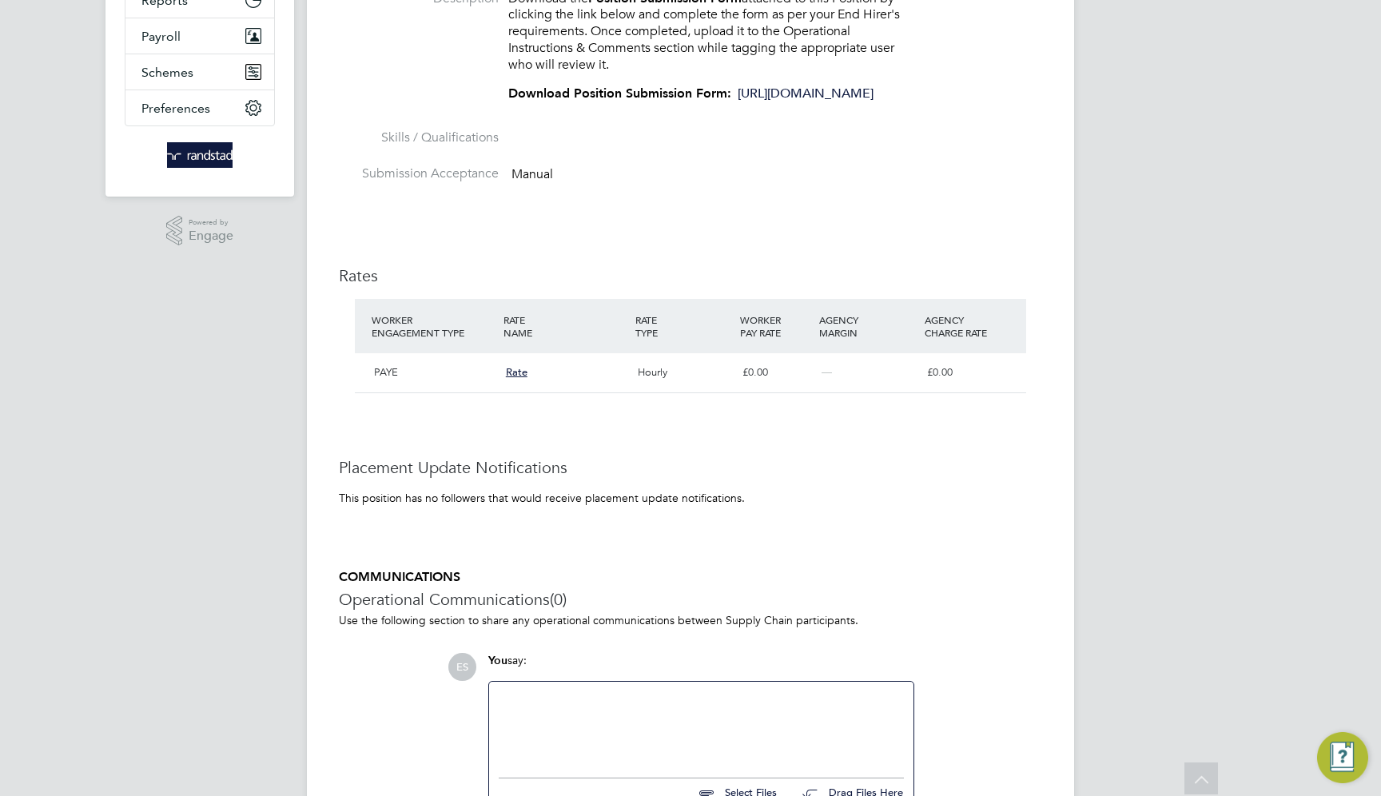
scroll to position [640, 0]
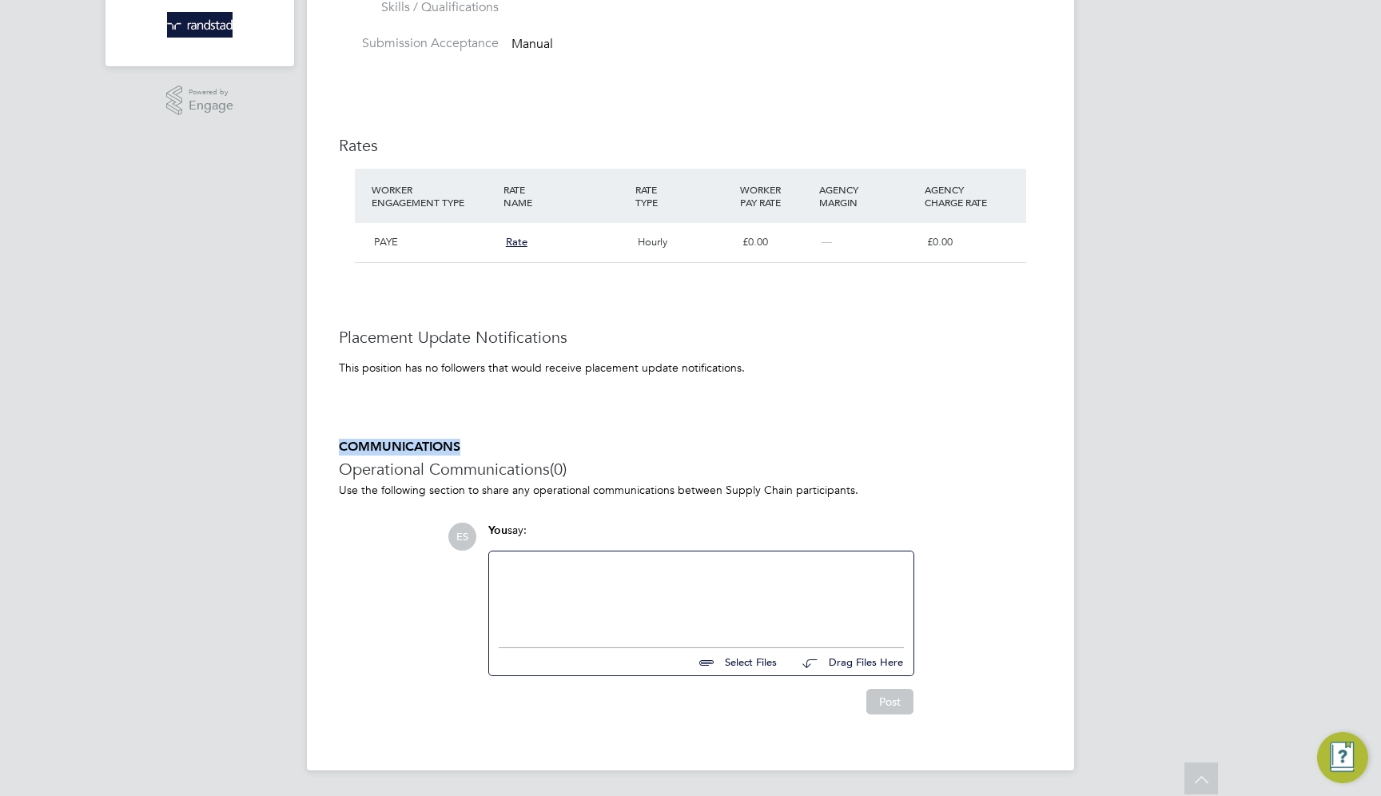
drag, startPoint x: 414, startPoint y: 445, endPoint x: 309, endPoint y: 447, distance: 104.7
click at [309, 447] on div "Position Details Unfollow 1. Position Submission Template - DRAFT Client Config…" at bounding box center [690, 130] width 767 height 1279
click at [517, 435] on div "Position Details Unfollow 1. Position Submission Template - DRAFT Client Config…" at bounding box center [690, 128] width 703 height 1222
drag, startPoint x: 342, startPoint y: 443, endPoint x: 451, endPoint y: 446, distance: 109.5
click at [448, 443] on h5 "COMMUNICATIONS" at bounding box center [690, 447] width 703 height 17
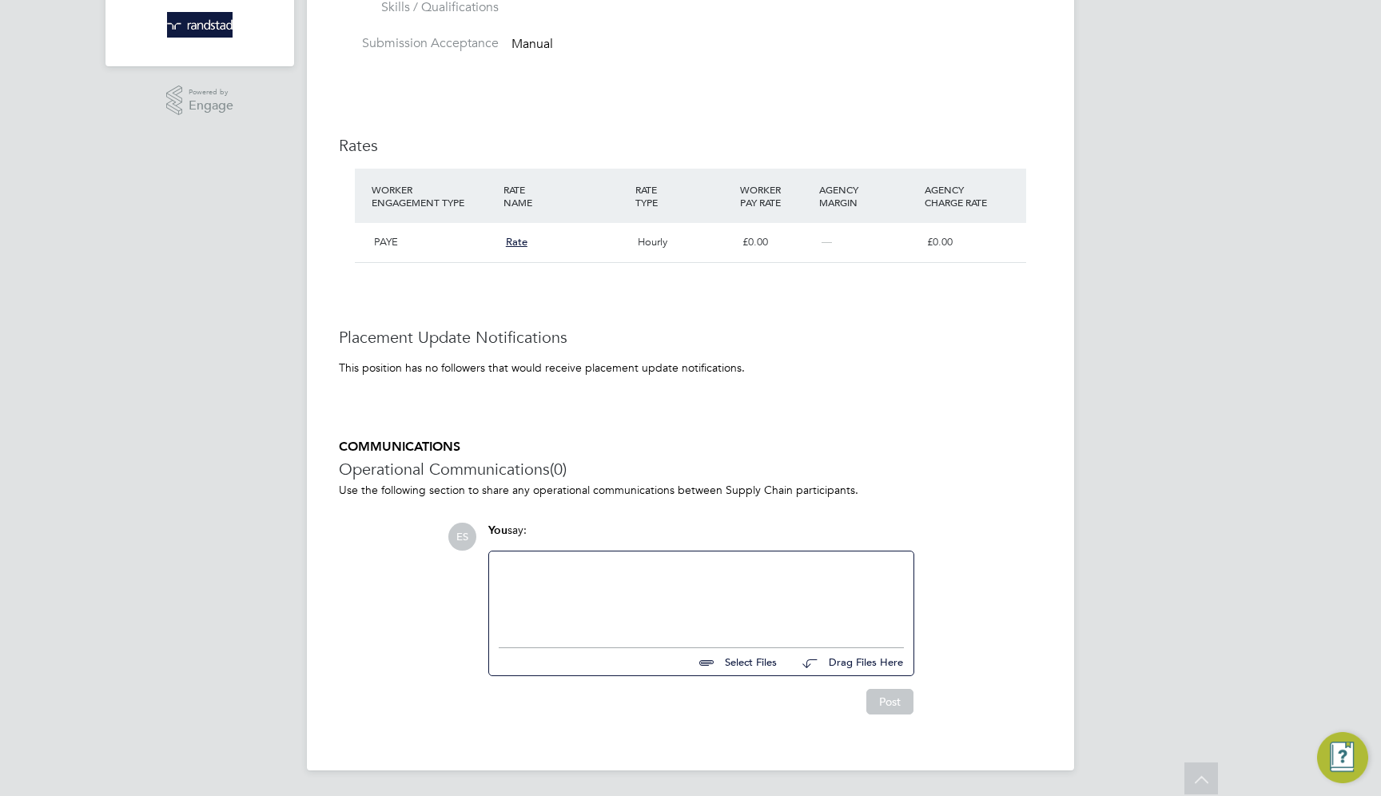
click at [573, 451] on h5 "COMMUNICATIONS" at bounding box center [690, 447] width 703 height 17
drag, startPoint x: 340, startPoint y: 469, endPoint x: 551, endPoint y: 463, distance: 211.0
click at [551, 463] on h3 "Operational Communications (0)" at bounding box center [690, 469] width 703 height 21
click at [610, 470] on h3 "Operational Communications (0)" at bounding box center [690, 469] width 703 height 21
